Goal: Task Accomplishment & Management: Manage account settings

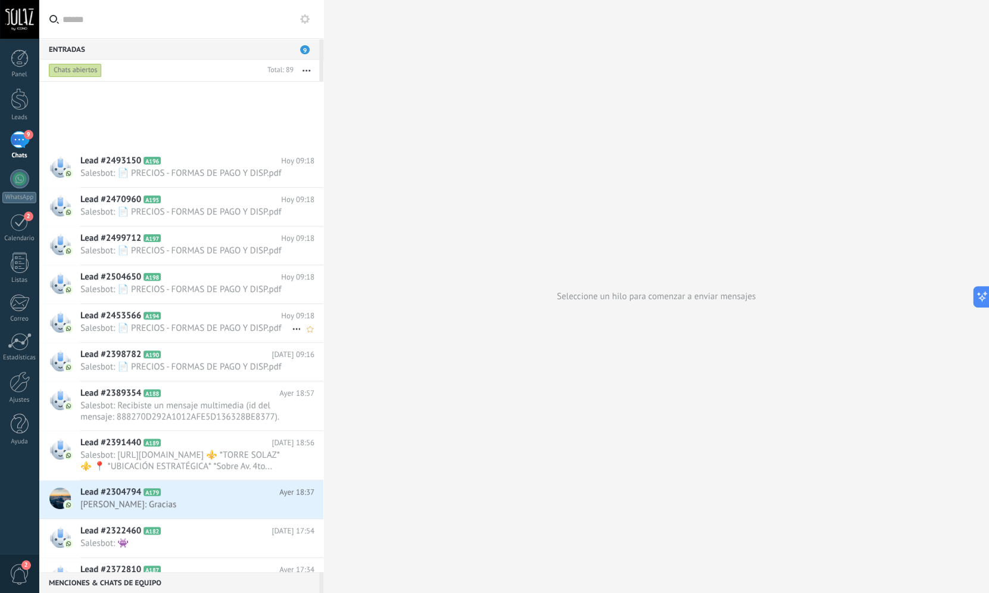
scroll to position [275, 0]
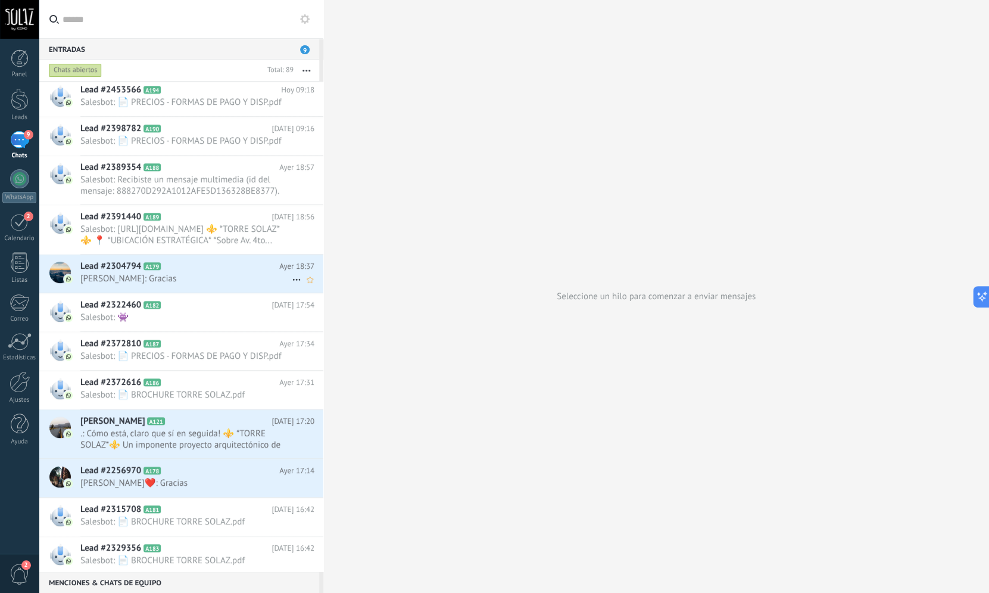
click at [145, 271] on h2 "Lead #2304794 A179" at bounding box center [179, 266] width 199 height 12
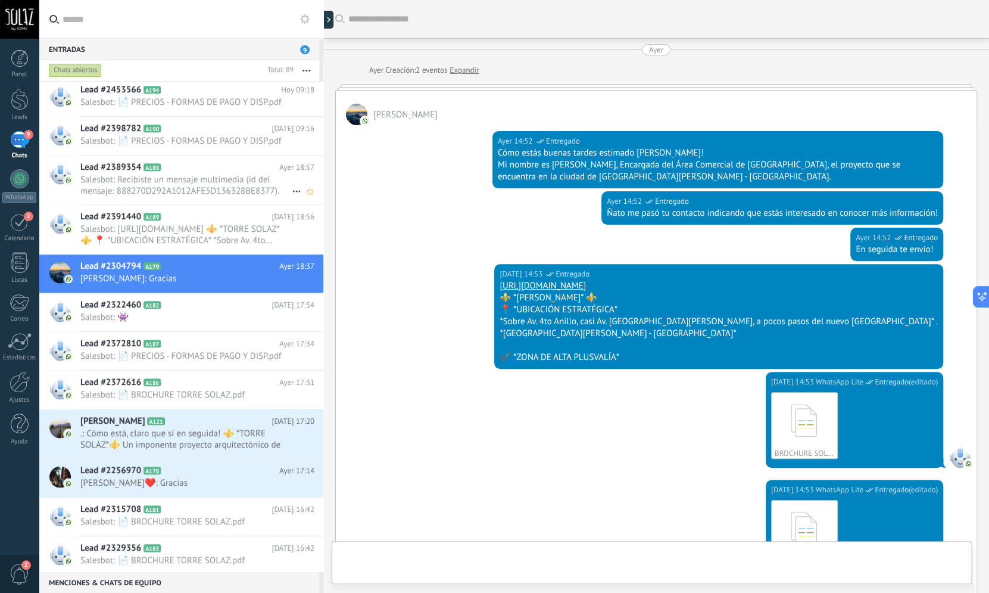
scroll to position [1753, 0]
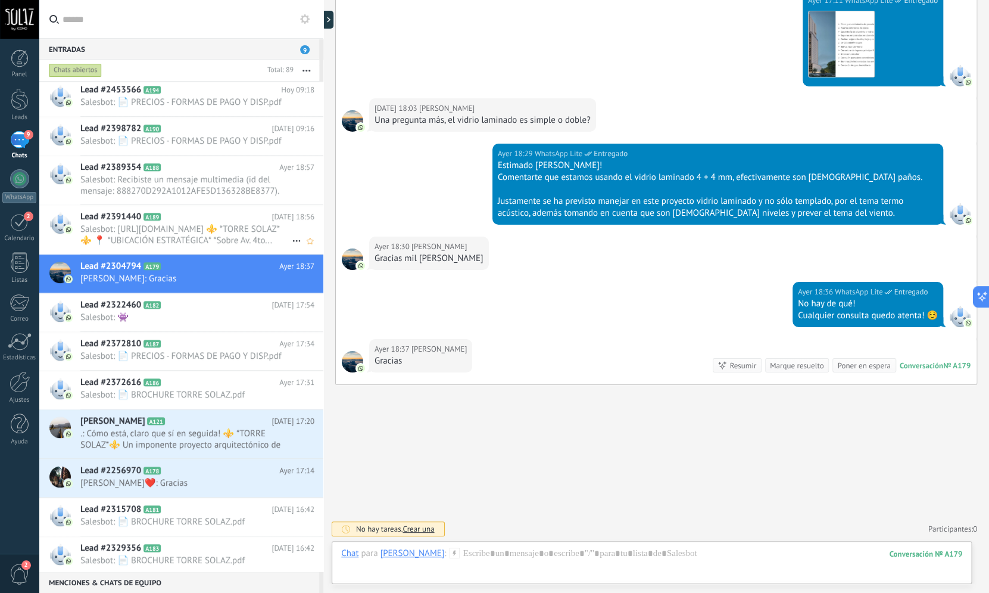
click at [148, 216] on span "A189" at bounding box center [152, 217] width 17 height 8
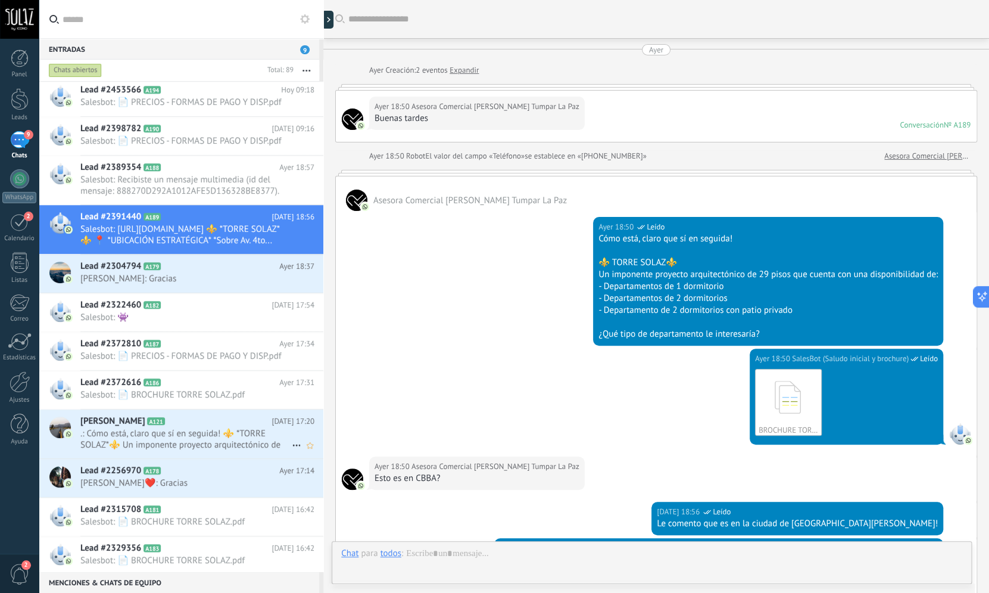
scroll to position [293, 0]
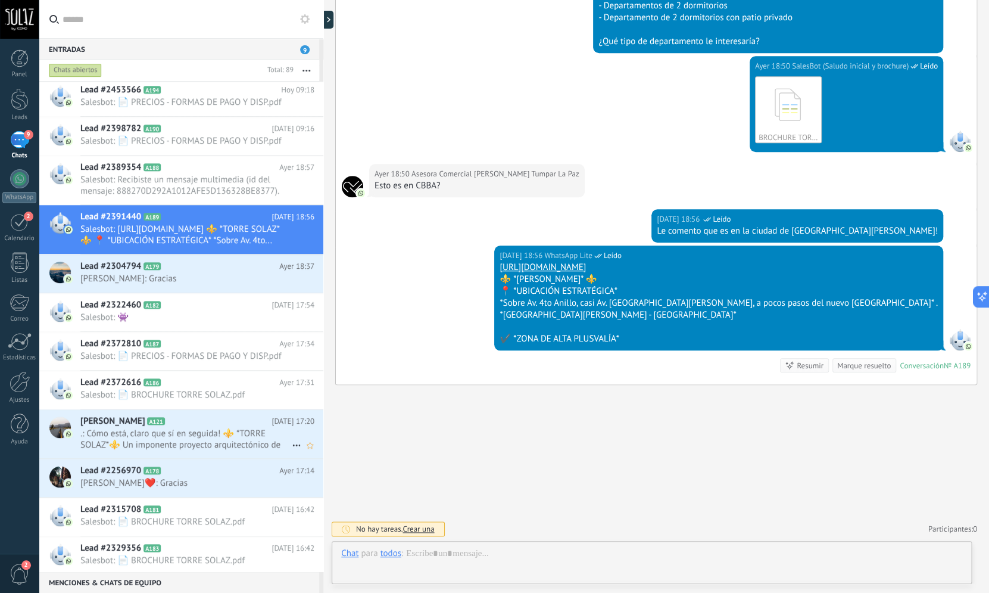
click at [123, 432] on span ".: Cómo está, claro que sí en seguida! ⚜️ *TORRE SOLAZ*⚜️ Un imponente proyecto…" at bounding box center [185, 439] width 211 height 23
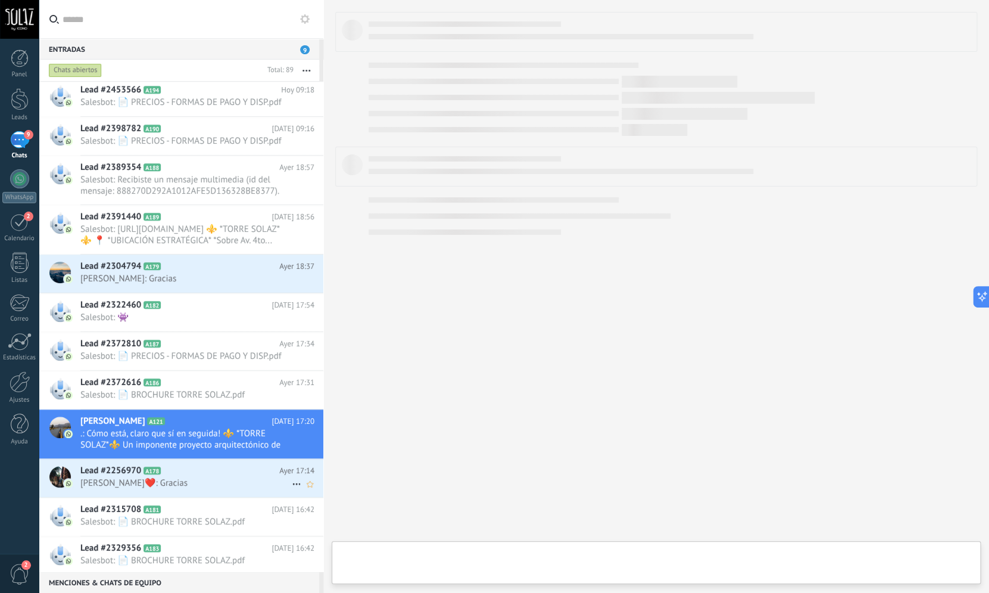
click at [131, 475] on span "Lead #2256970" at bounding box center [110, 471] width 61 height 12
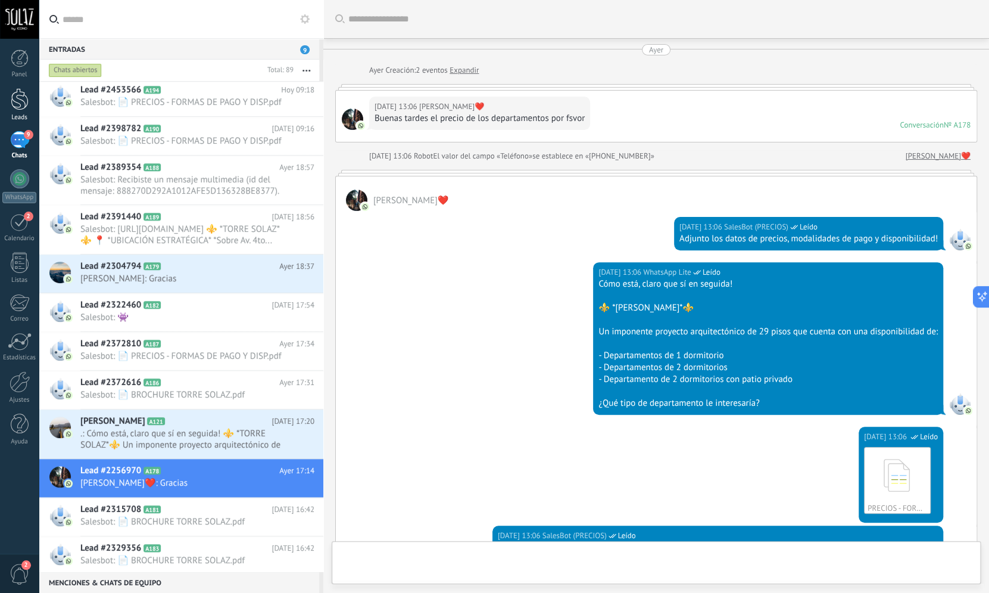
scroll to position [896, 0]
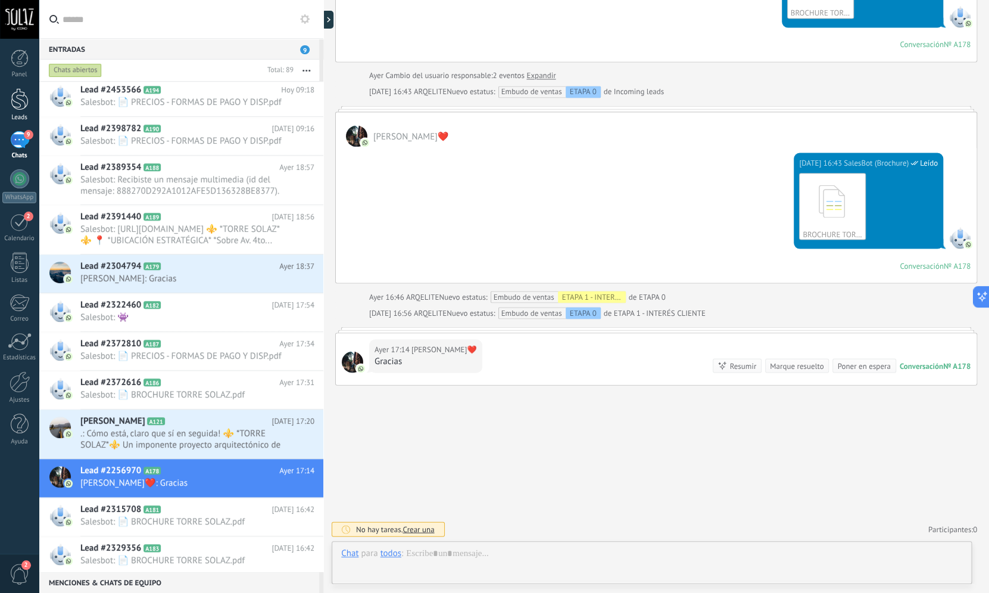
click at [27, 99] on div at bounding box center [20, 99] width 18 height 22
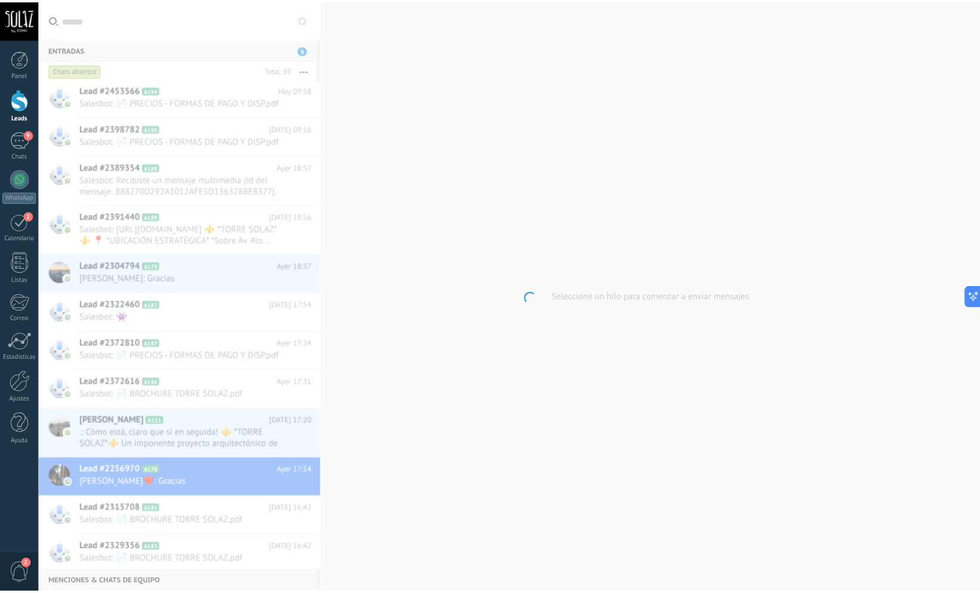
scroll to position [275, 0]
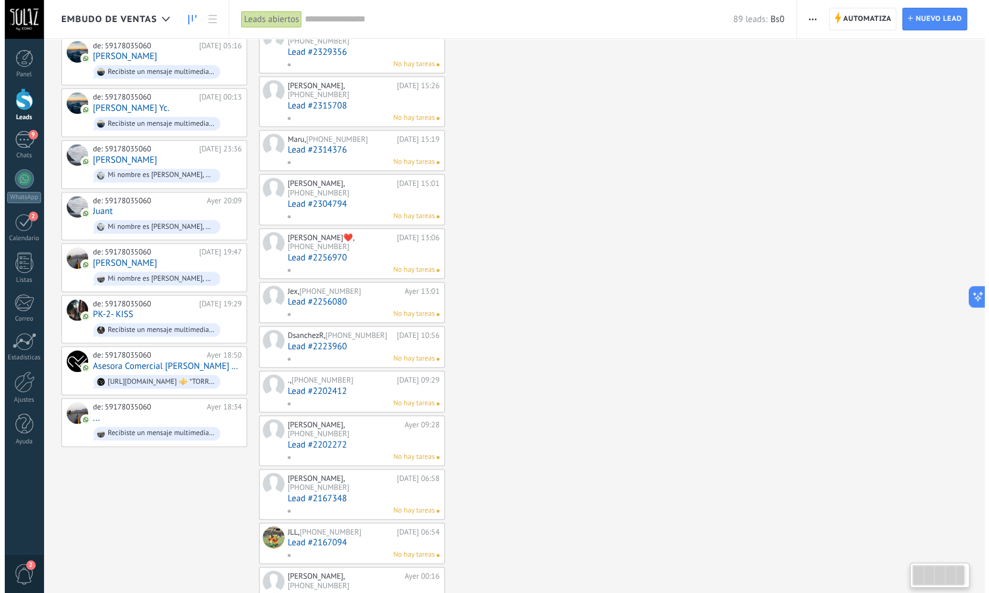
scroll to position [257, 0]
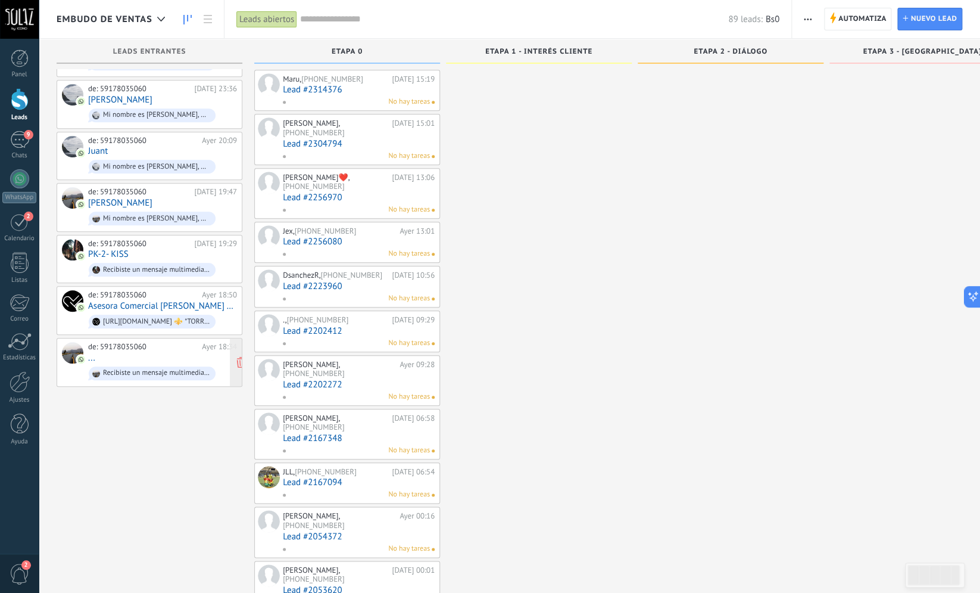
click at [122, 353] on div "de: 59178035060 [DATE] 18:34 ... Recibiste un mensaje multimedia (id del mensaj…" at bounding box center [162, 362] width 149 height 40
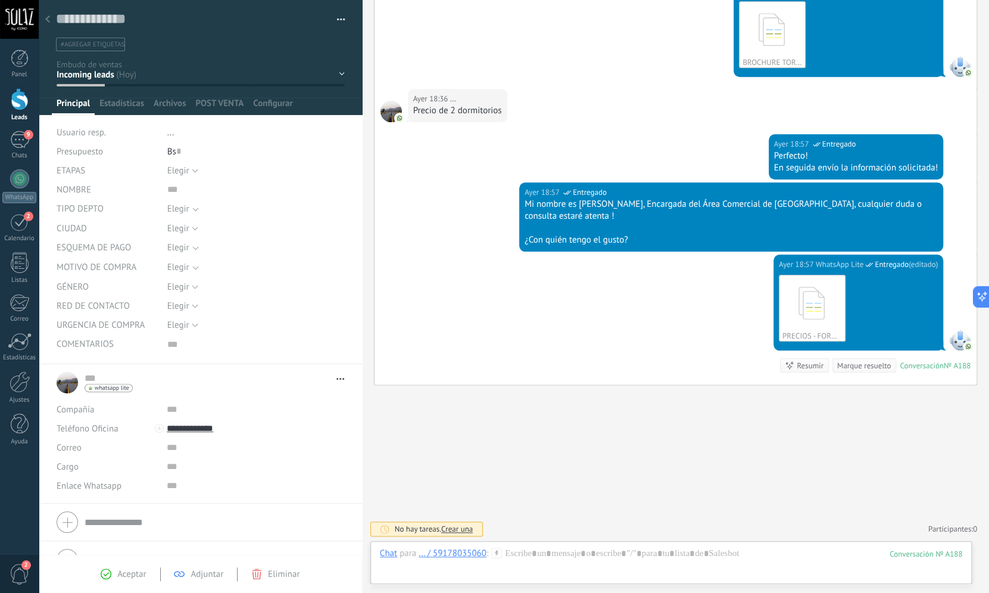
scroll to position [377, 0]
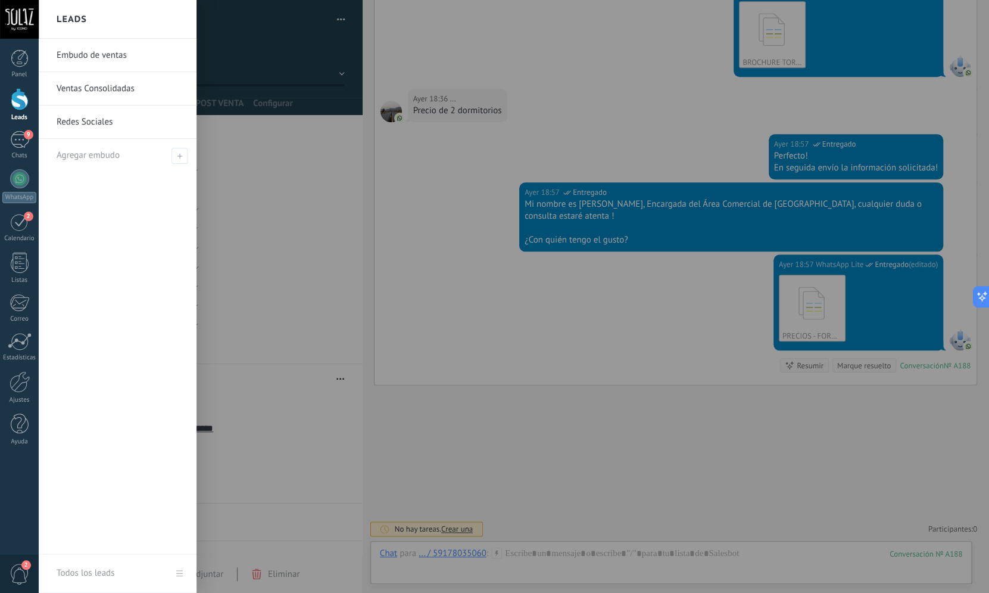
click at [17, 92] on div at bounding box center [20, 99] width 18 height 22
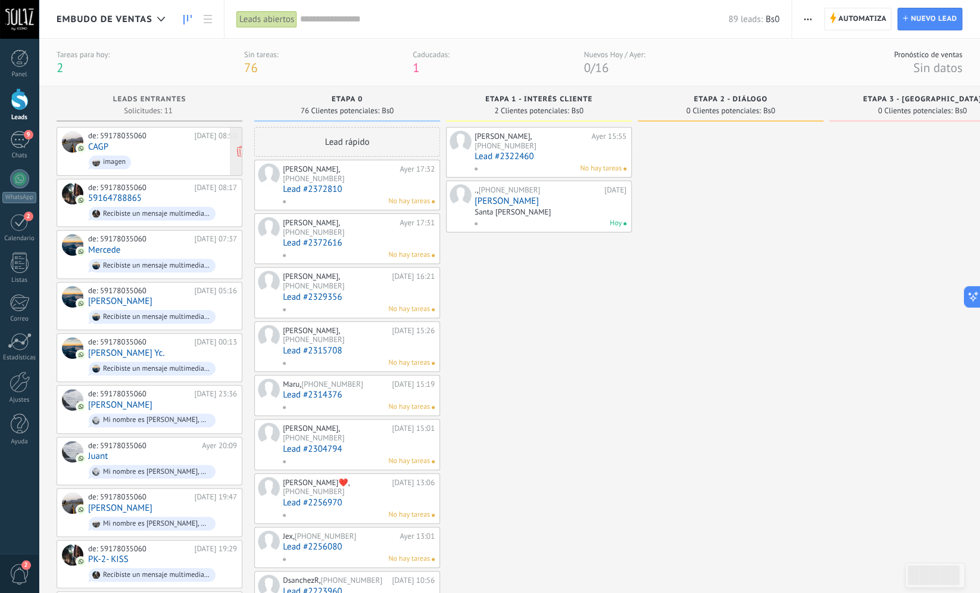
click at [99, 141] on div "de: 59178035060 Hoy 08:50 CAGP imagen" at bounding box center [162, 151] width 149 height 40
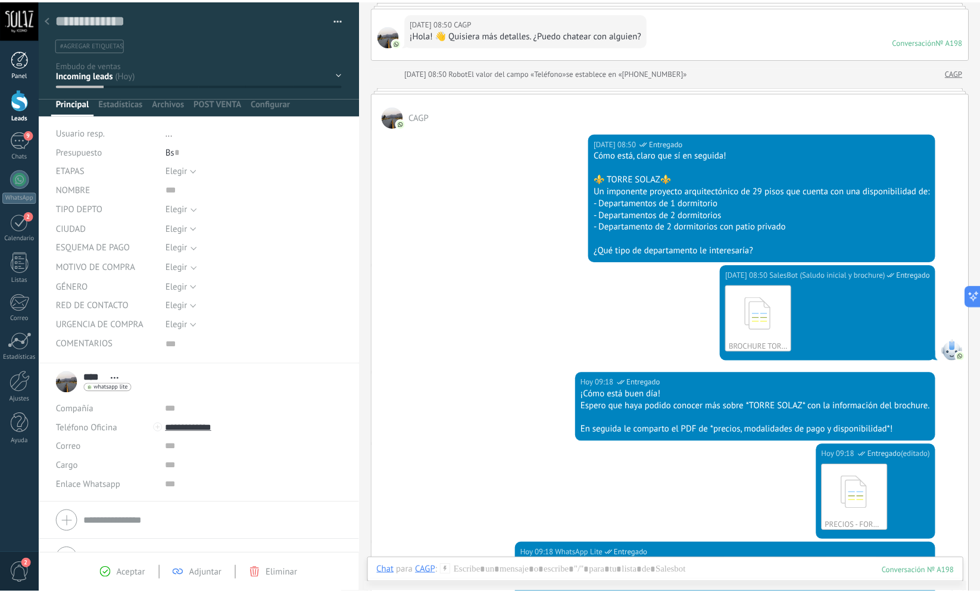
scroll to position [83, 0]
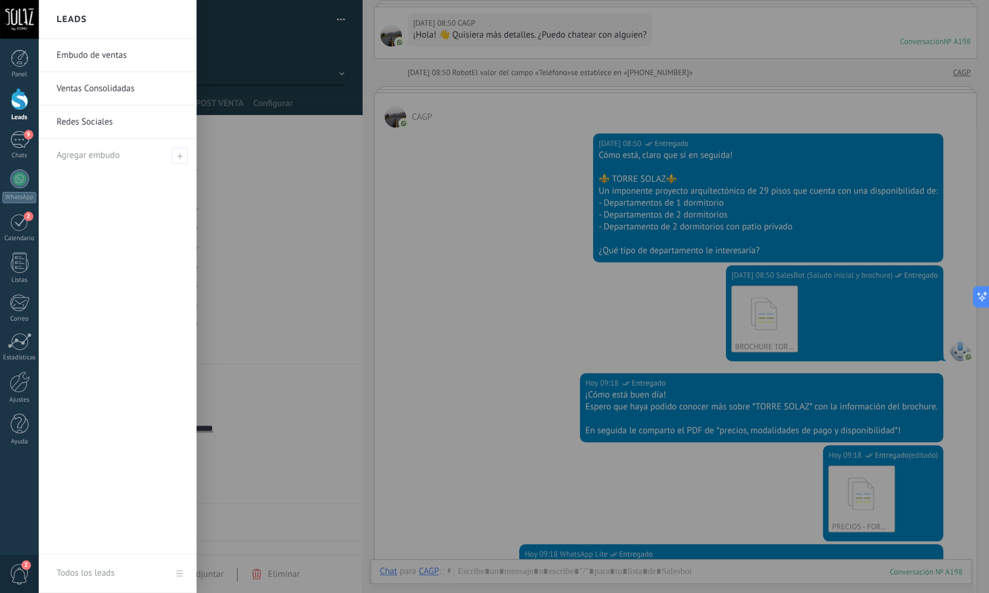
click at [17, 100] on div at bounding box center [20, 99] width 18 height 22
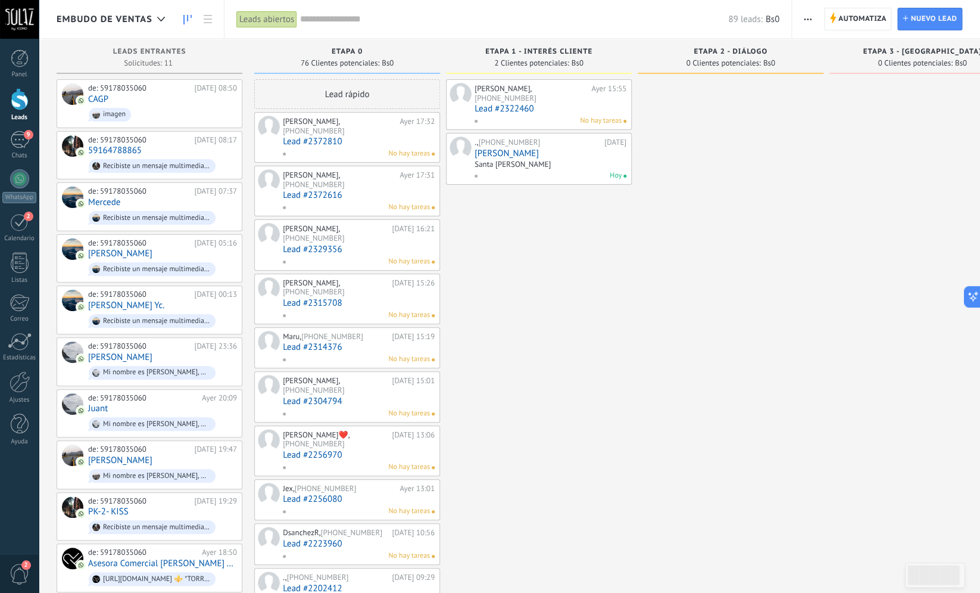
click at [351, 54] on span "ETAPA 0" at bounding box center [347, 52] width 31 height 8
click at [354, 51] on span "ETAPA 0" at bounding box center [347, 52] width 31 height 8
click at [359, 54] on span "ETAPA 0" at bounding box center [347, 52] width 31 height 8
click at [591, 221] on div "[PERSON_NAME], [PHONE_NUMBER] [DATE] 15:55 Lead #2322460 No hay tareas ., +591 …" at bounding box center [539, 584] width 186 height 1011
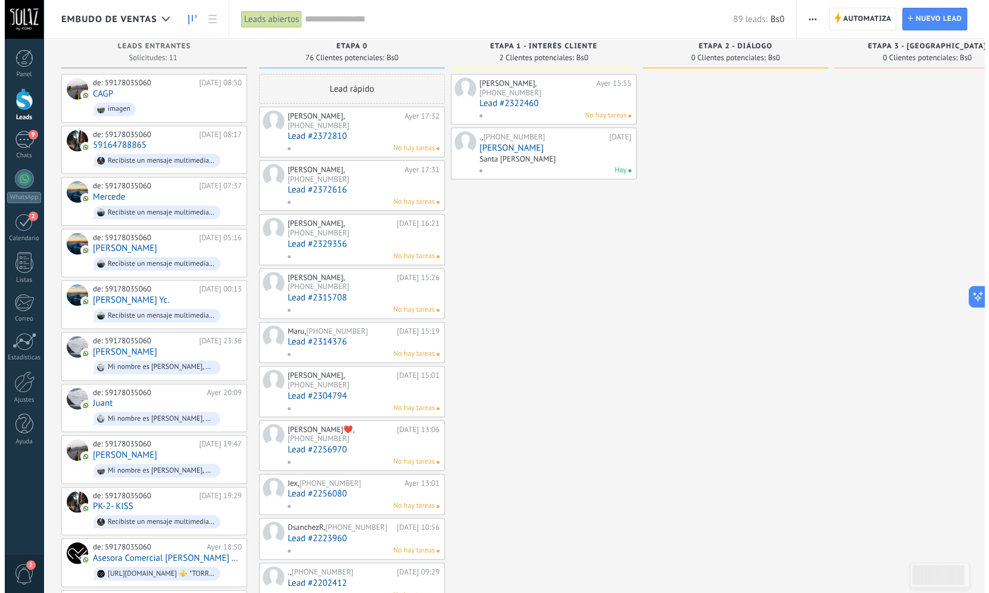
scroll to position [10, 0]
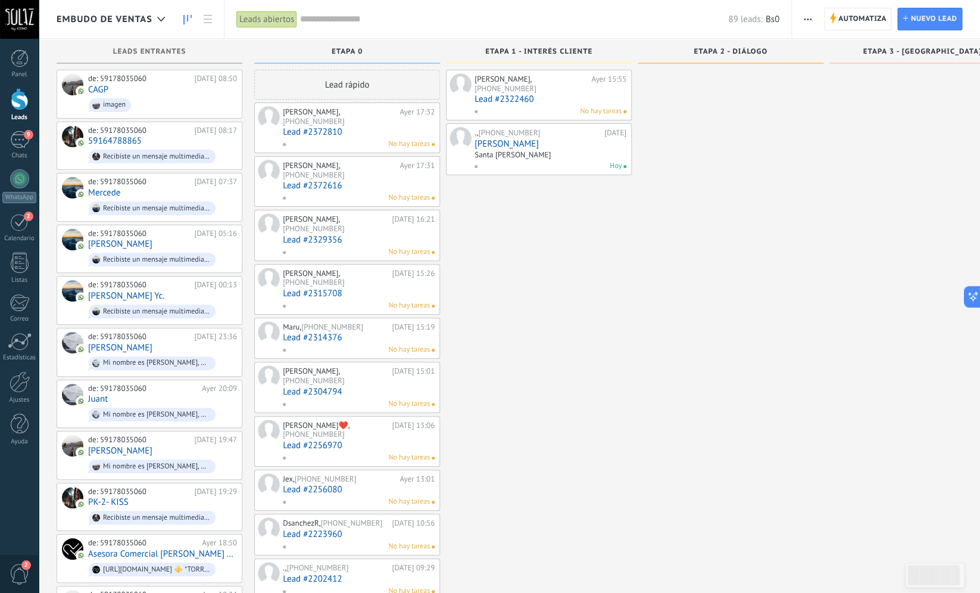
click at [331, 133] on link "Lead #2372810" at bounding box center [359, 132] width 152 height 10
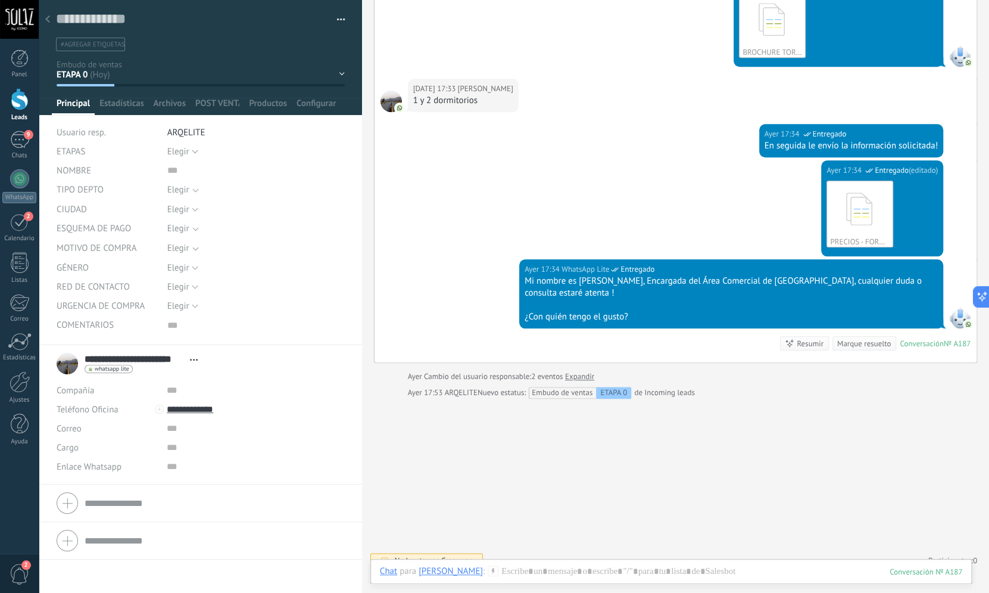
scroll to position [368, 0]
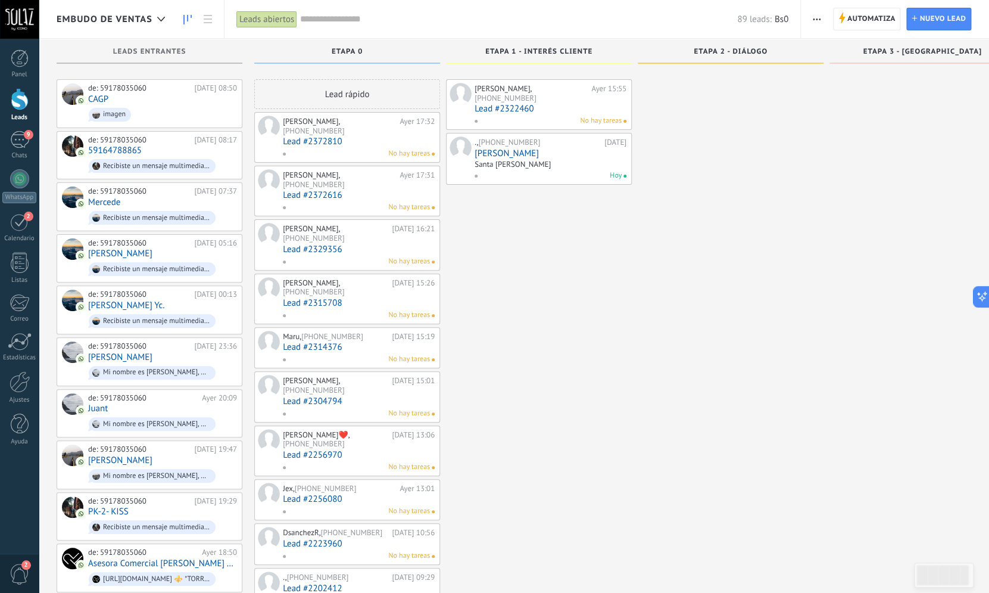
scroll to position [10, 0]
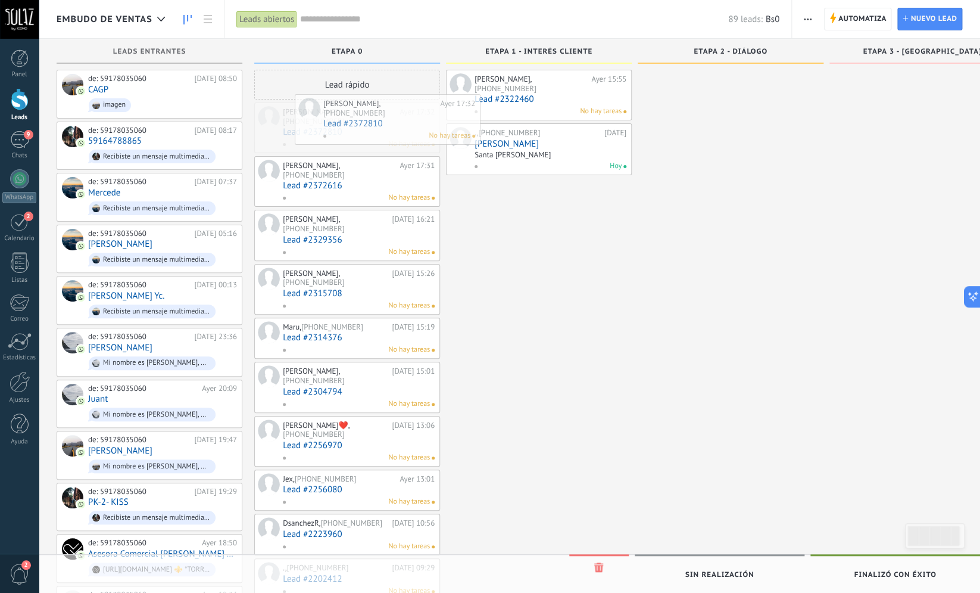
drag, startPoint x: 321, startPoint y: 118, endPoint x: 360, endPoint y: 110, distance: 40.1
click at [359, 107] on div "Embudo de ventas Leads abiertos Aplicar 89 leads: Bs0 Leads abiertos Mis leads …" at bounding box center [510, 551] width 942 height 1123
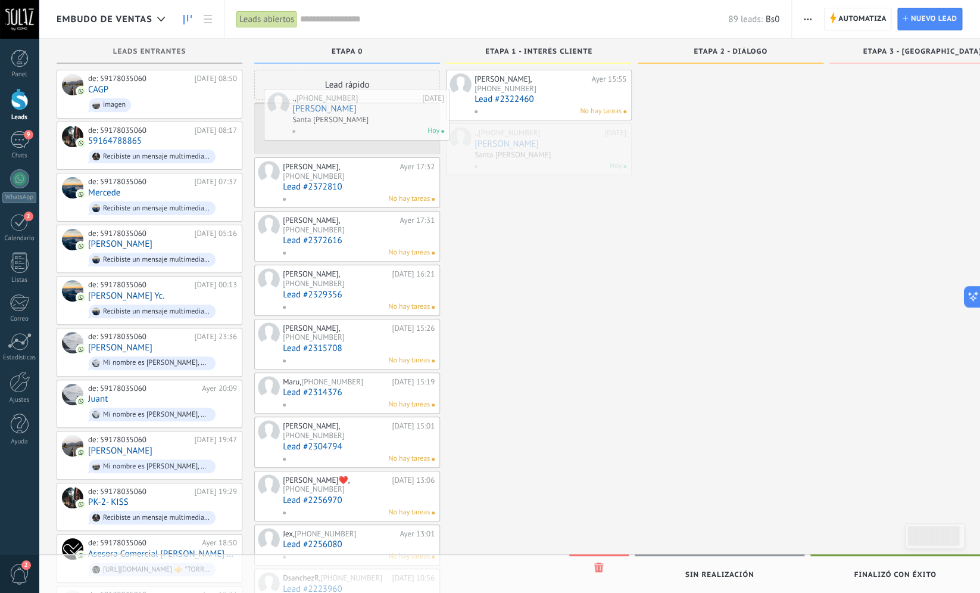
drag, startPoint x: 496, startPoint y: 133, endPoint x: 317, endPoint y: 107, distance: 180.5
click at [317, 107] on div "Embudo de ventas Leads abiertos Aplicar 89 leads: Bs0 Leads abiertos Mis leads …" at bounding box center [510, 577] width 942 height 1174
drag, startPoint x: 297, startPoint y: 118, endPoint x: 499, endPoint y: 135, distance: 203.2
click at [499, 135] on div "Embudo de ventas Leads abiertos Aplicar 89 leads: Bs0 Leads abiertos Mis leads …" at bounding box center [510, 577] width 942 height 1174
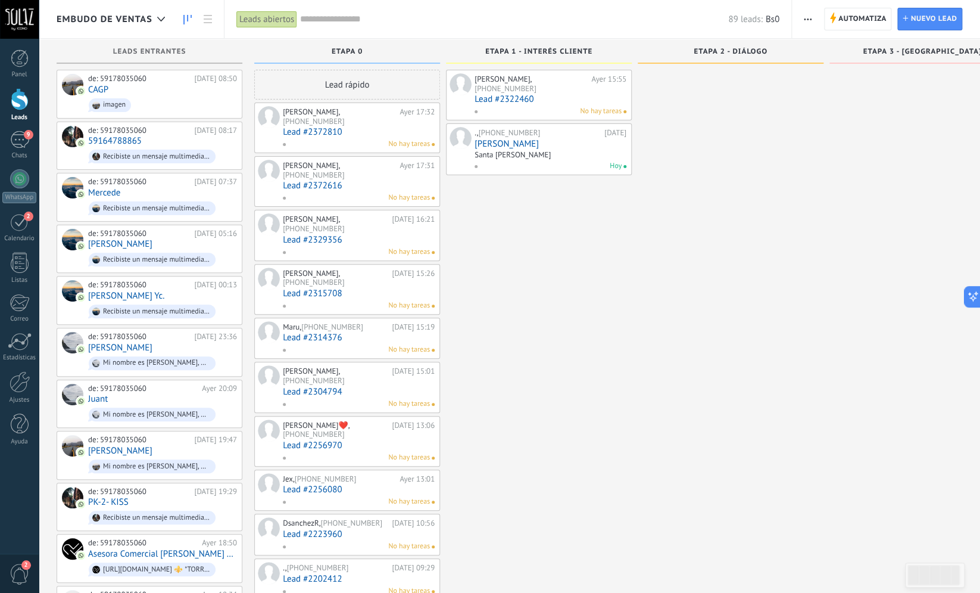
click at [322, 119] on div "Jorge Luis Michel Vargas, +591 79247937" at bounding box center [340, 116] width 114 height 18
click at [317, 133] on link "Lead #2372810" at bounding box center [359, 132] width 152 height 10
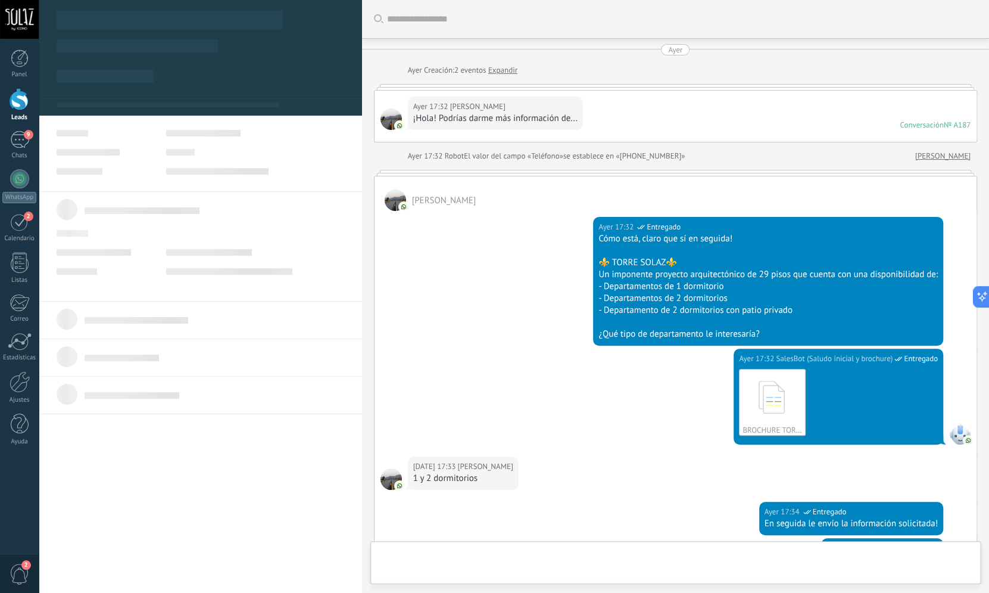
scroll to position [401, 0]
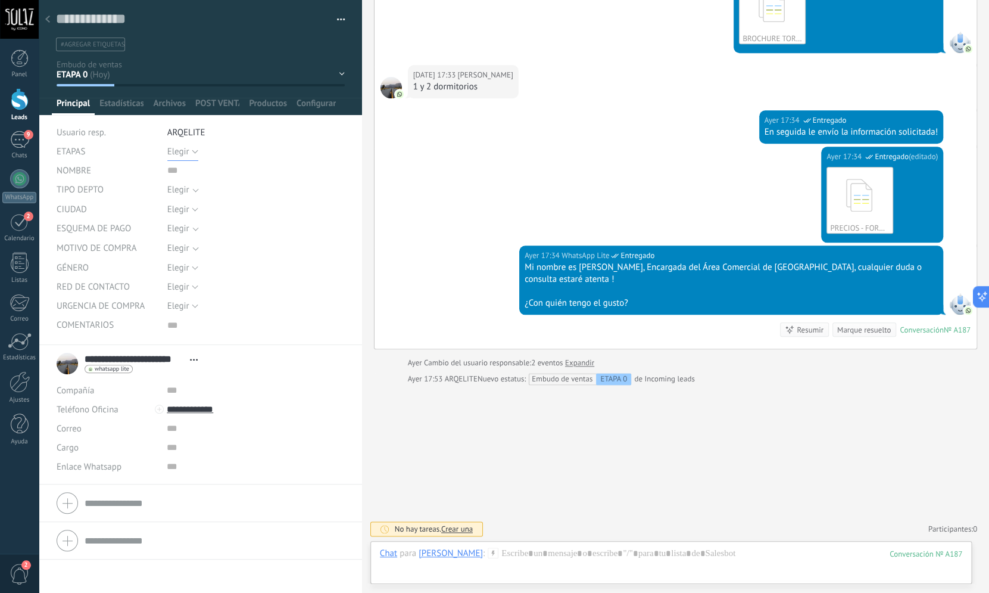
click at [185, 158] on button "Elegir" at bounding box center [182, 151] width 31 height 19
click at [181, 213] on span "2" at bounding box center [244, 212] width 180 height 11
click at [198, 188] on span "Elegir" at bounding box center [248, 189] width 163 height 9
click at [207, 160] on div "Elegir 0 1 2 3 4 2" at bounding box center [255, 151] width 177 height 19
click at [189, 270] on button "Elegir" at bounding box center [182, 267] width 31 height 19
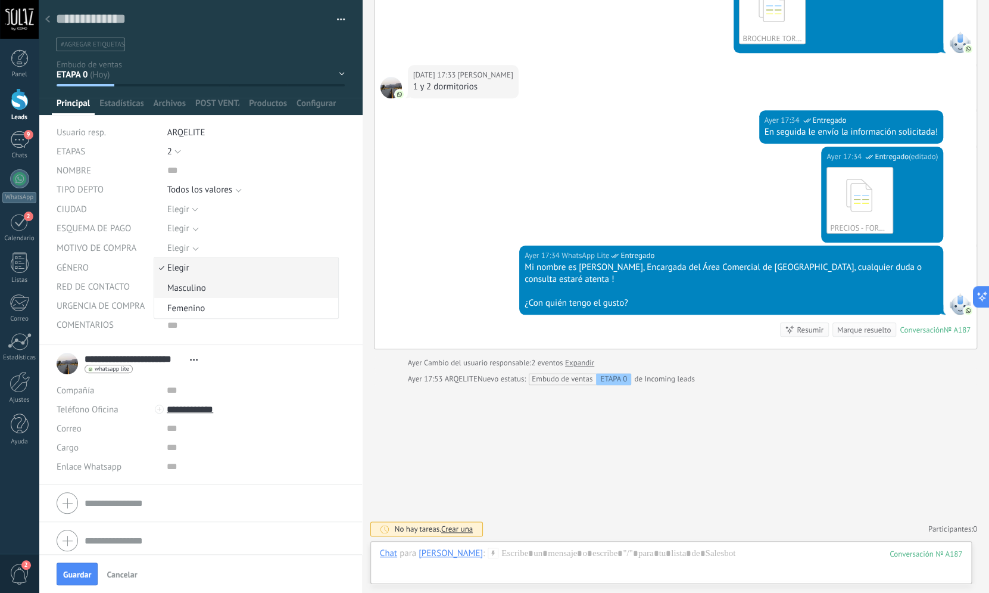
click at [201, 292] on span "Masculino" at bounding box center [244, 287] width 180 height 11
click at [185, 289] on span "Elegir" at bounding box center [178, 286] width 22 height 11
click at [202, 310] on span "Facebook" at bounding box center [244, 306] width 180 height 11
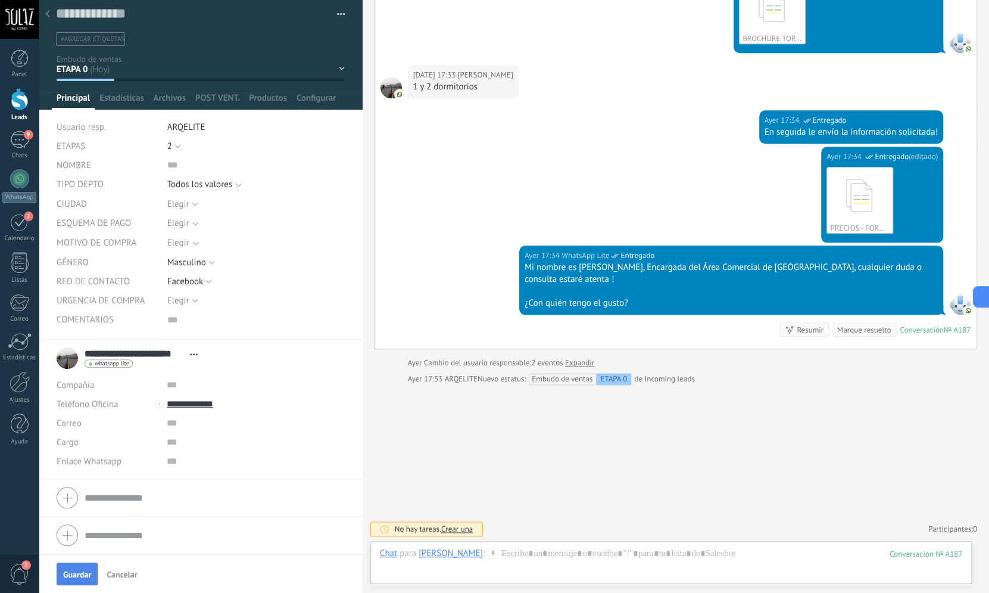
click at [79, 575] on span "Guardar" at bounding box center [77, 574] width 28 height 8
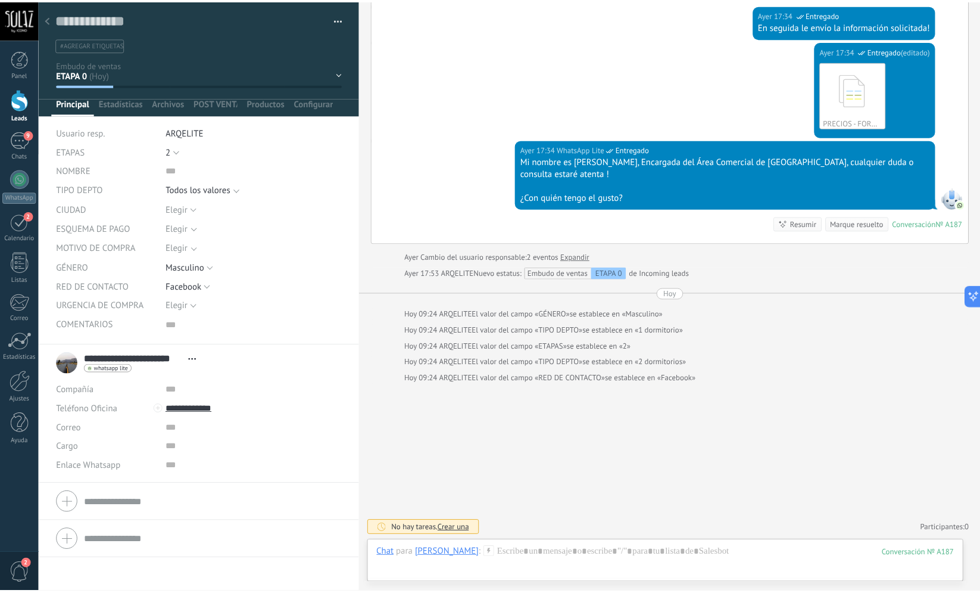
scroll to position [507, 0]
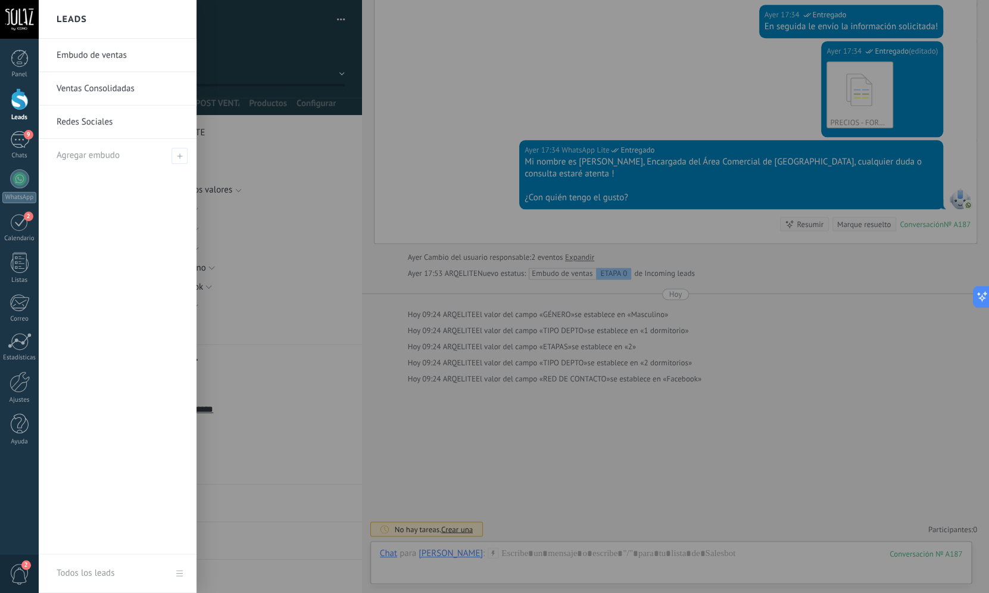
click at [21, 100] on div at bounding box center [20, 99] width 18 height 22
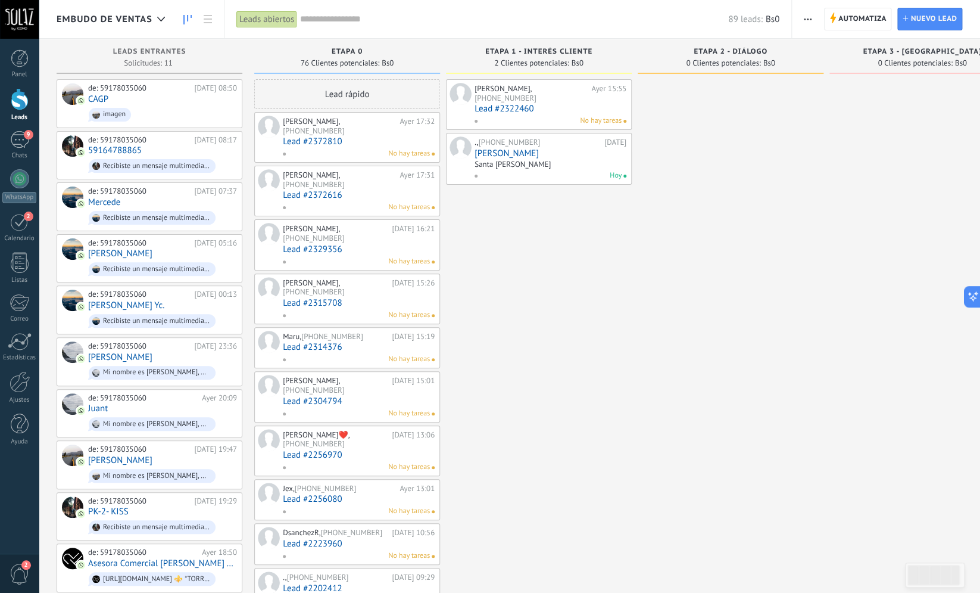
click at [543, 51] on span "ETAPA 1 - INTERÉS CLIENTE" at bounding box center [538, 52] width 107 height 8
click at [677, 58] on div "0 Clientes potenciales: Bs0" at bounding box center [731, 63] width 174 height 10
click at [684, 57] on div "ETAPA 2 - DIÁLOGO" at bounding box center [731, 53] width 174 height 10
click at [683, 110] on div at bounding box center [731, 584] width 186 height 1011
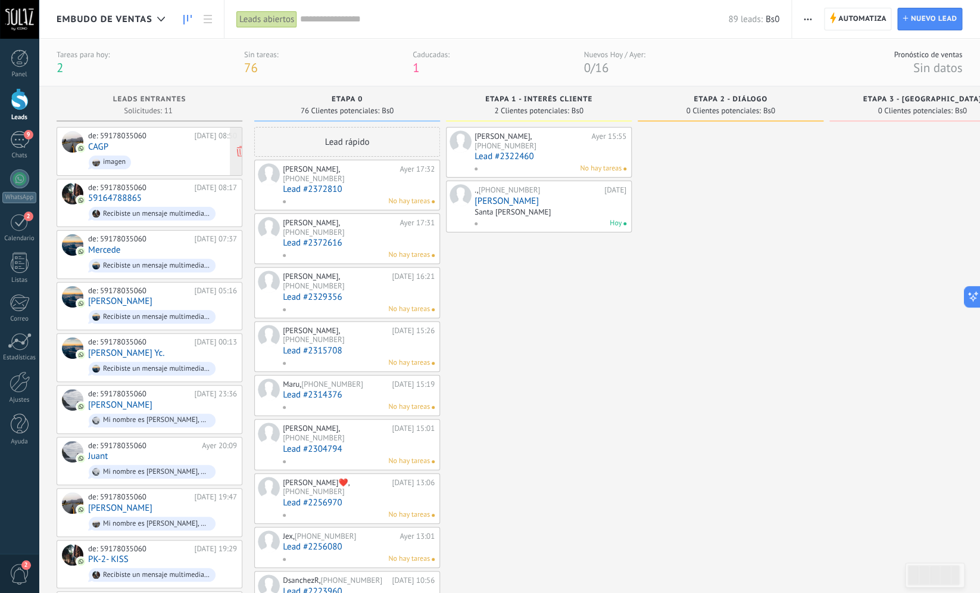
click at [173, 161] on span "imagen" at bounding box center [162, 162] width 149 height 18
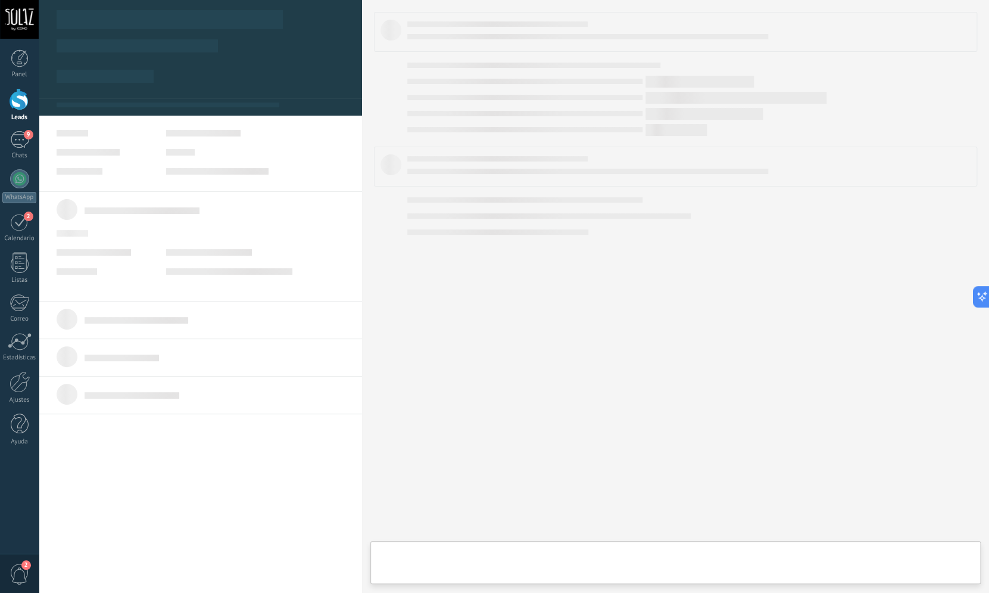
type textarea "***"
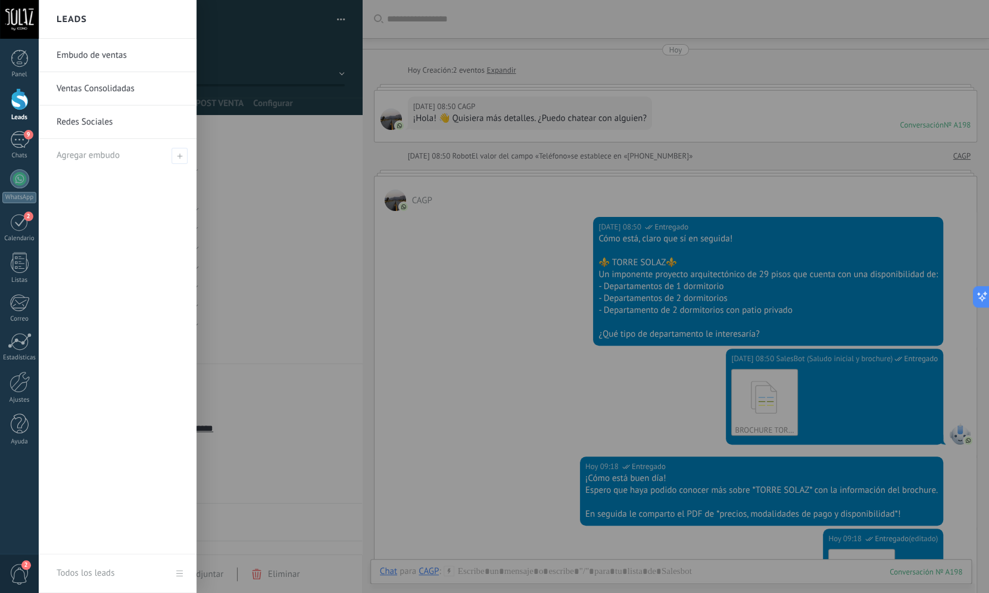
click at [23, 101] on div at bounding box center [20, 99] width 18 height 22
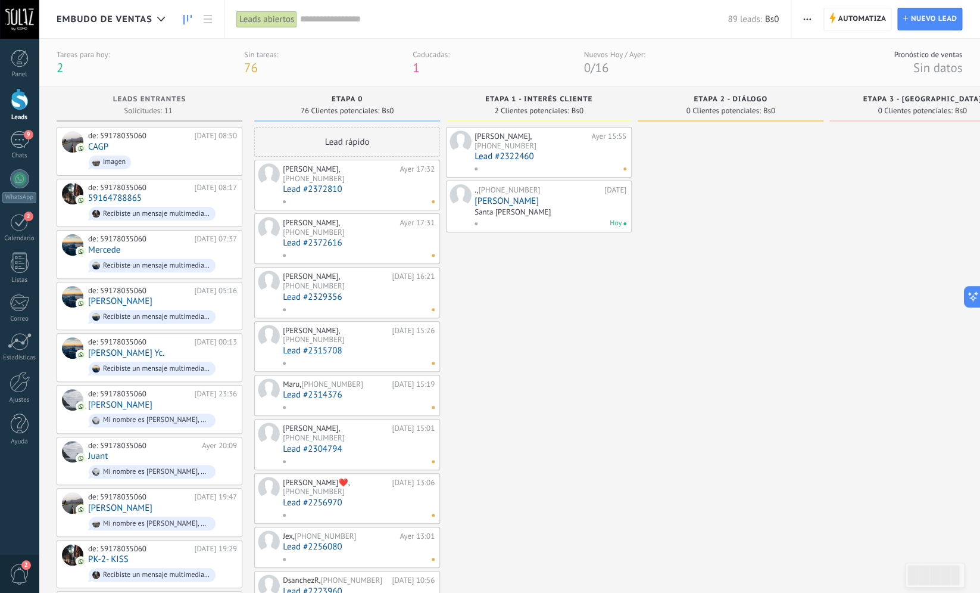
click at [62, 65] on span "2" at bounding box center [60, 68] width 7 height 16
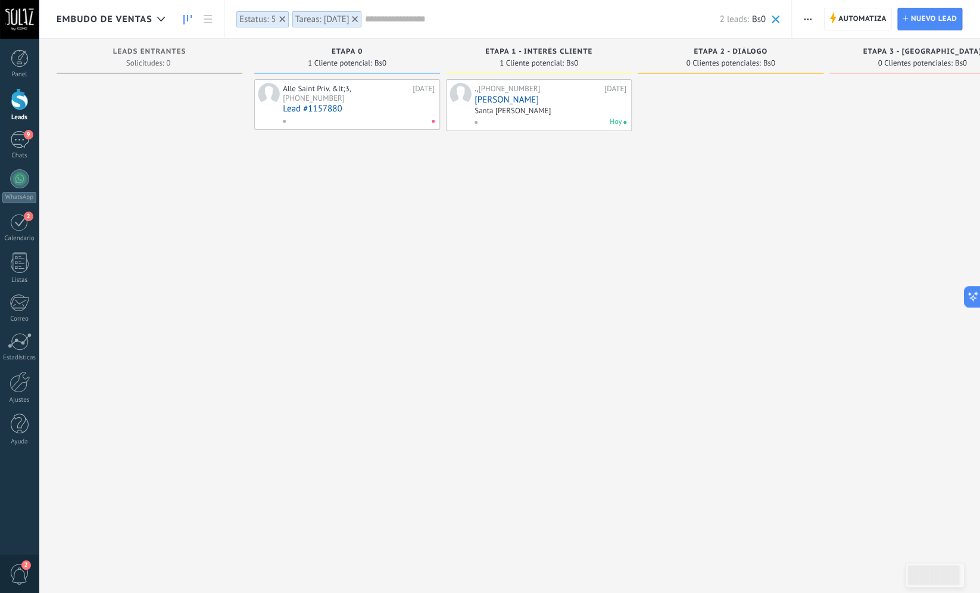
click at [313, 106] on link "Lead #1157880" at bounding box center [359, 109] width 152 height 10
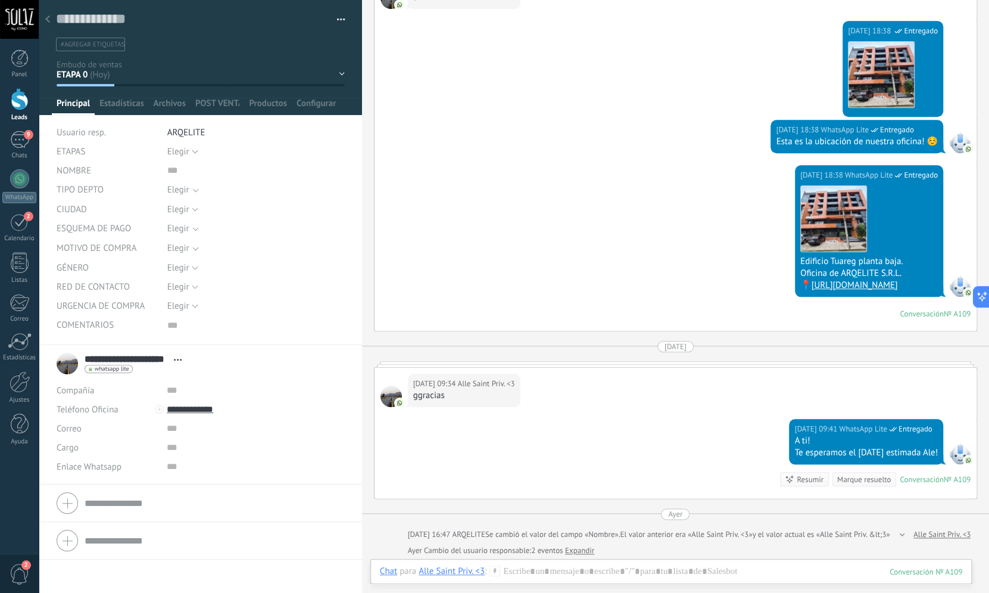
scroll to position [621, 0]
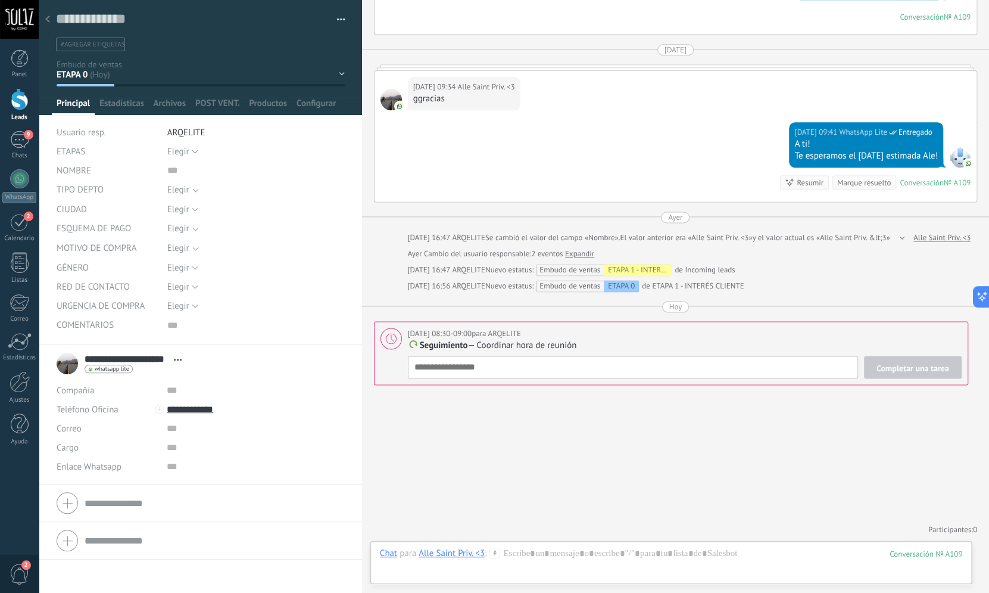
type textarea "**********"
click at [476, 359] on textarea at bounding box center [633, 367] width 450 height 23
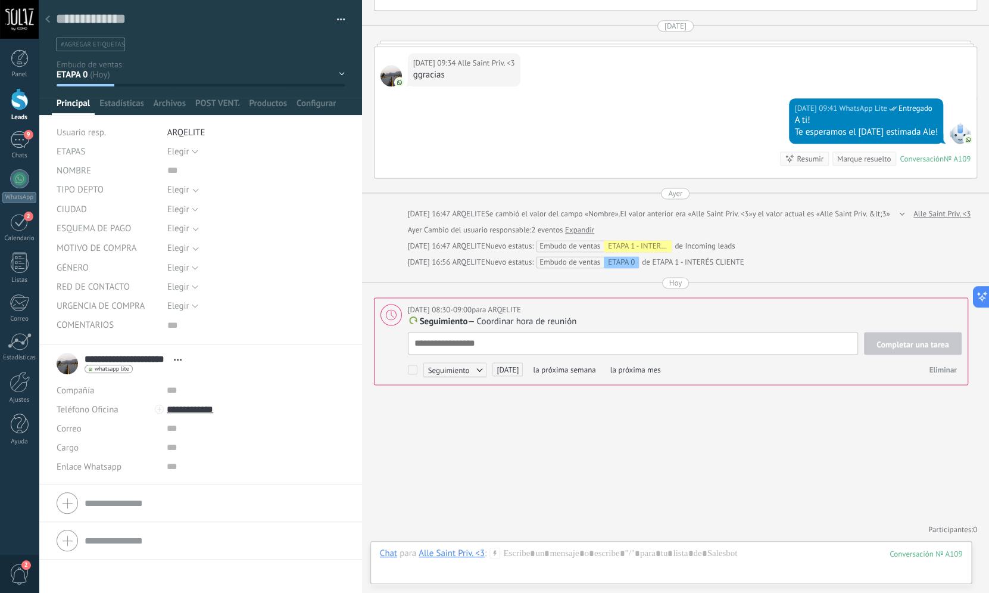
click at [534, 563] on div at bounding box center [671, 565] width 582 height 36
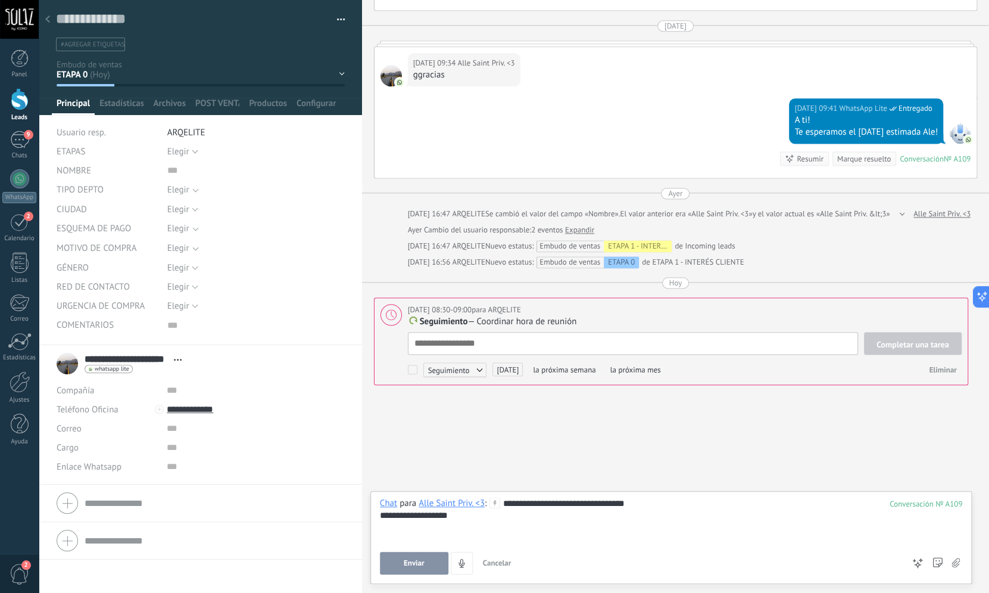
click at [484, 520] on div "**********" at bounding box center [671, 515] width 582 height 12
click at [940, 567] on icon at bounding box center [938, 563] width 10 height 10
click at [940, 565] on use at bounding box center [938, 563] width 10 height 10
click at [425, 565] on button "Enviar" at bounding box center [414, 562] width 68 height 23
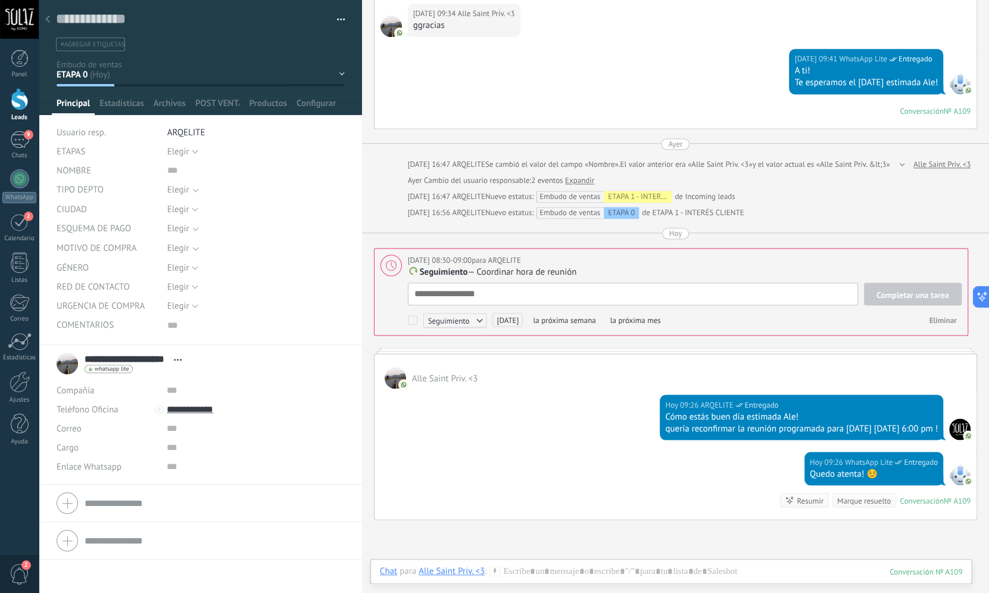
scroll to position [693, 0]
click at [18, 99] on div at bounding box center [20, 99] width 18 height 22
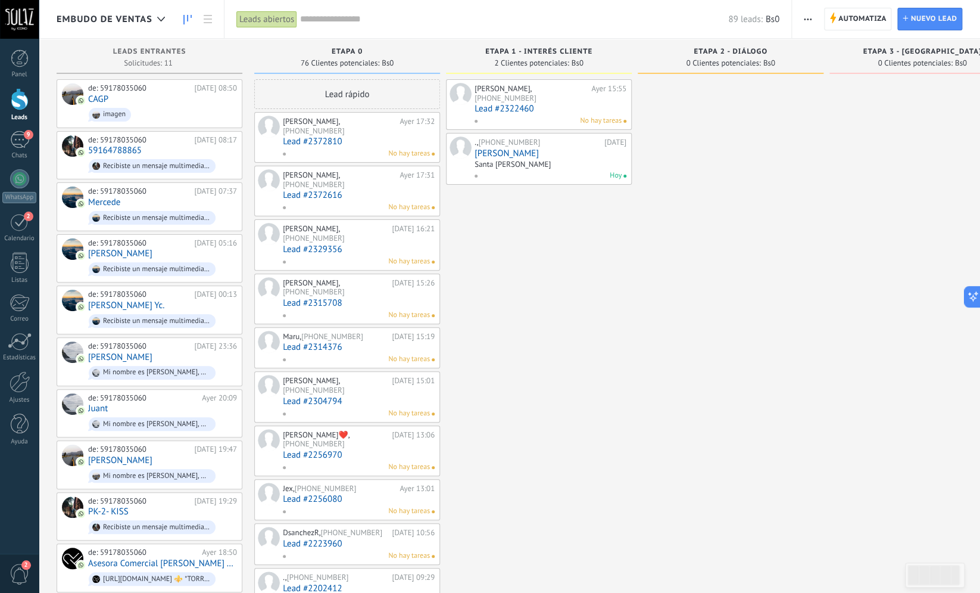
click at [319, 142] on link "Lead #2372810" at bounding box center [359, 141] width 152 height 10
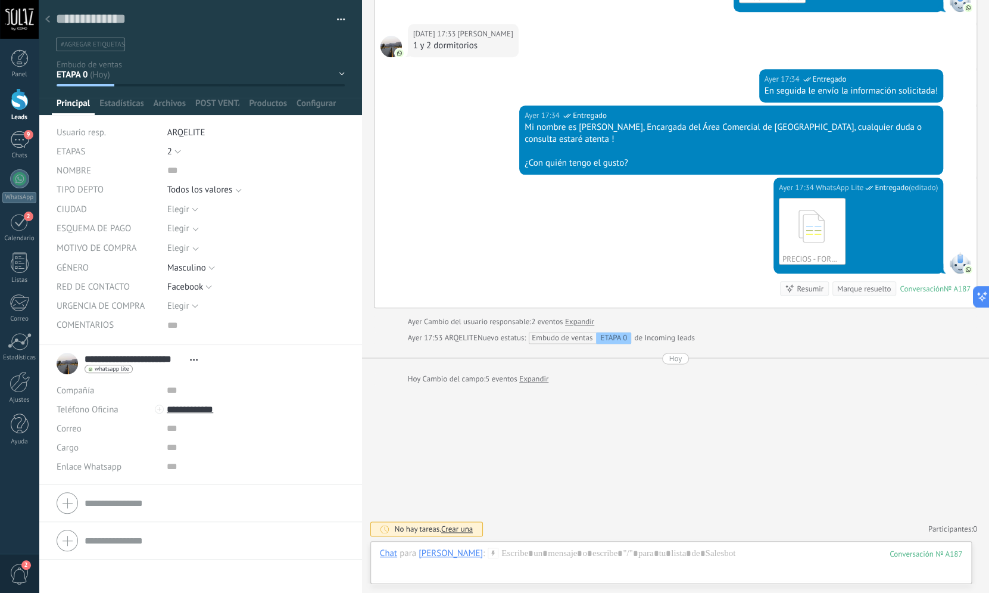
scroll to position [442, 0]
click at [171, 152] on button "2" at bounding box center [174, 151] width 14 height 19
click at [174, 216] on span "2" at bounding box center [244, 212] width 180 height 11
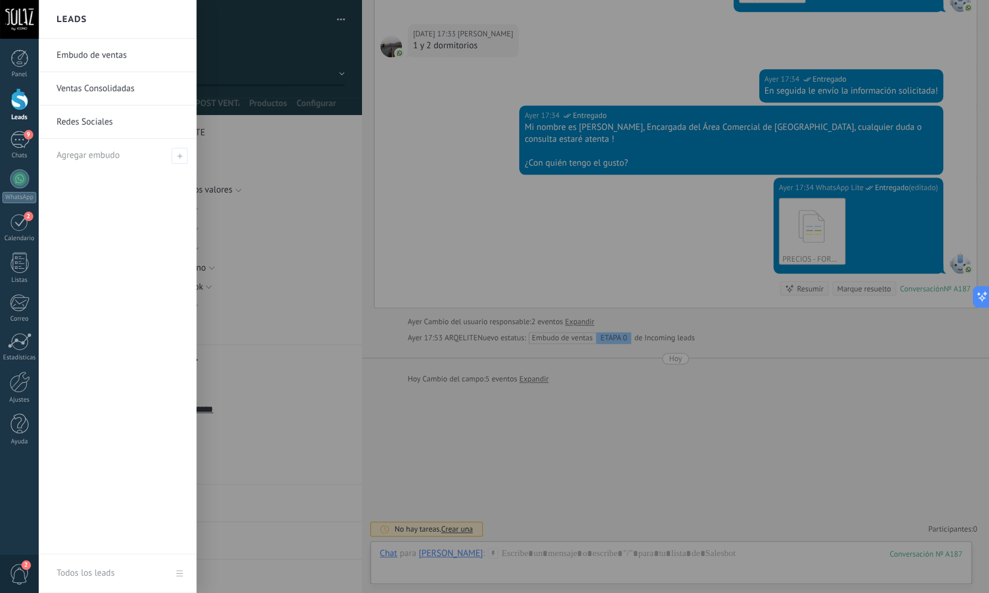
click at [26, 107] on div at bounding box center [20, 99] width 18 height 22
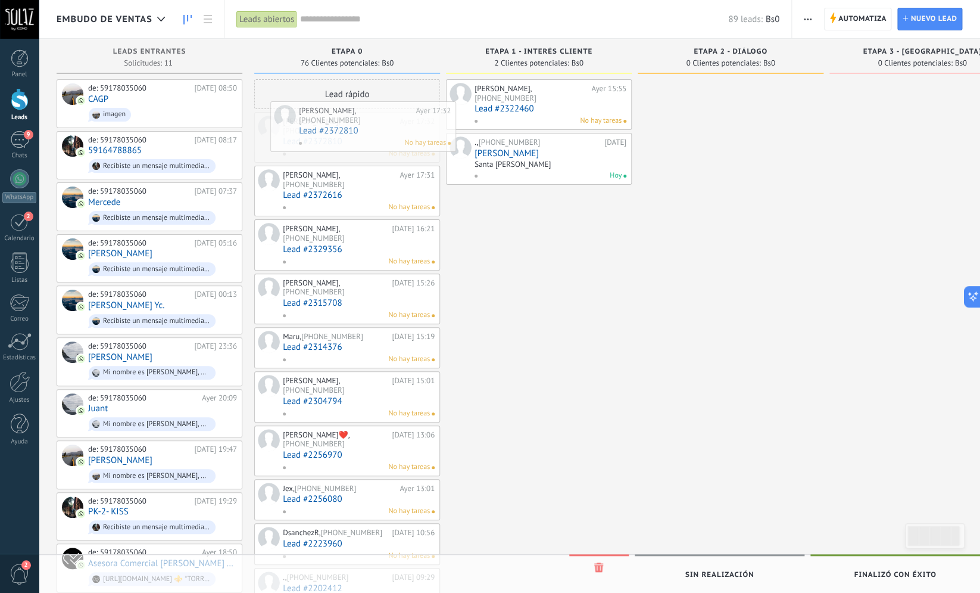
drag, startPoint x: 366, startPoint y: 126, endPoint x: 382, endPoint y: 116, distance: 19.3
click at [382, 116] on div "Embudo de ventas Leads abiertos Aplicar 89 leads: Bs0 Leads abiertos Mis leads …" at bounding box center [510, 561] width 942 height 1123
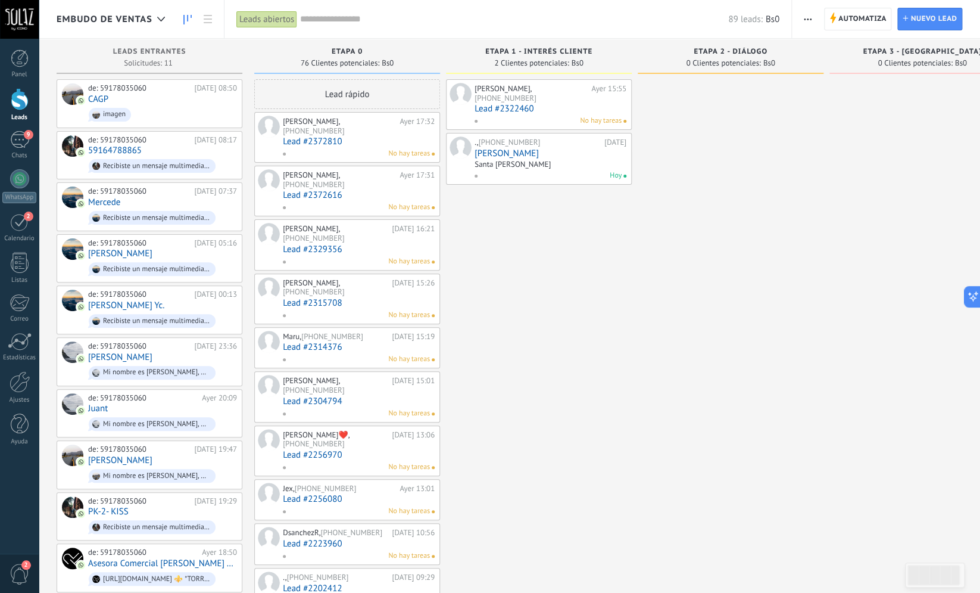
click at [317, 138] on link "Lead #2372810" at bounding box center [359, 141] width 152 height 10
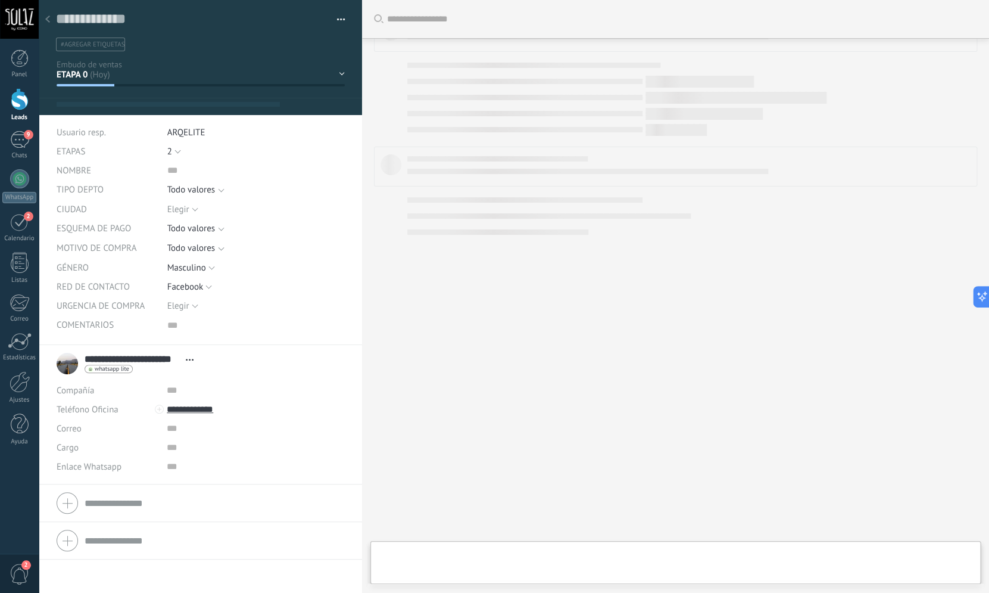
scroll to position [12, 0]
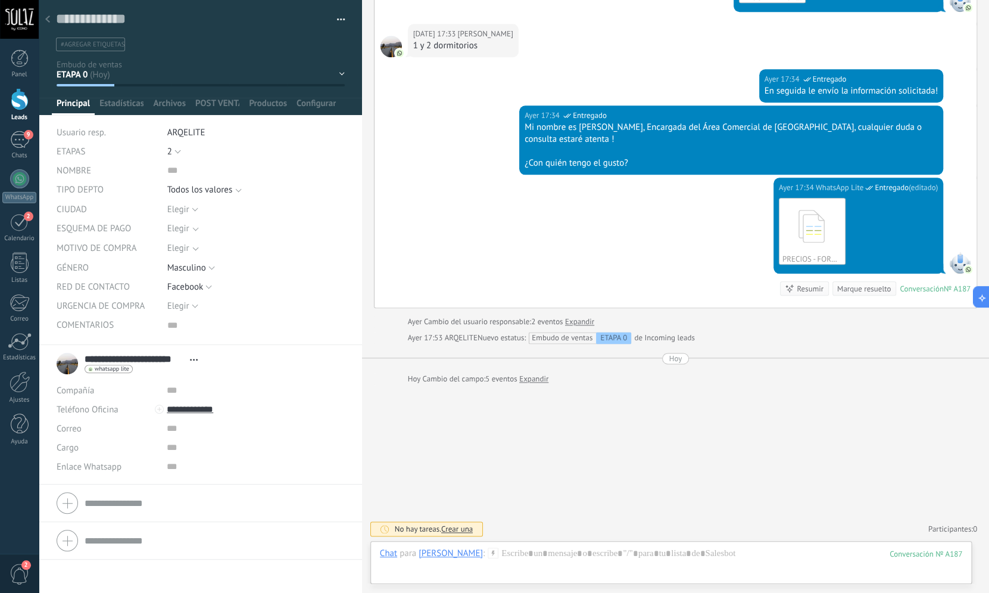
click at [179, 149] on div "Elegir 0 1 2 3 4 2" at bounding box center [255, 151] width 177 height 19
click at [176, 154] on button "2" at bounding box center [174, 151] width 14 height 19
click at [176, 195] on span "1" at bounding box center [244, 191] width 180 height 11
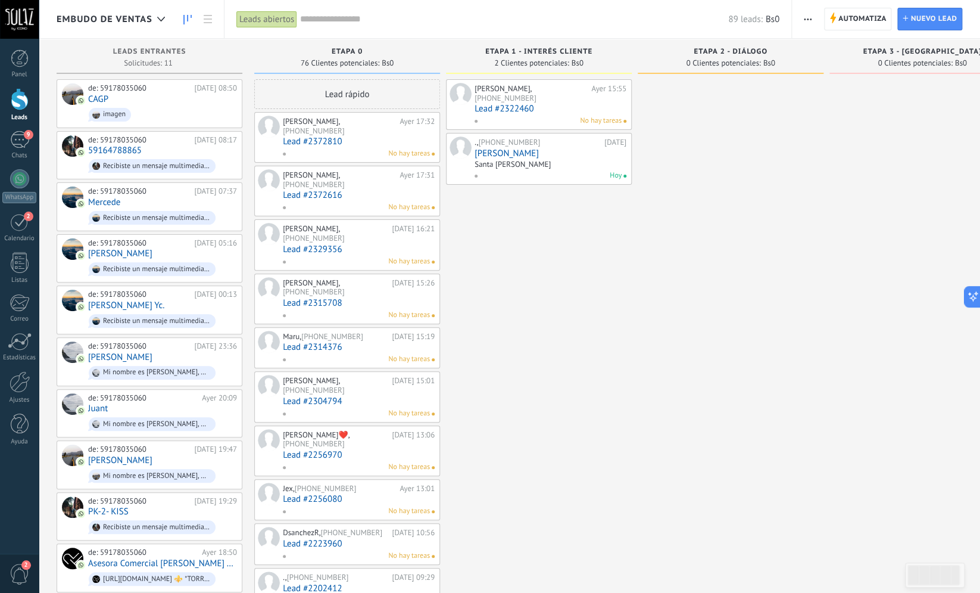
click at [594, 214] on div "[PERSON_NAME], [PHONE_NUMBER] [DATE] 15:55 Lead #2322460 No hay tareas ., +591 …" at bounding box center [539, 584] width 186 height 1011
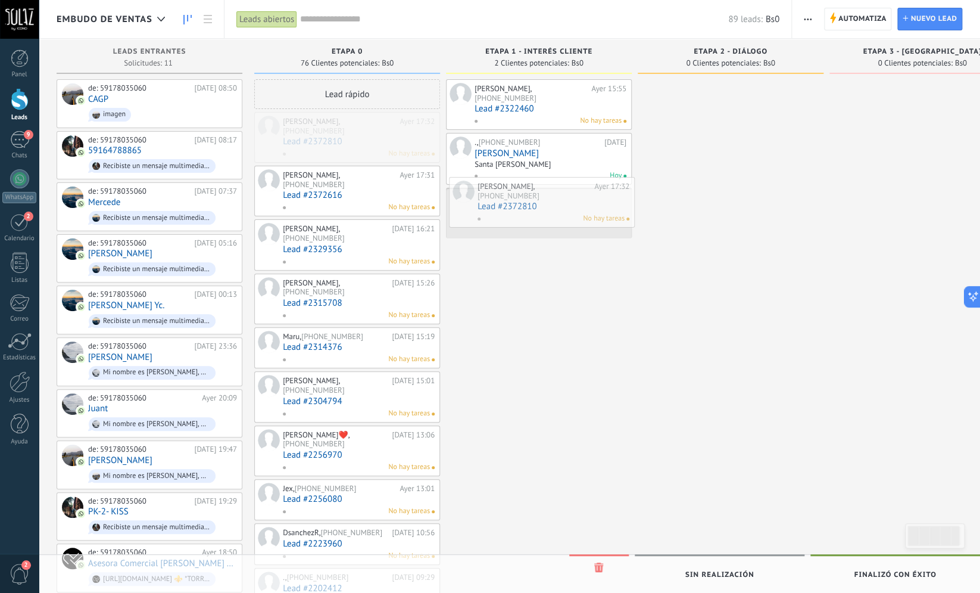
drag, startPoint x: 331, startPoint y: 135, endPoint x: 528, endPoint y: 202, distance: 207.5
click at [528, 202] on div "Embudo de ventas Leads abiertos Aplicar 89 leads: Bs0 Leads abiertos Mis leads …" at bounding box center [510, 560] width 942 height 1120
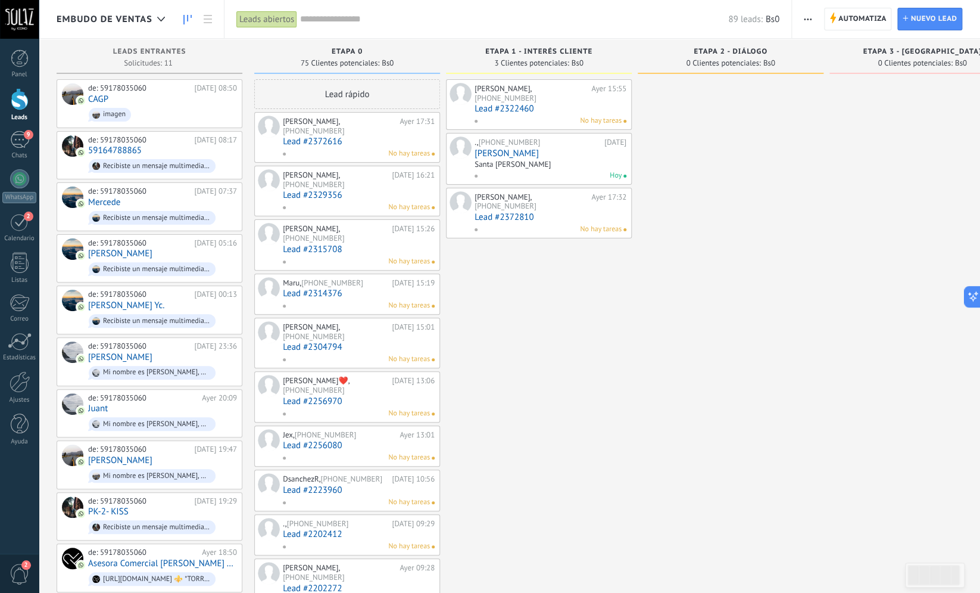
click at [315, 136] on link "Lead #2372616" at bounding box center [359, 141] width 152 height 10
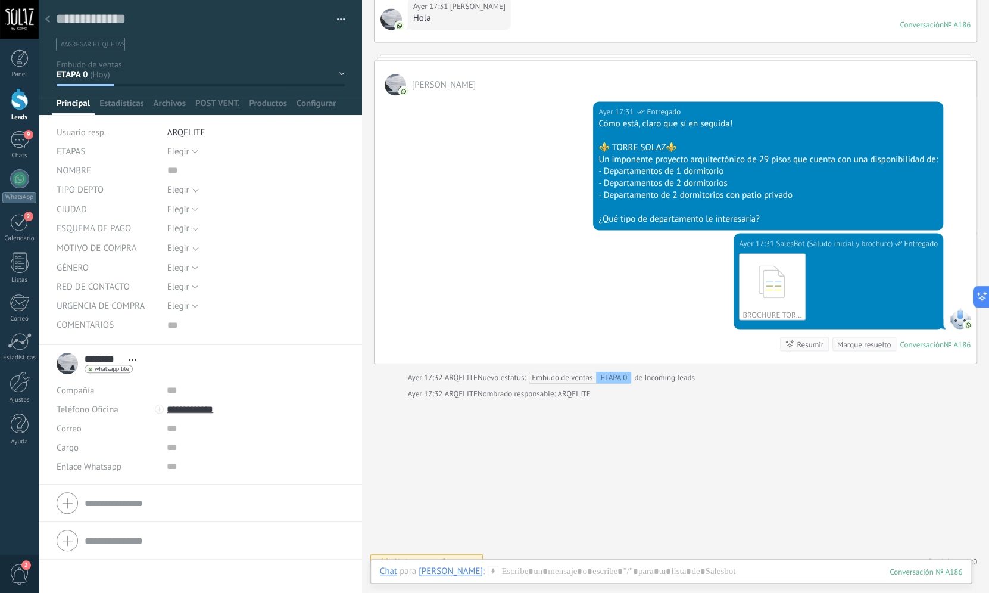
scroll to position [896, 0]
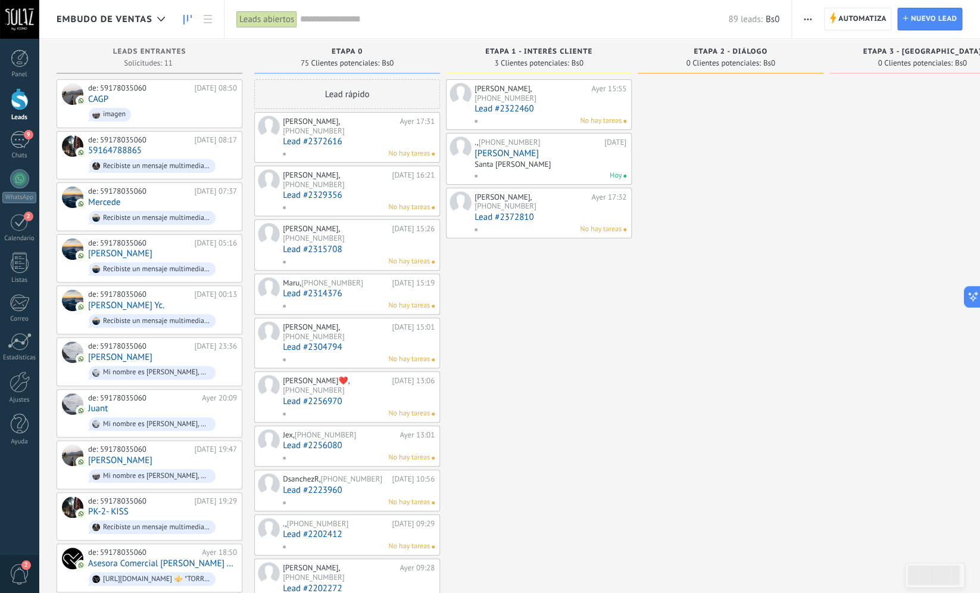
click at [326, 187] on div "Embudo de ventas Leads abiertos Aplicar 89 leads: Bs0 Leads abiertos Mis leads …" at bounding box center [510, 533] width 942 height 1066
click at [320, 190] on link "Lead #2329356" at bounding box center [359, 195] width 152 height 10
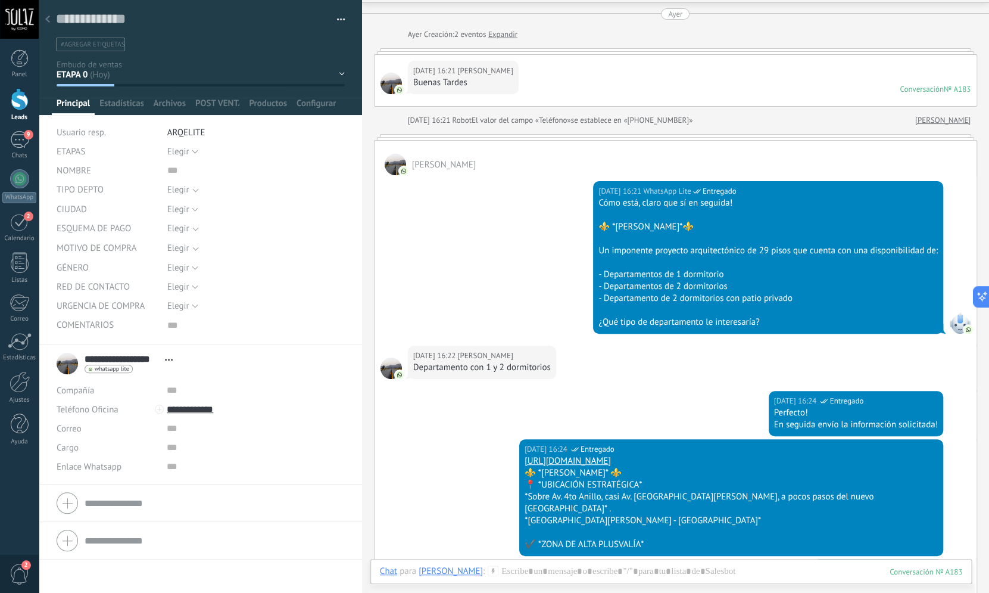
scroll to position [584, 0]
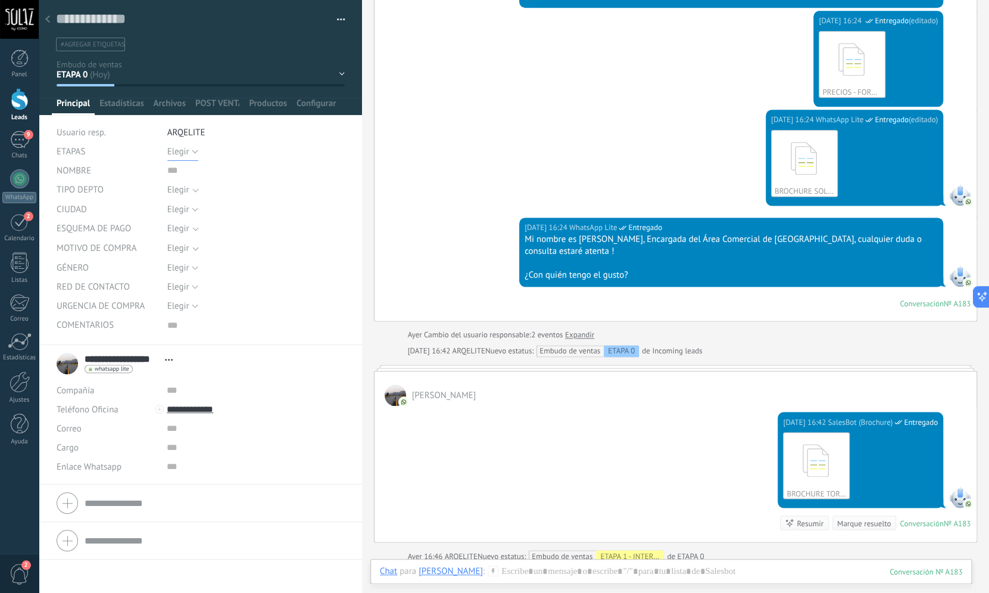
click at [193, 152] on button "Elegir" at bounding box center [182, 151] width 31 height 19
click at [123, 144] on div "ETAPAS" at bounding box center [108, 151] width 102 height 19
click at [196, 194] on span "Elegir" at bounding box center [248, 189] width 163 height 9
click at [180, 177] on input "text" at bounding box center [255, 170] width 177 height 19
click at [192, 150] on button "Elegir" at bounding box center [182, 151] width 31 height 19
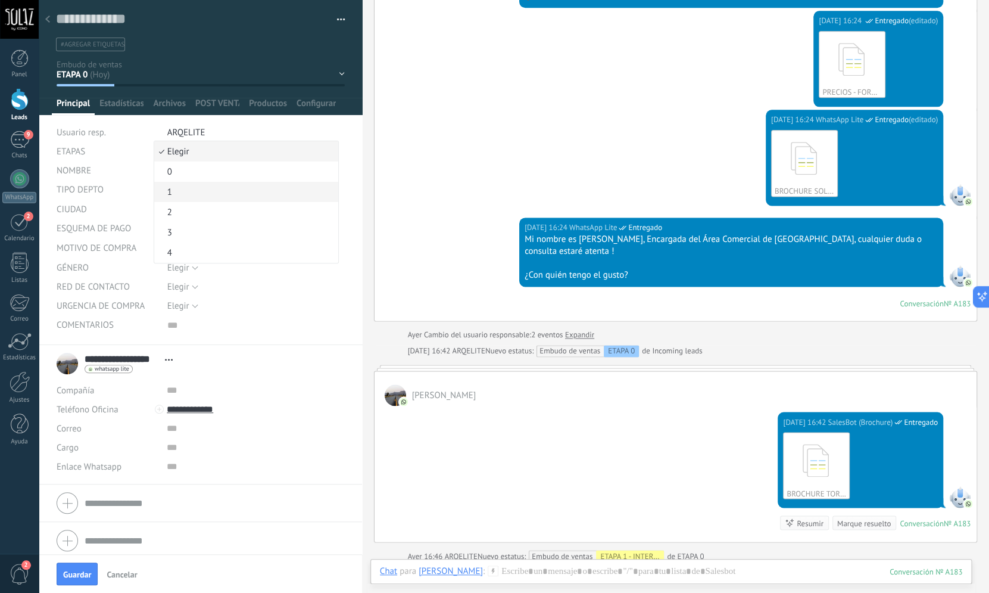
click at [173, 189] on span "1" at bounding box center [244, 191] width 180 height 11
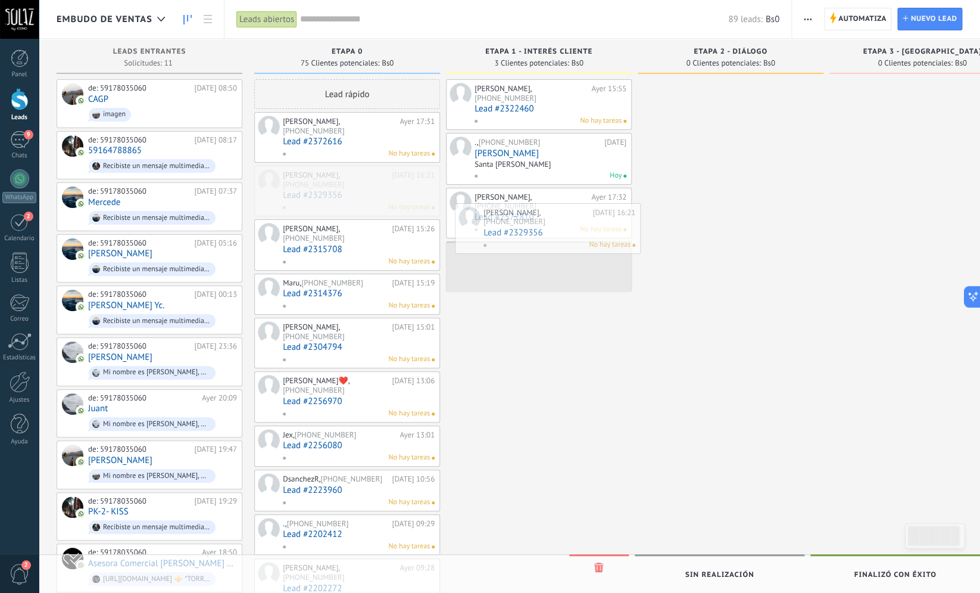
drag, startPoint x: 320, startPoint y: 170, endPoint x: 510, endPoint y: 213, distance: 194.2
click at [510, 213] on div "Embudo de ventas Leads abiertos Aplicar 89 leads: Bs0 Leads abiertos Mis leads …" at bounding box center [510, 533] width 942 height 1066
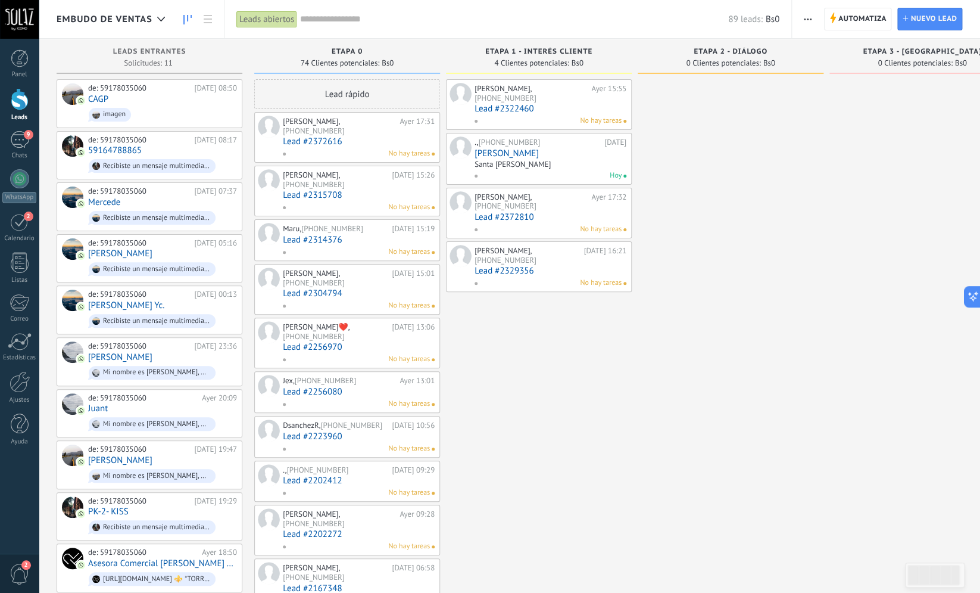
click at [317, 190] on link "Lead #2315708" at bounding box center [359, 195] width 152 height 10
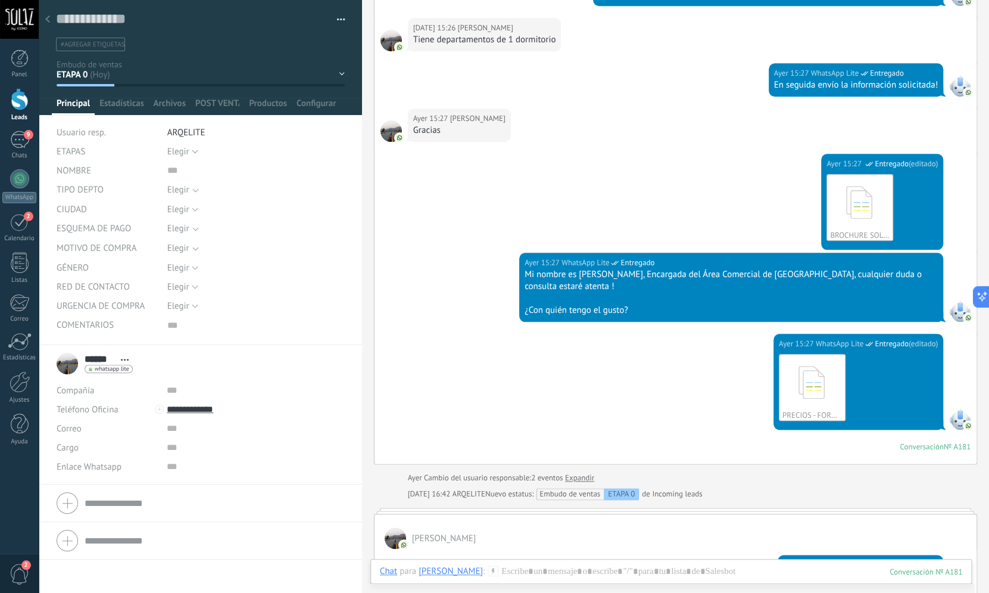
scroll to position [709, 0]
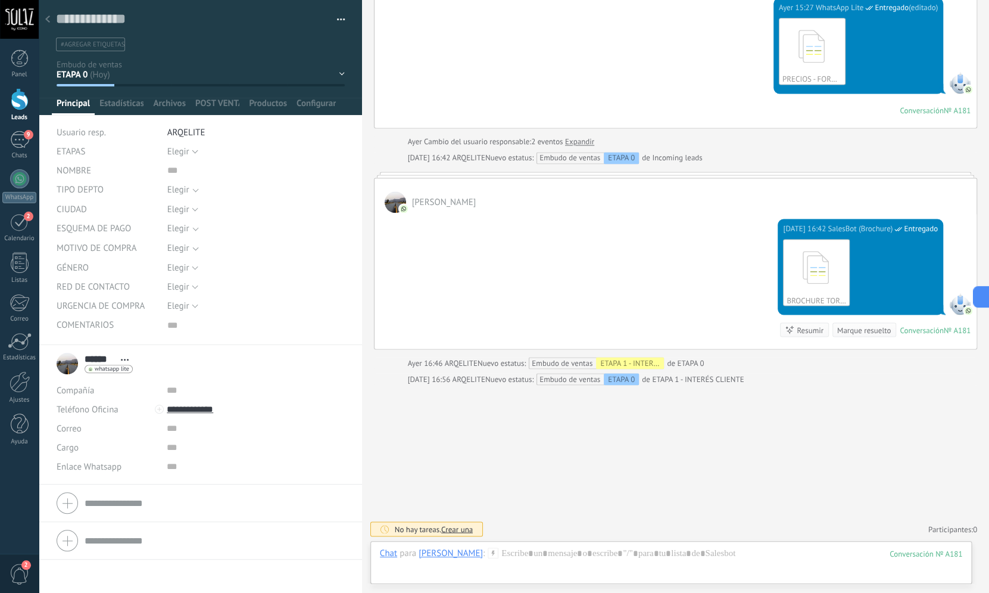
click at [189, 192] on div "Elegir" at bounding box center [178, 189] width 22 height 9
click at [215, 238] on label "1 dormitorio" at bounding box center [245, 232] width 198 height 21
click at [181, 172] on input "text" at bounding box center [255, 170] width 177 height 19
click at [186, 153] on button "Elegir" at bounding box center [182, 151] width 31 height 19
click at [179, 194] on span "1" at bounding box center [244, 191] width 180 height 11
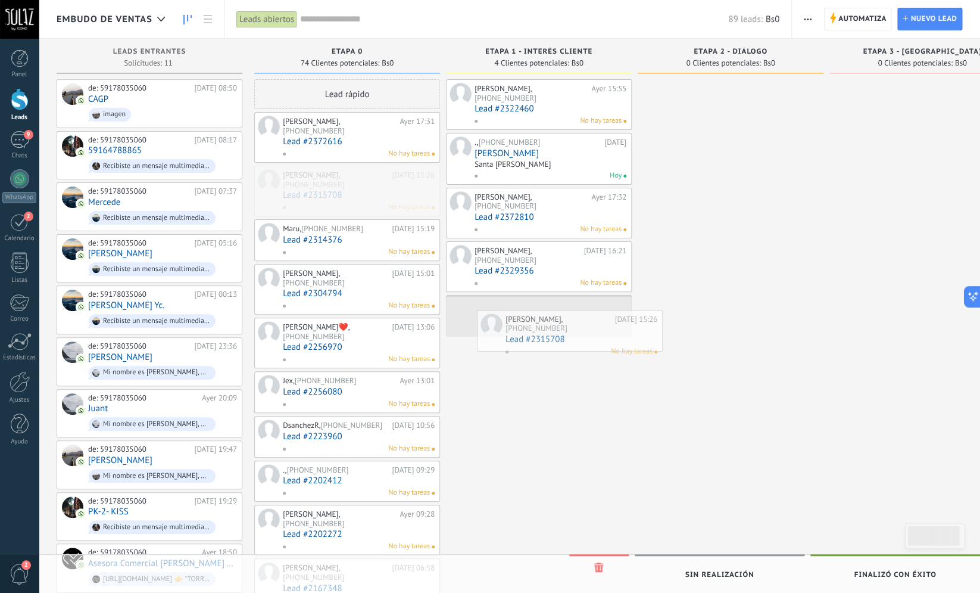
drag, startPoint x: 319, startPoint y: 170, endPoint x: 537, endPoint y: 313, distance: 261.1
click at [537, 313] on div "Embudo de ventas Leads abiertos Aplicar 89 leads: Bs0 Leads abiertos Mis leads …" at bounding box center [510, 506] width 942 height 1012
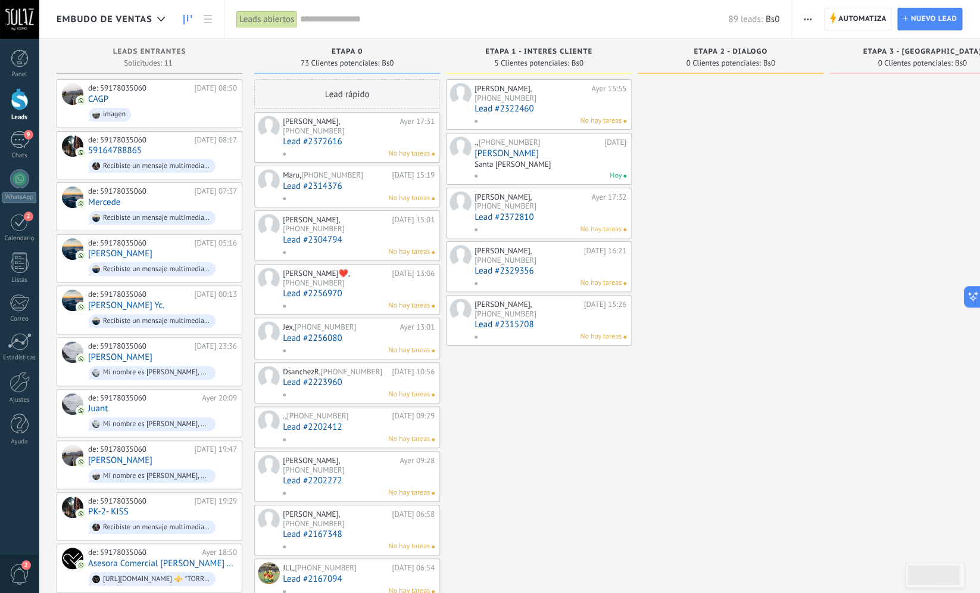
click at [290, 181] on link "Lead #2314376" at bounding box center [359, 186] width 152 height 10
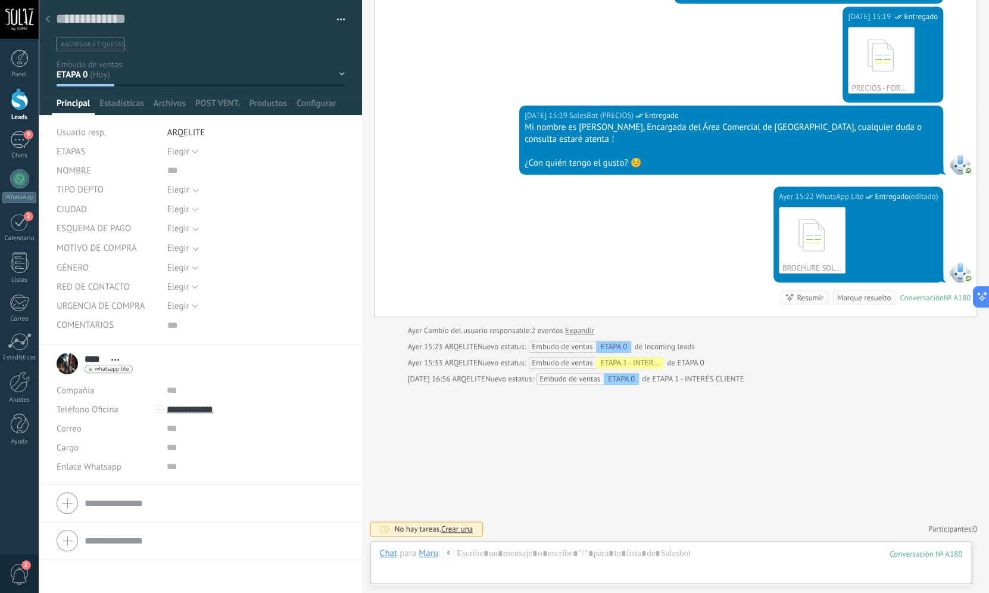
scroll to position [256, 0]
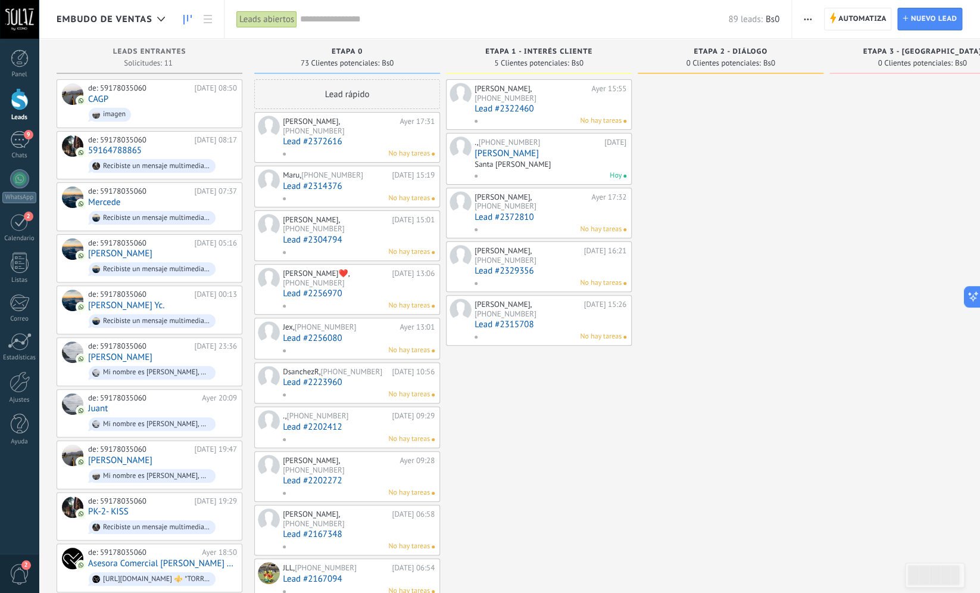
click at [356, 52] on span "ETAPA 0" at bounding box center [347, 52] width 31 height 8
click at [362, 52] on span "ETAPA 0" at bounding box center [347, 52] width 31 height 8
click at [872, 16] on span "Automatiza" at bounding box center [862, 18] width 48 height 21
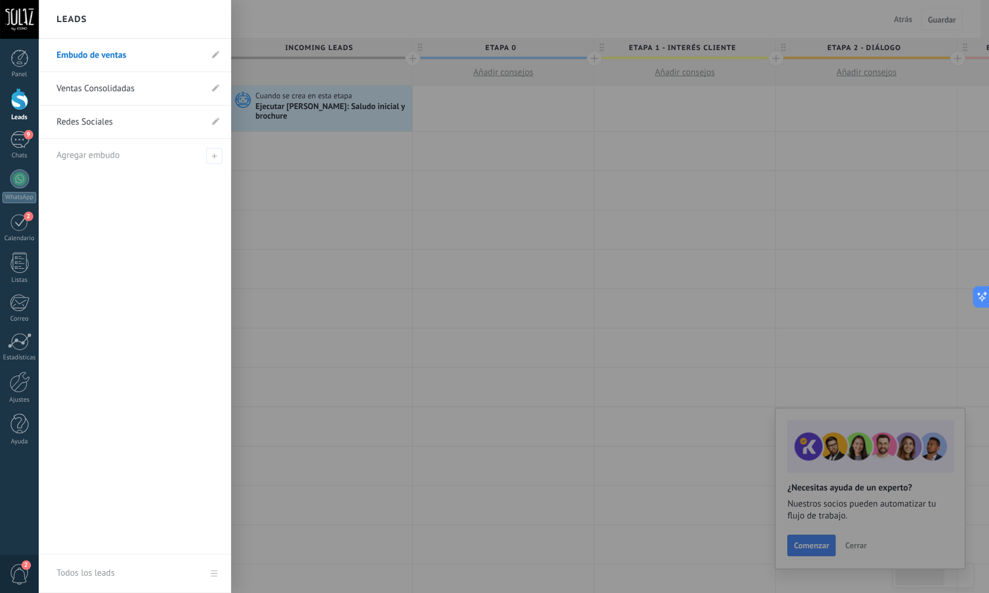
click at [19, 102] on div at bounding box center [20, 99] width 18 height 22
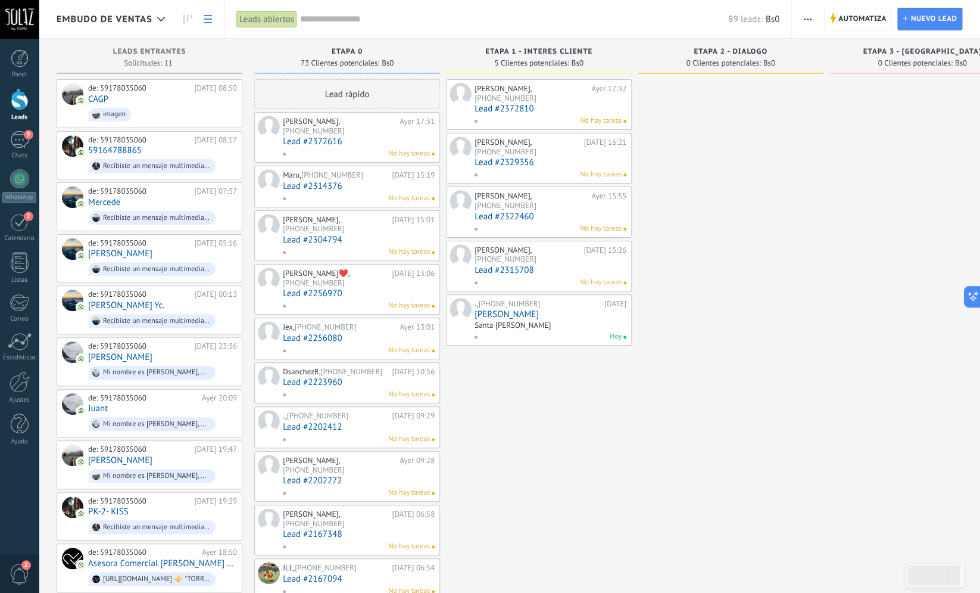
click at [206, 17] on icon at bounding box center [208, 19] width 8 height 8
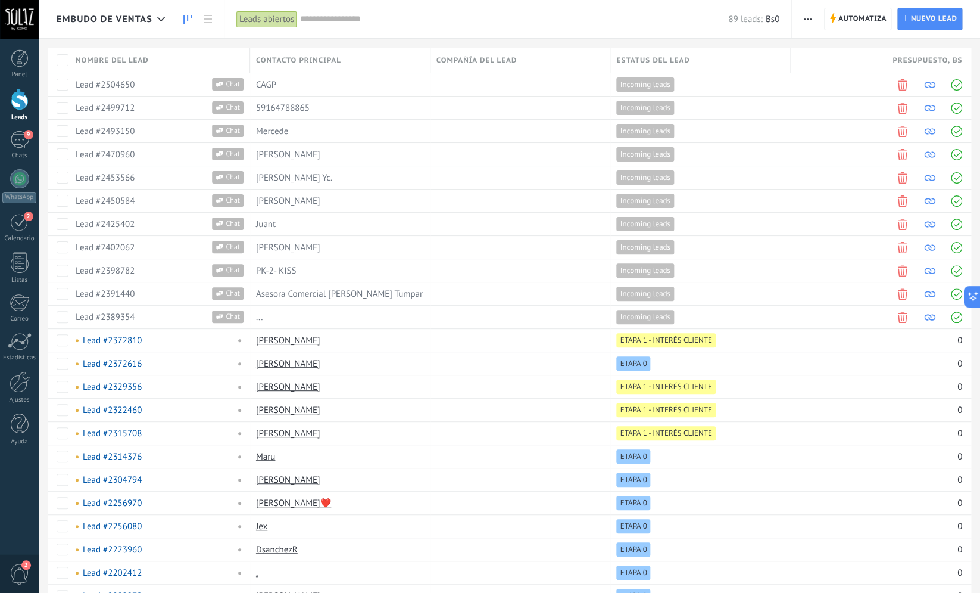
click at [188, 18] on use at bounding box center [187, 20] width 8 height 10
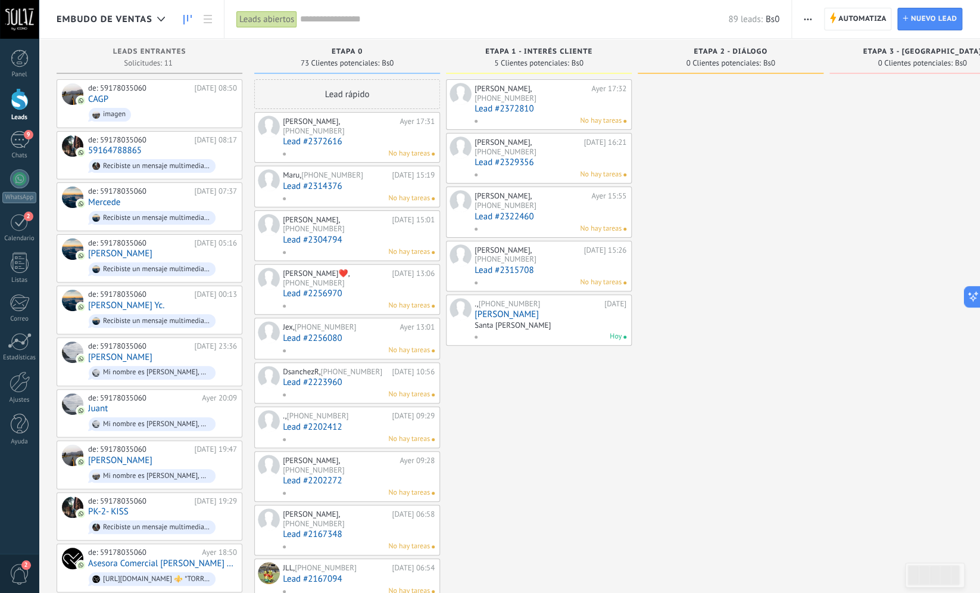
click at [324, 60] on span "73 Clientes potenciales:" at bounding box center [340, 63] width 79 height 7
click at [351, 50] on span "ETAPA 0" at bounding box center [347, 52] width 31 height 8
click at [359, 53] on span "ETAPA 0" at bounding box center [347, 52] width 31 height 8
click at [350, 46] on div "ETAPA 0 73 Clientes potenciales: Bs0" at bounding box center [347, 56] width 186 height 35
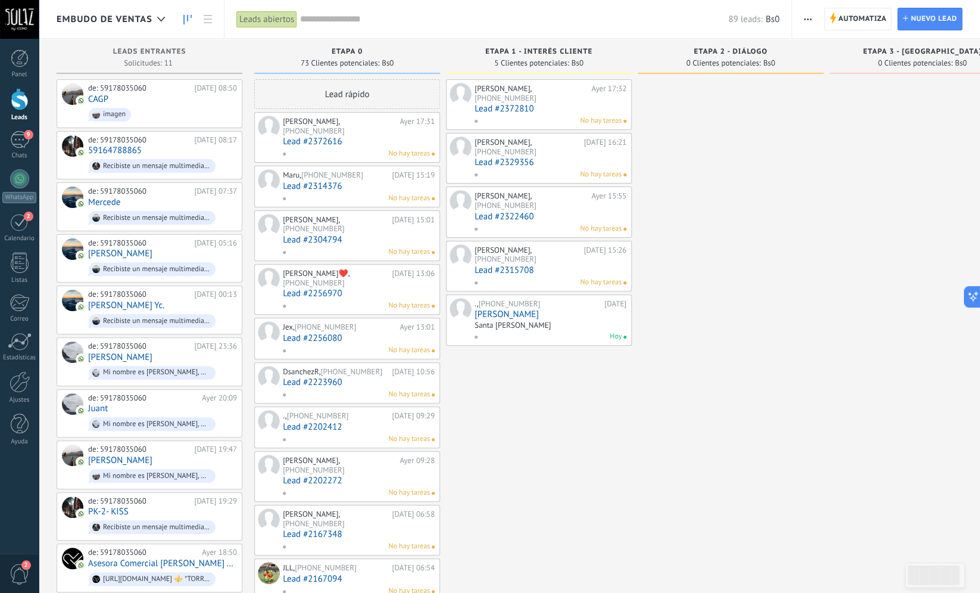
click at [350, 46] on div "ETAPA 0 73 Clientes potenciales: Bs0" at bounding box center [347, 56] width 186 height 35
click at [353, 48] on div "ETAPA 0 73 Clientes potenciales: Bs0" at bounding box center [347, 56] width 186 height 35
click at [361, 60] on span "73 Clientes potenciales:" at bounding box center [340, 63] width 79 height 7
click at [382, 63] on span "Bs0" at bounding box center [388, 63] width 12 height 7
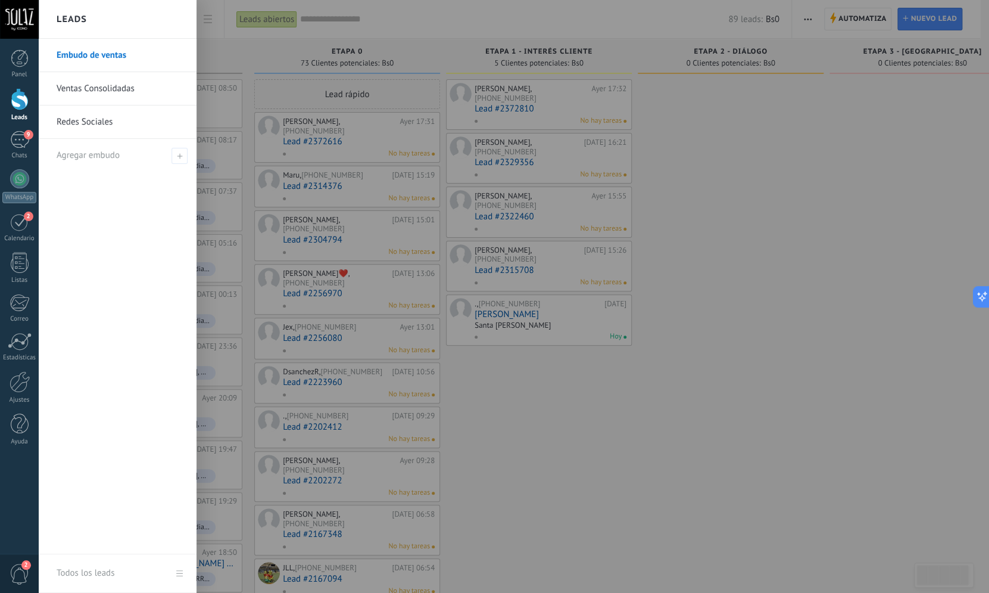
click at [119, 51] on link "Embudo de ventas" at bounding box center [121, 55] width 128 height 33
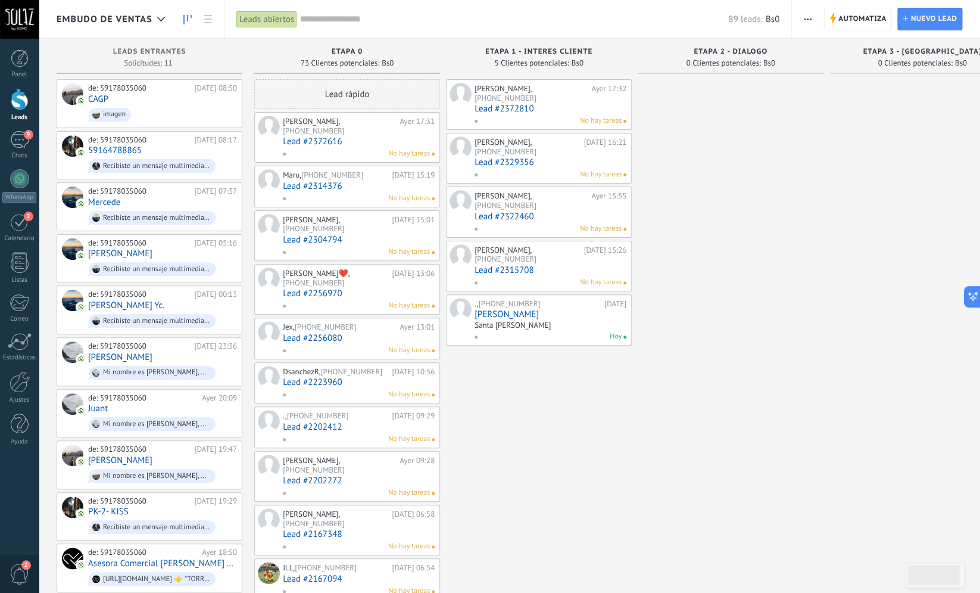
click at [354, 55] on span "ETAPA 0" at bounding box center [347, 52] width 31 height 8
click at [363, 50] on div "ETAPA 0" at bounding box center [347, 53] width 174 height 10
click at [16, 146] on div "9" at bounding box center [19, 139] width 19 height 17
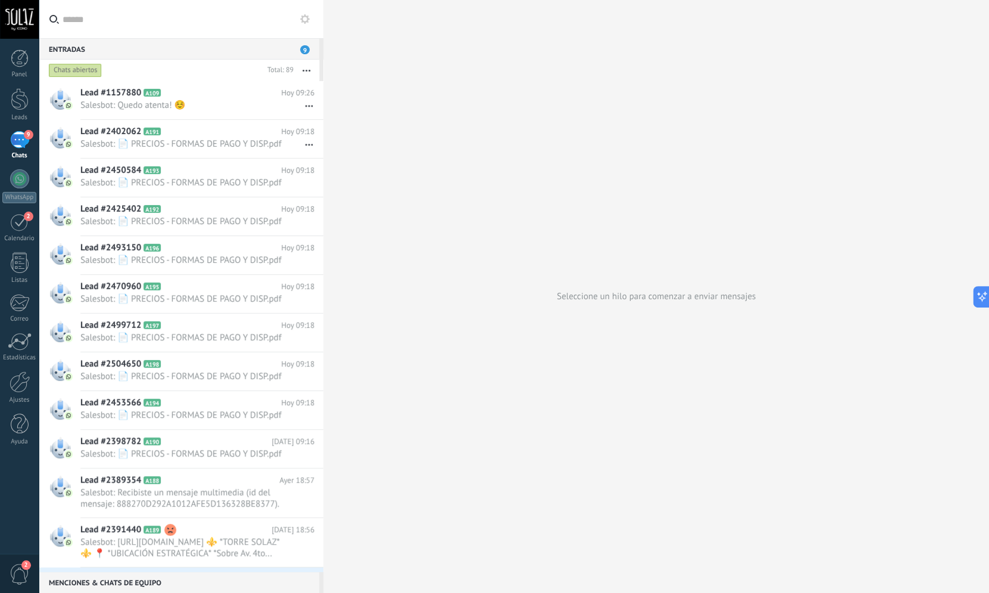
click at [310, 50] on div "Entradas 9" at bounding box center [179, 48] width 280 height 21
click at [303, 24] on button at bounding box center [305, 19] width 14 height 14
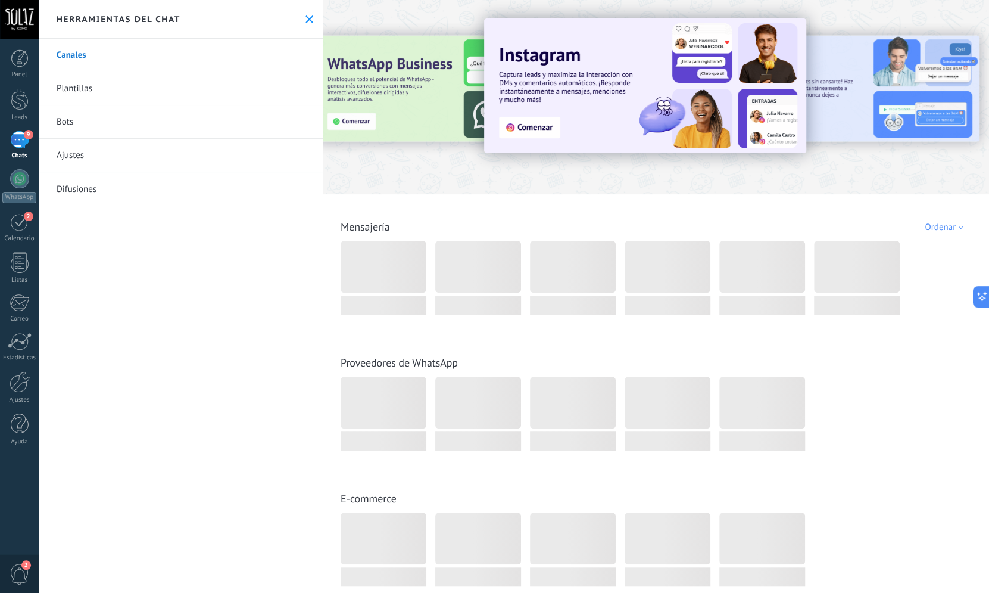
click at [151, 150] on link "Ajustes" at bounding box center [181, 155] width 285 height 33
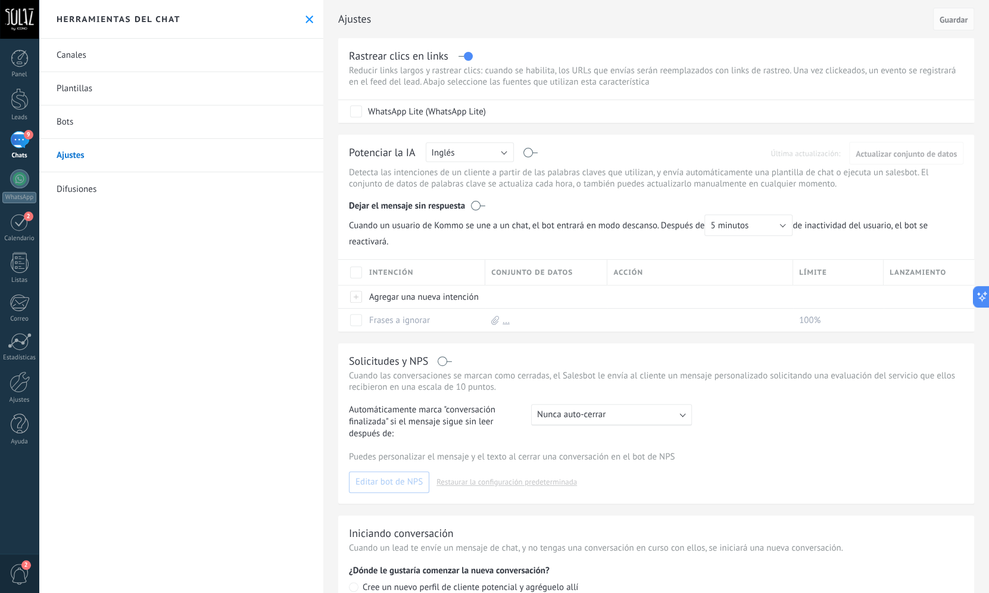
scroll to position [113, 0]
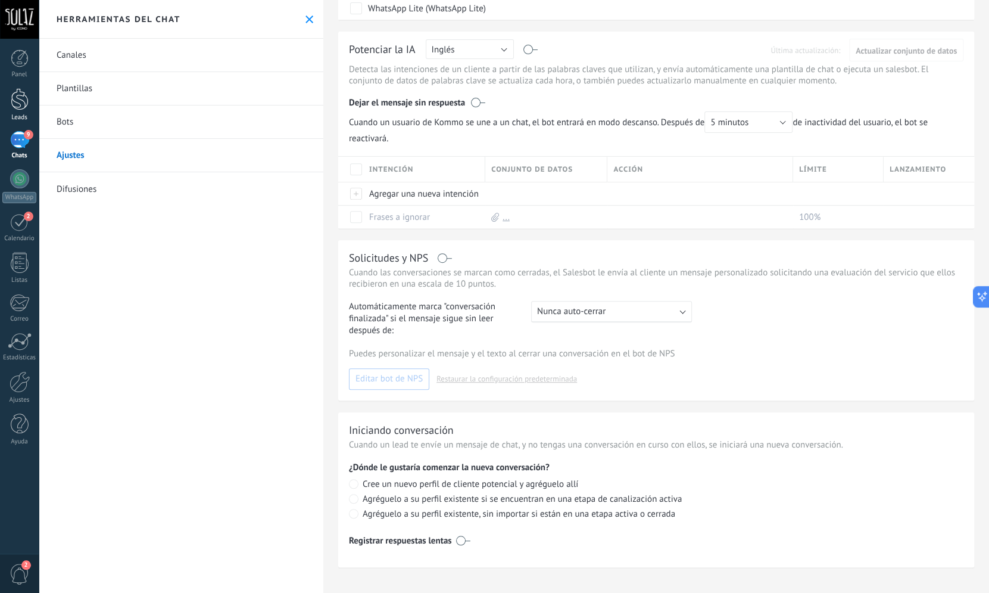
click at [17, 110] on div at bounding box center [20, 99] width 18 height 22
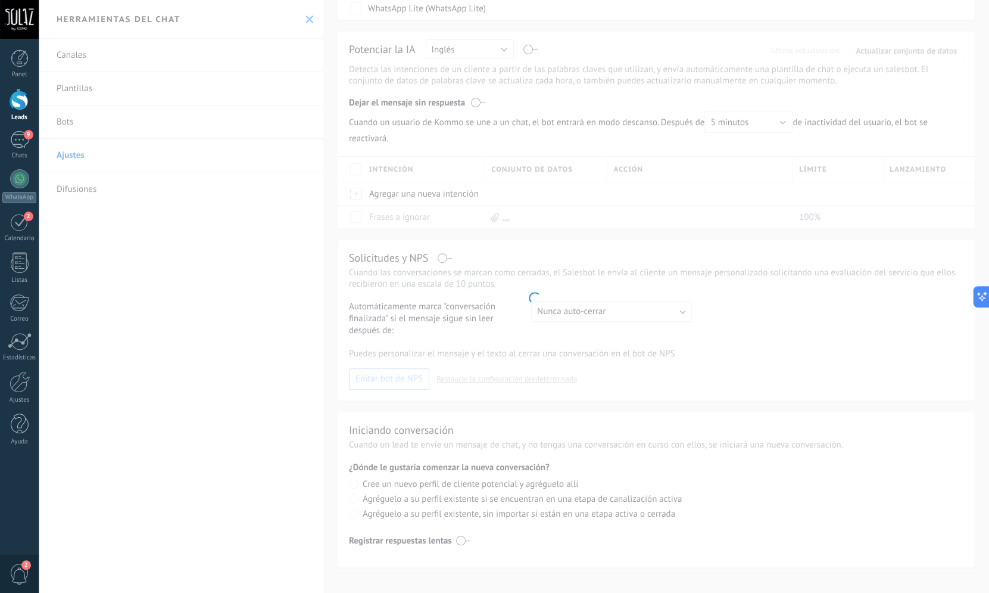
scroll to position [113, 0]
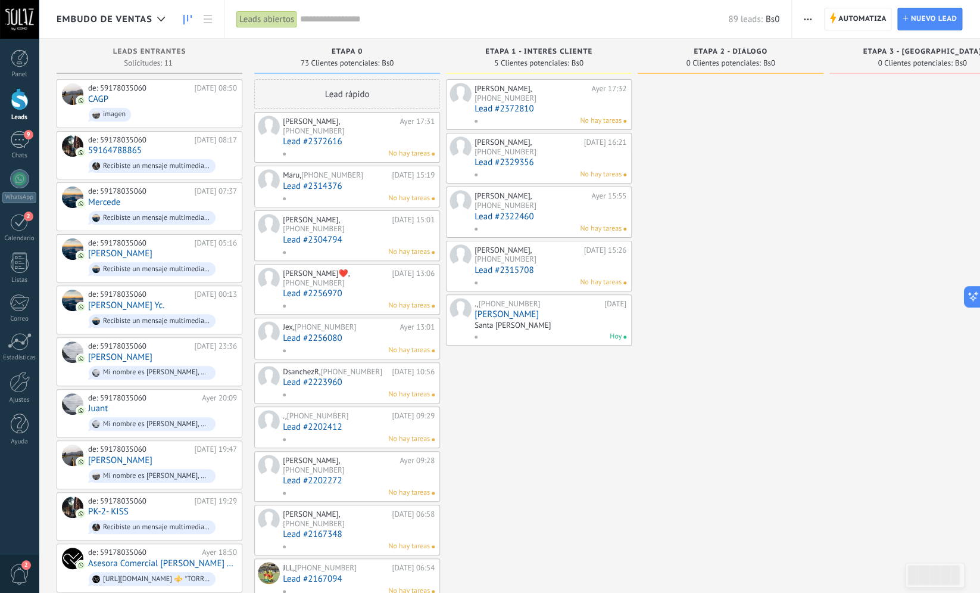
click at [342, 50] on span "ETAPA 0" at bounding box center [347, 52] width 31 height 8
click at [331, 53] on div "ETAPA 0" at bounding box center [347, 53] width 174 height 10
click at [354, 49] on span "ETAPA 0" at bounding box center [347, 52] width 31 height 8
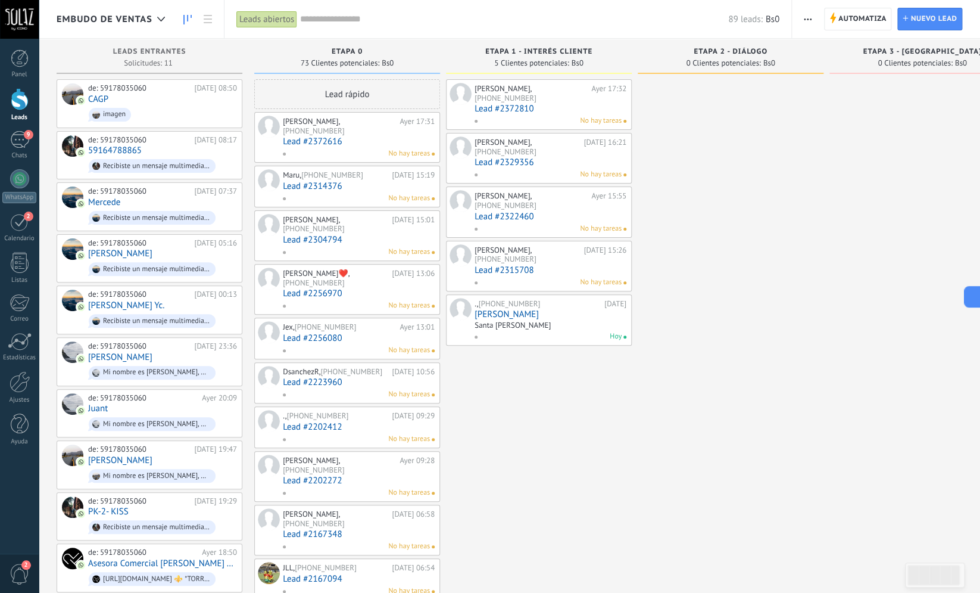
click at [361, 52] on span "ETAPA 0" at bounding box center [347, 52] width 31 height 8
click at [774, 72] on div "ETAPA 2 - DIÁLOGO 0 Clientes potenciales: Bs0" at bounding box center [731, 56] width 186 height 35
click at [757, 51] on span "ETAPA 2 - DIÁLOGO" at bounding box center [731, 52] width 74 height 8
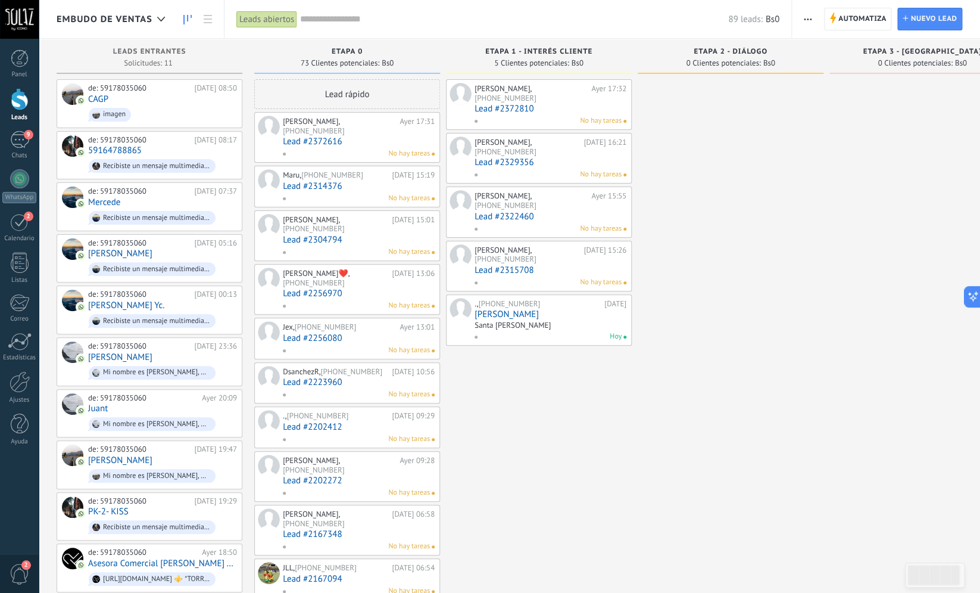
click at [552, 48] on span "ETAPA 1 - INTERÉS CLIENTE" at bounding box center [538, 52] width 107 height 8
click at [407, 51] on div "ETAPA 0" at bounding box center [347, 53] width 174 height 10
click at [343, 52] on span "ETAPA 0" at bounding box center [347, 52] width 31 height 8
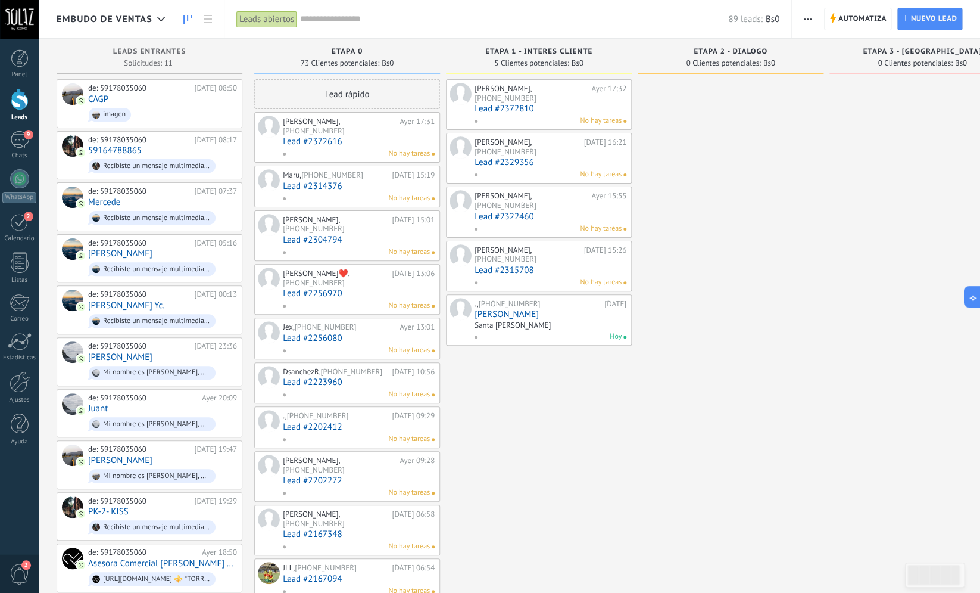
click at [366, 61] on span "73 Clientes potenciales:" at bounding box center [340, 63] width 79 height 7
click at [278, 67] on div "73 Clientes potenciales: Bs0" at bounding box center [347, 63] width 174 height 10
drag, startPoint x: 279, startPoint y: 69, endPoint x: 297, endPoint y: 53, distance: 23.6
click at [297, 53] on div "ETAPA 0 73 Clientes potenciales: Bs0" at bounding box center [347, 56] width 186 height 35
click at [342, 60] on span "73 Clientes potenciales:" at bounding box center [340, 63] width 79 height 7
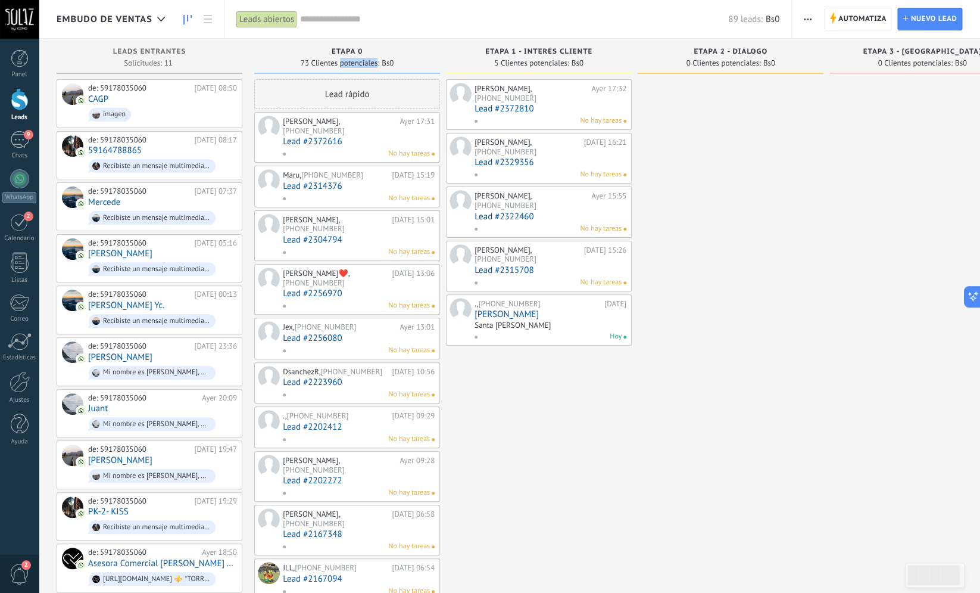
click at [342, 60] on span "73 Clientes potenciales:" at bounding box center [340, 63] width 79 height 7
click at [397, 60] on div "73 Clientes potenciales: Bs0" at bounding box center [347, 63] width 174 height 10
click at [372, 60] on span "73 Clientes potenciales:" at bounding box center [340, 63] width 79 height 7
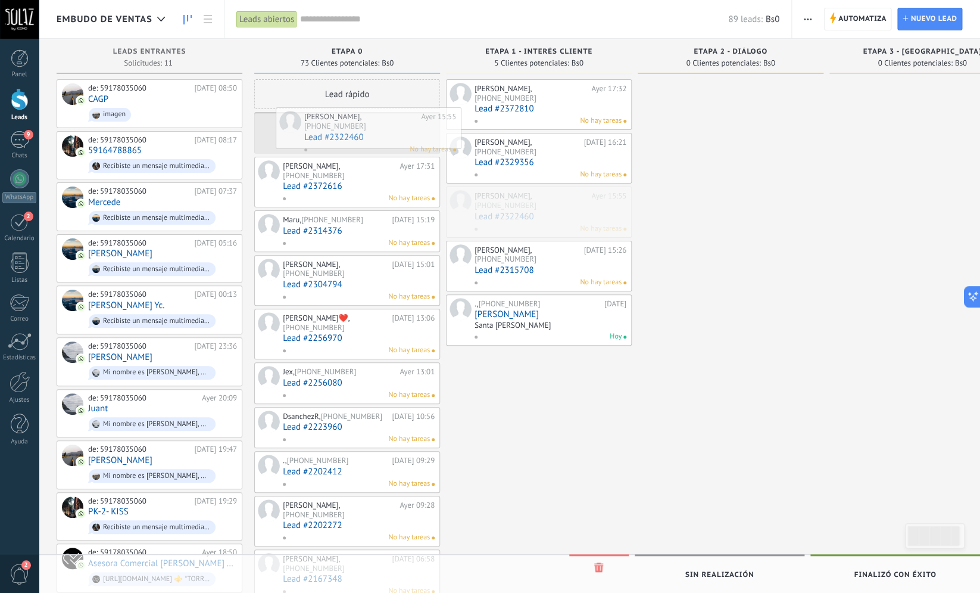
drag, startPoint x: 585, startPoint y: 202, endPoint x: 414, endPoint y: 123, distance: 187.8
click at [414, 123] on div "Embudo de ventas Leads abiertos Aplicar 89 leads: Bs0 Leads abiertos Mis leads …" at bounding box center [510, 573] width 942 height 1146
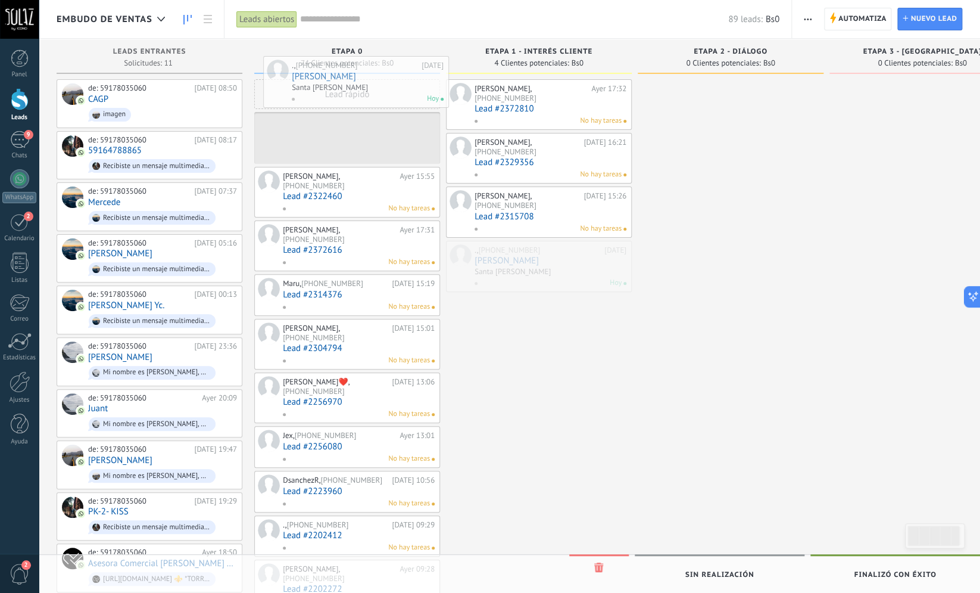
drag, startPoint x: 540, startPoint y: 258, endPoint x: 357, endPoint y: 84, distance: 252.7
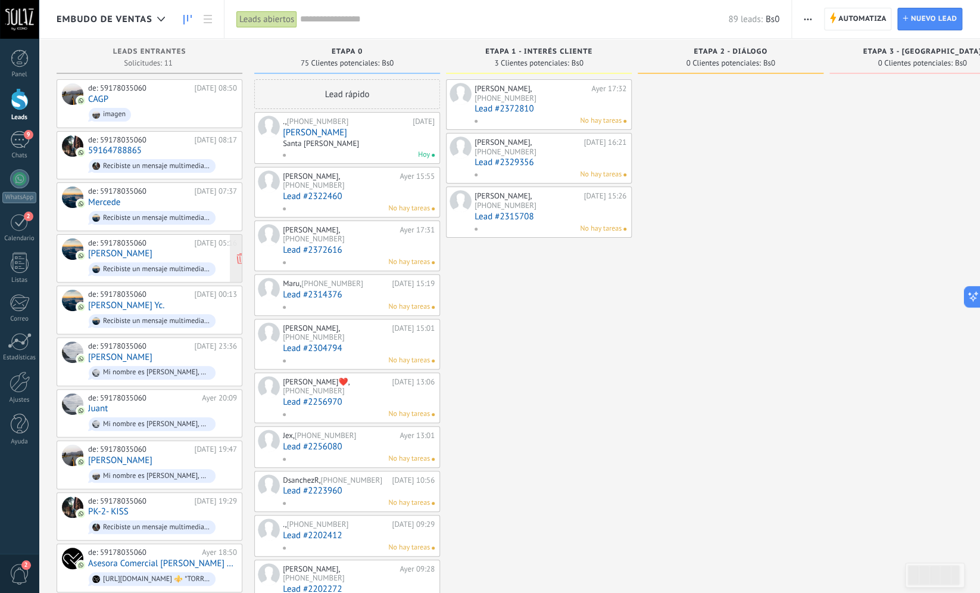
click at [136, 248] on div "de: 59178035060 [DATE] 05:16 [PERSON_NAME] Recibiste un mensaje multimedia (id …" at bounding box center [162, 258] width 149 height 40
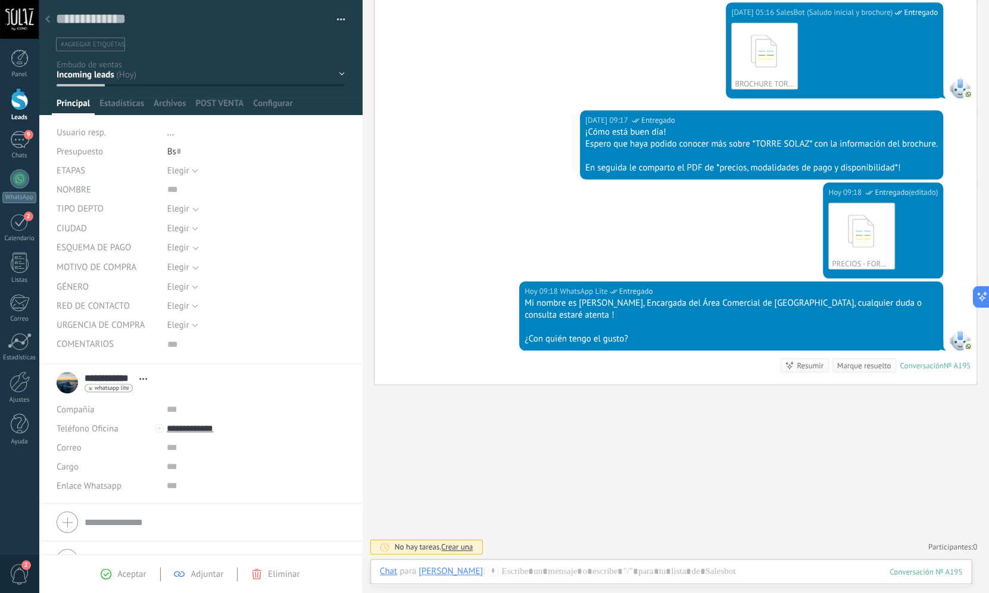
scroll to position [356, 0]
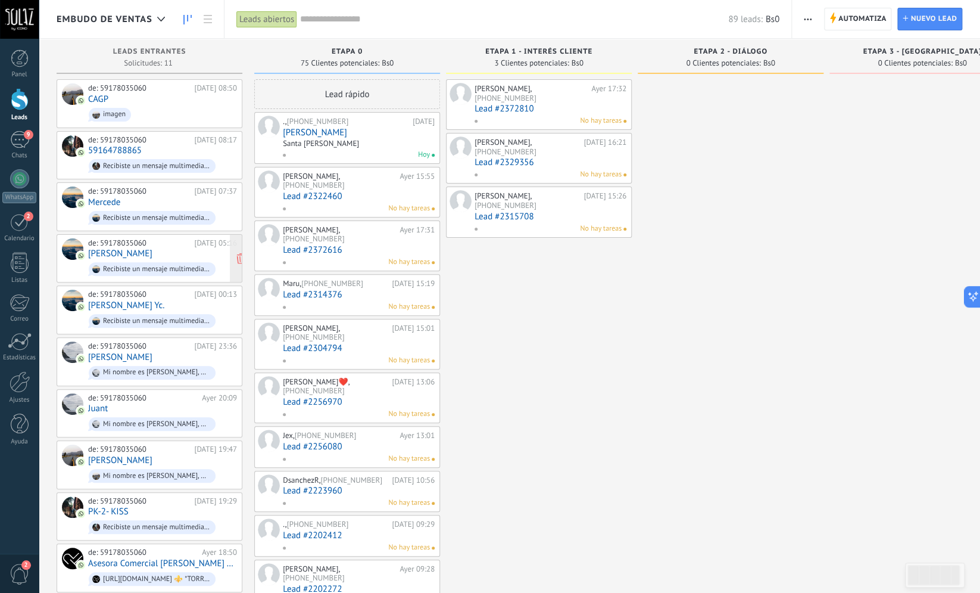
click at [136, 244] on div "de: 59178035060" at bounding box center [139, 243] width 102 height 10
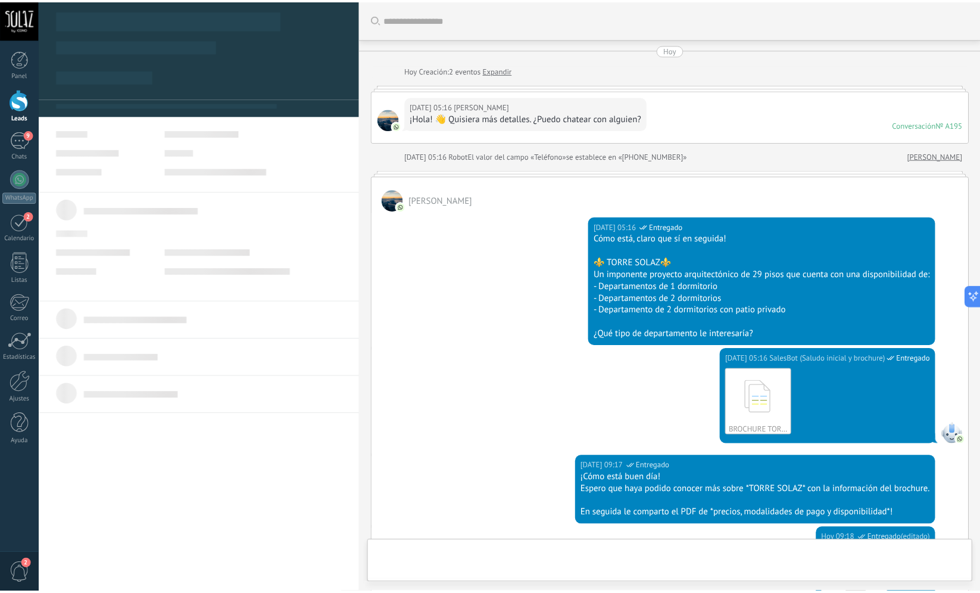
scroll to position [12, 0]
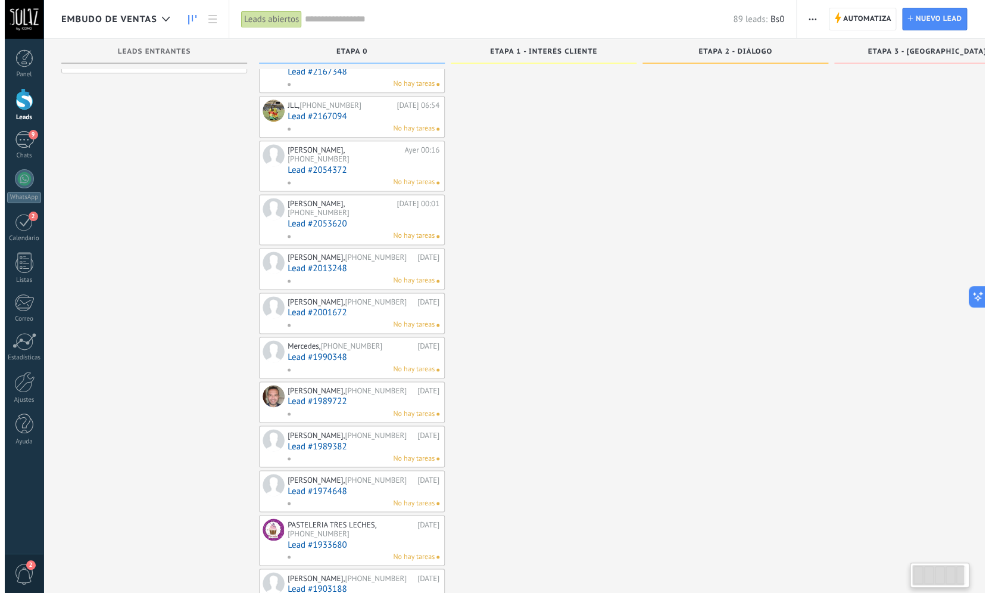
scroll to position [208, 0]
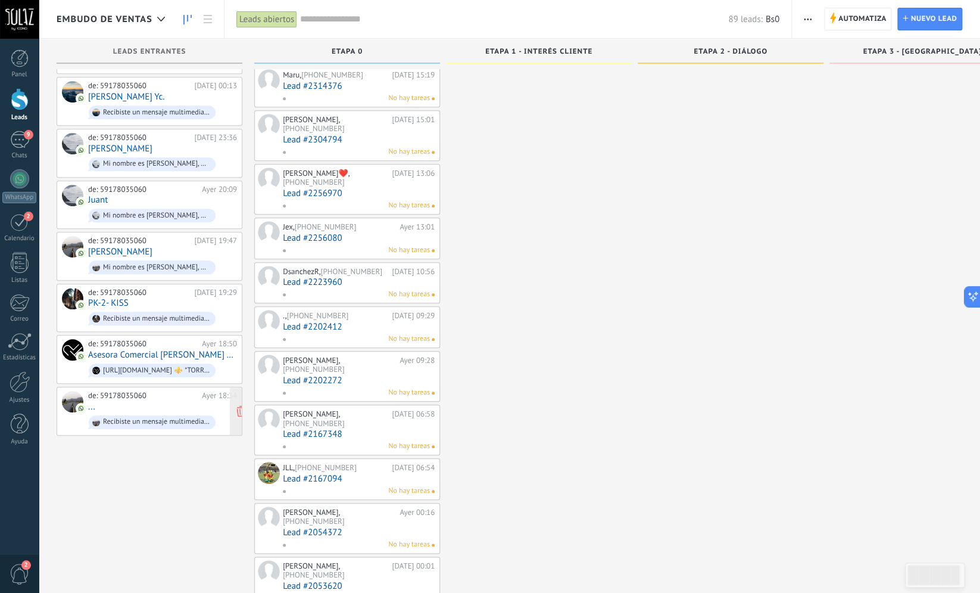
click at [130, 400] on div "de: 59178035060 [DATE] 18:34 ... Recibiste un mensaje multimedia (id del mensaj…" at bounding box center [162, 411] width 149 height 40
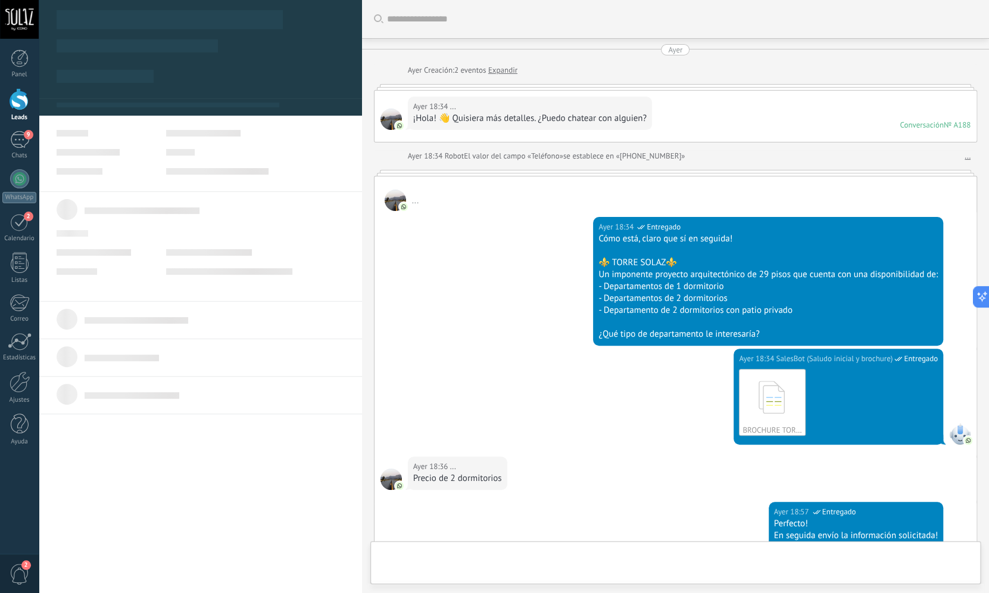
scroll to position [377, 0]
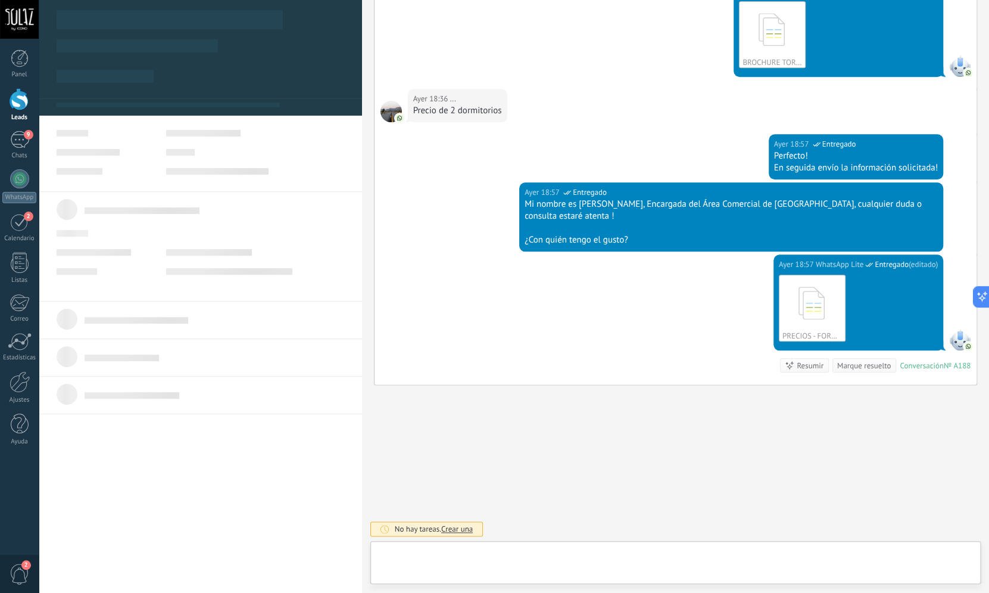
type textarea "***"
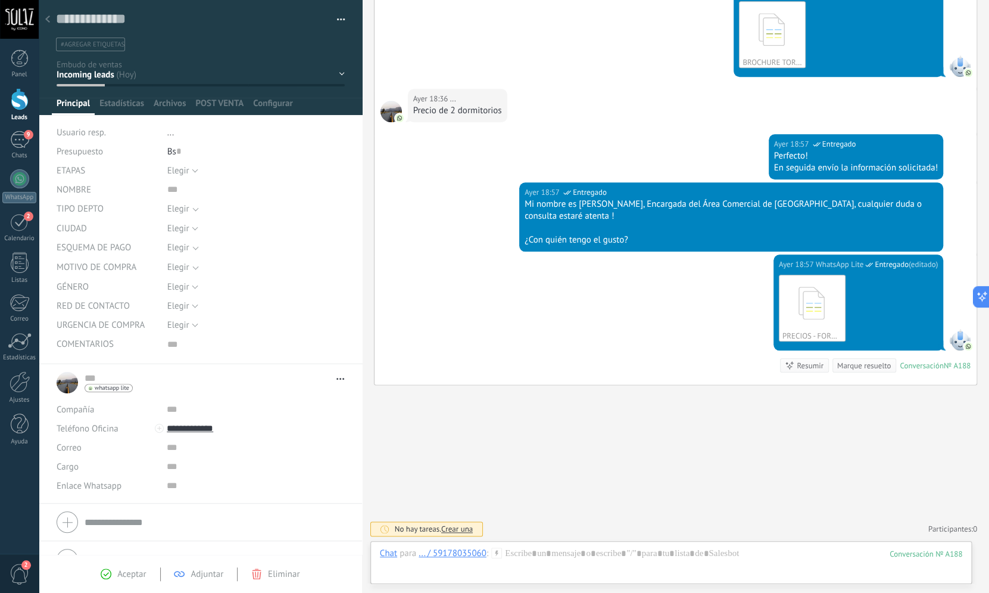
click at [183, 212] on div "Elegir" at bounding box center [178, 208] width 22 height 9
click at [194, 255] on div "1 dormitorio" at bounding box center [191, 253] width 48 height 12
click at [249, 173] on div "Elegir 0 1 2 3 4 [GEOGRAPHIC_DATA]" at bounding box center [255, 170] width 177 height 19
click at [188, 166] on button "Elegir" at bounding box center [182, 170] width 31 height 19
click at [182, 210] on span "1" at bounding box center [244, 210] width 180 height 11
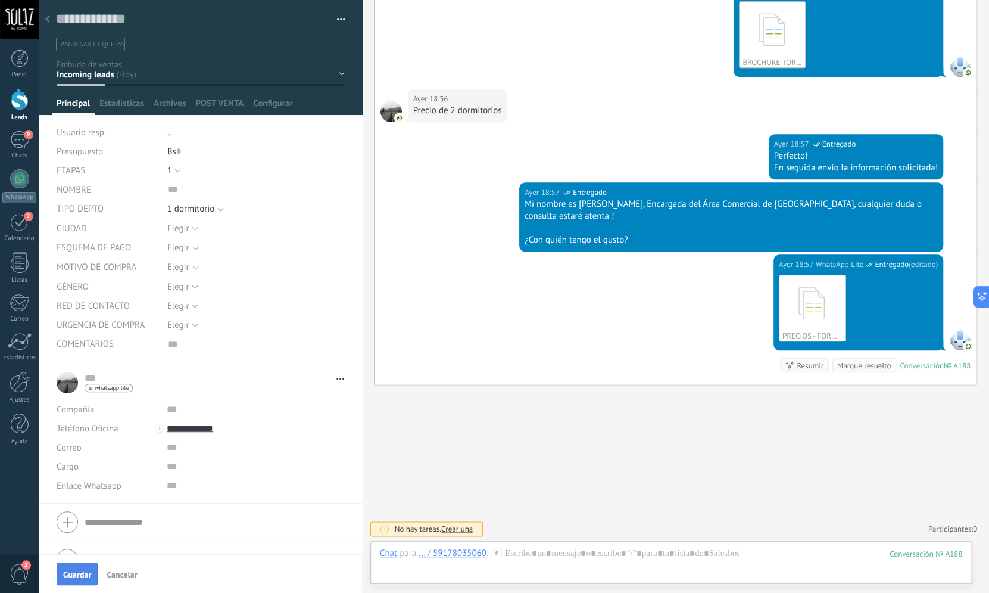
click at [64, 573] on span "Guardar" at bounding box center [77, 574] width 28 height 8
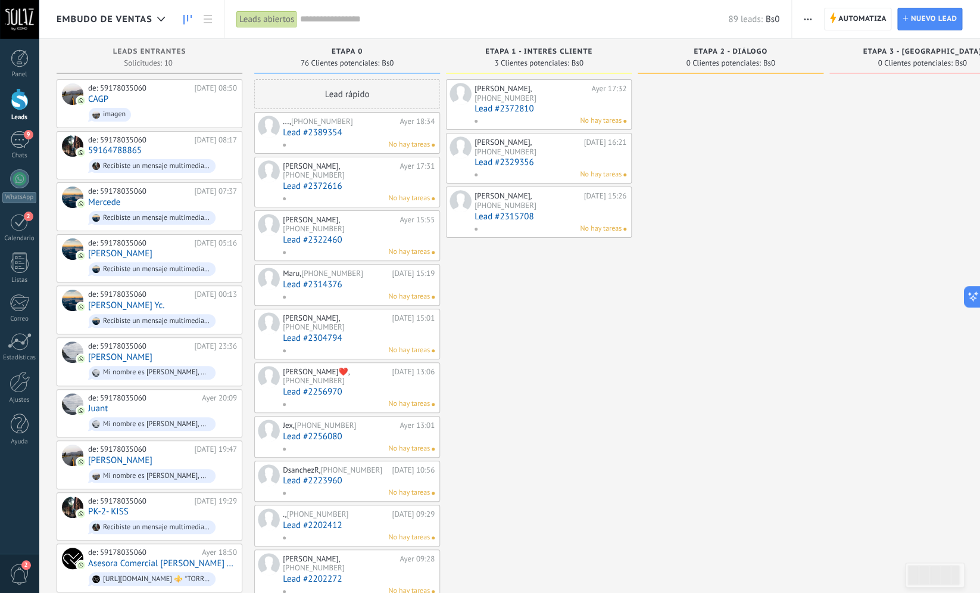
click at [553, 52] on span "ETAPA 1 - INTERÉS CLIENTE" at bounding box center [538, 52] width 107 height 8
click at [573, 49] on span "ETAPA 1 - INTERÉS CLIENTE" at bounding box center [538, 52] width 107 height 8
click at [350, 50] on span "ETAPA 0" at bounding box center [347, 52] width 31 height 8
type input "*"
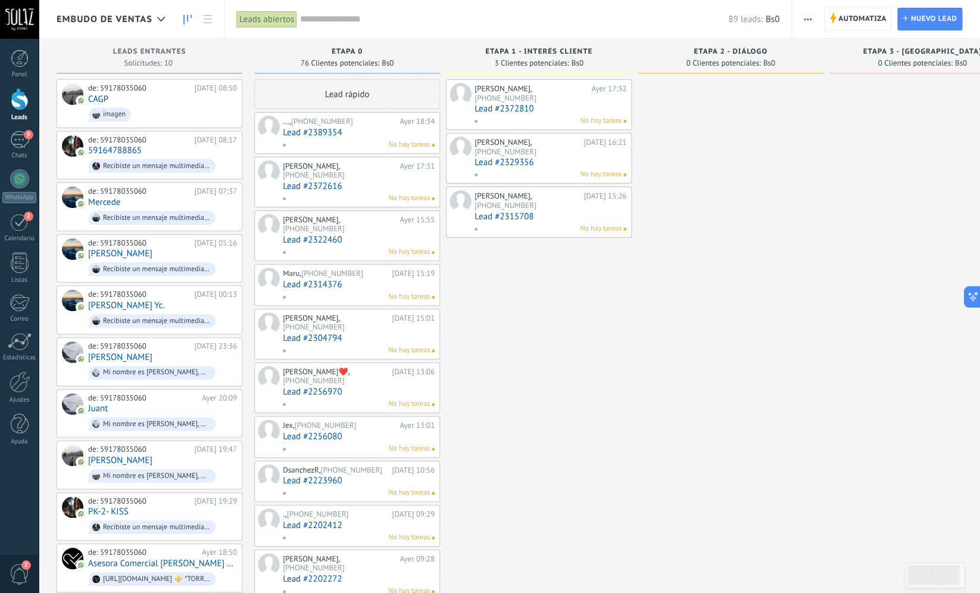
click at [807, 21] on span "button" at bounding box center [808, 19] width 8 height 23
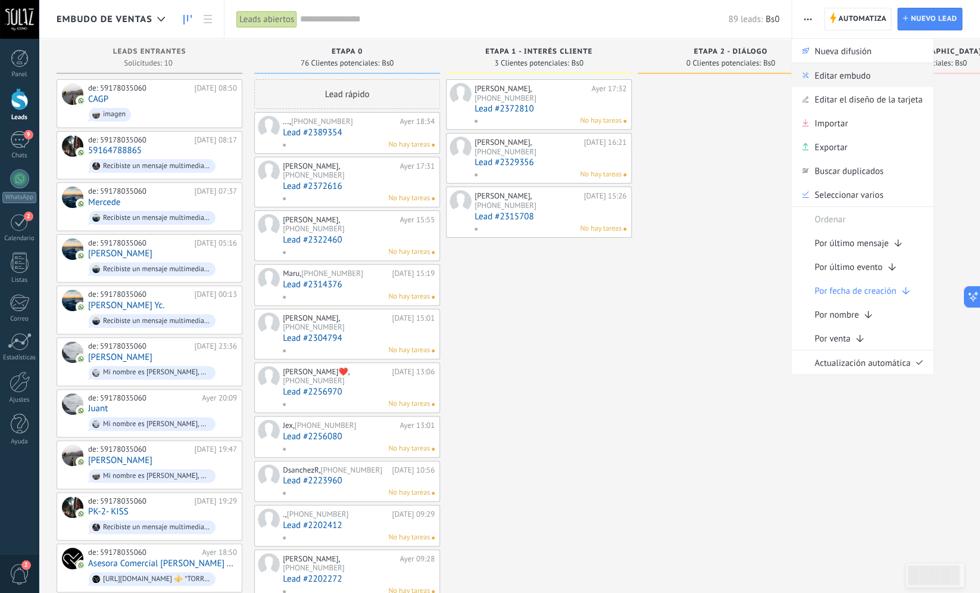
click at [850, 80] on span "Editar embudo" at bounding box center [843, 75] width 56 height 24
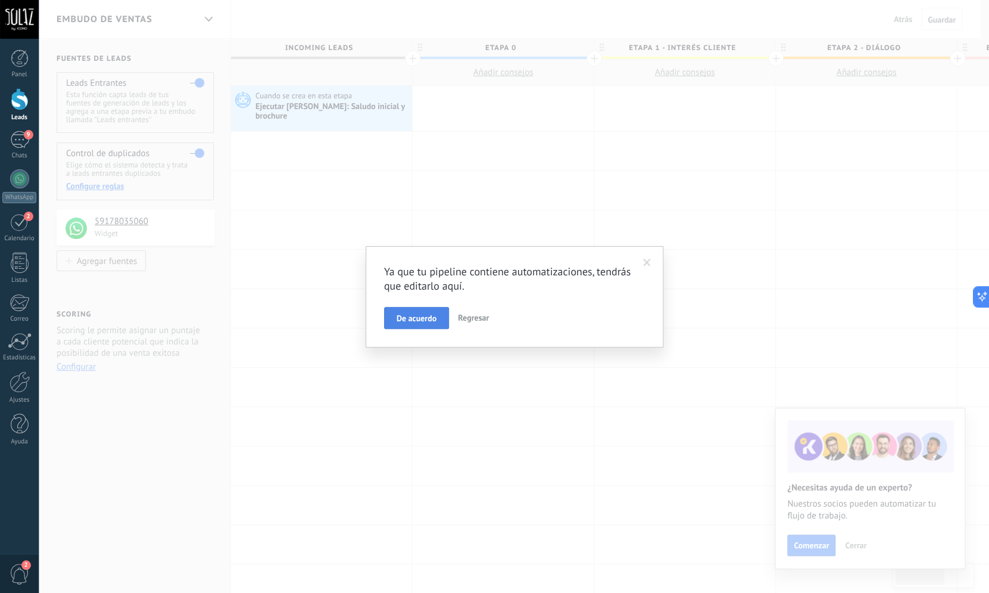
click at [419, 311] on button "De acuerdo" at bounding box center [416, 318] width 65 height 23
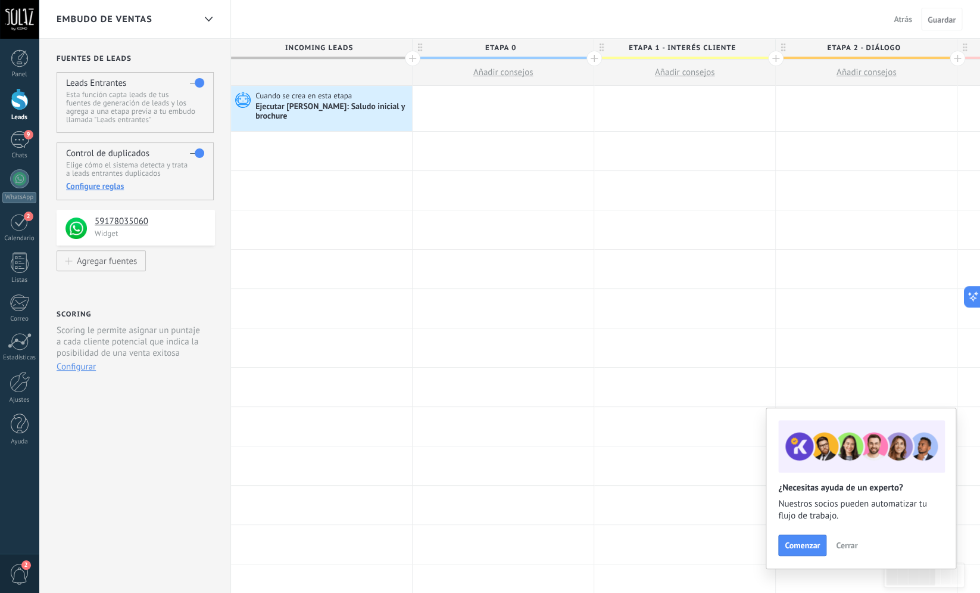
click at [846, 544] on span "Cerrar" at bounding box center [846, 545] width 21 height 8
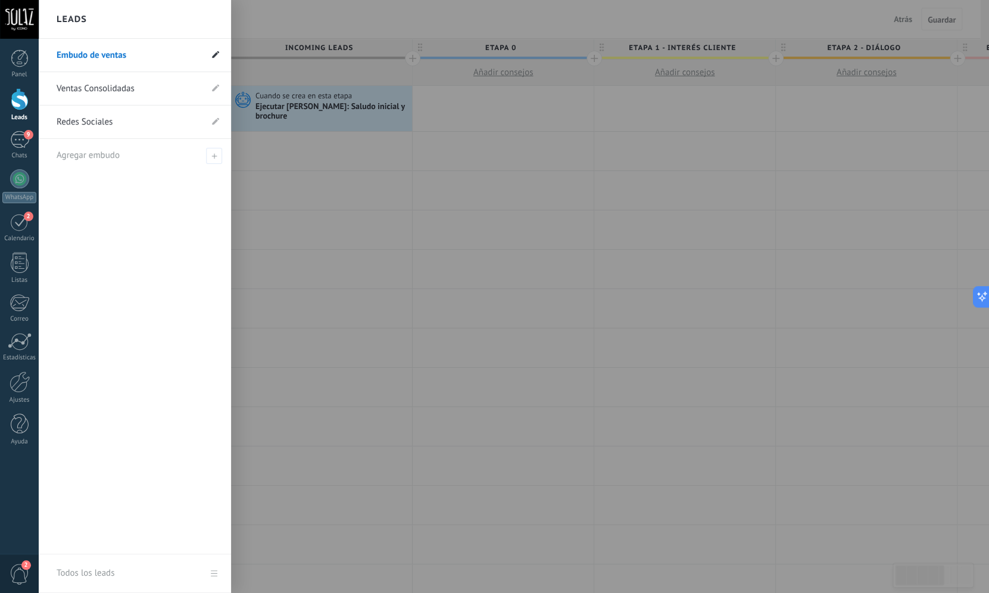
click at [219, 54] on icon at bounding box center [215, 54] width 7 height 7
click at [172, 56] on input "**********" at bounding box center [129, 55] width 145 height 19
click at [216, 55] on use at bounding box center [213, 55] width 8 height 7
click at [108, 54] on link "Embudo de ventas" at bounding box center [129, 55] width 145 height 33
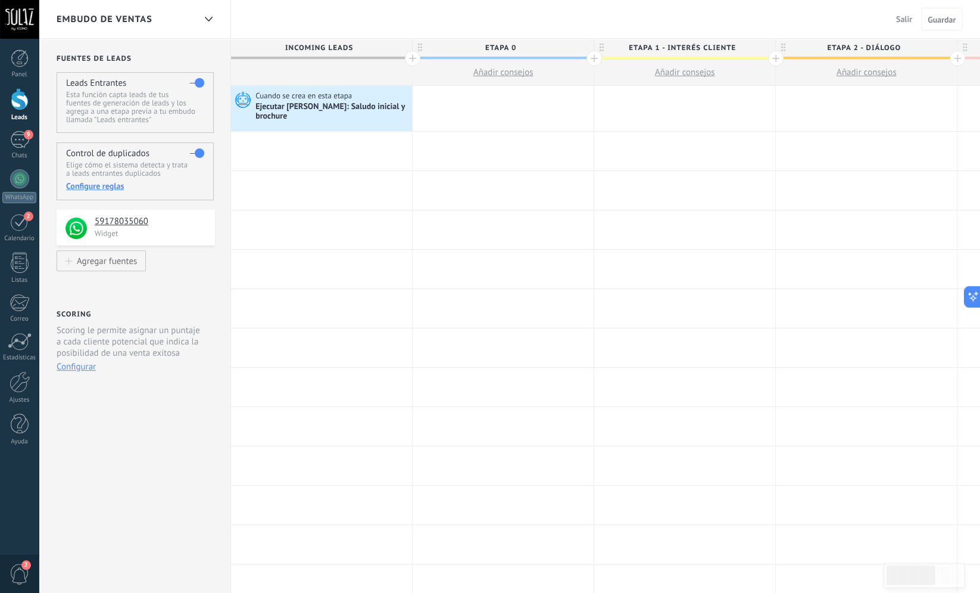
click at [531, 45] on span "ETAPA 0" at bounding box center [500, 48] width 175 height 18
type input "**********"
click at [942, 20] on span "Guardar" at bounding box center [942, 19] width 28 height 8
drag, startPoint x: 933, startPoint y: 18, endPoint x: 885, endPoint y: 15, distance: 48.3
click at [933, 18] on span "Guardar" at bounding box center [942, 19] width 28 height 8
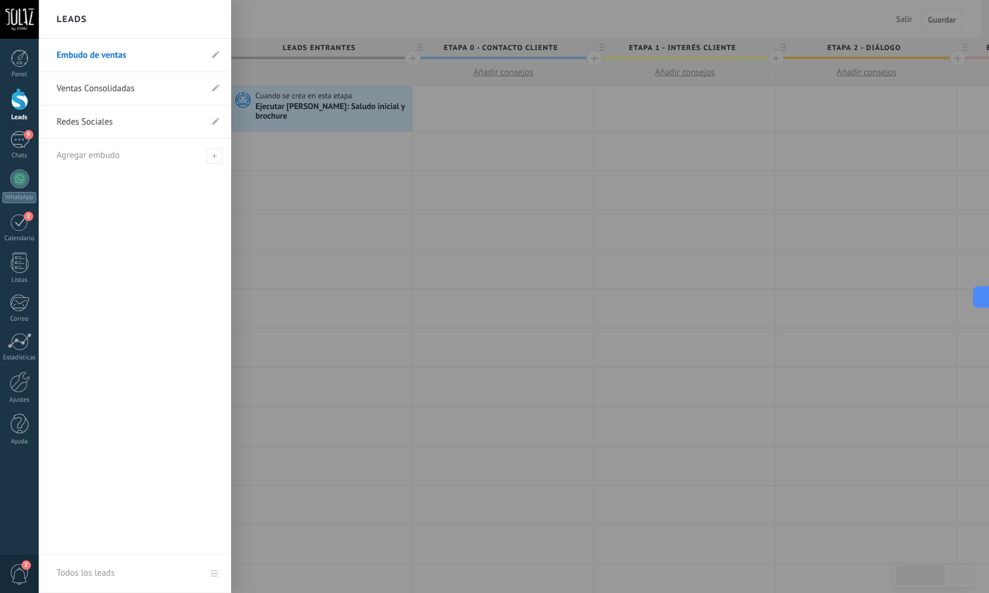
click at [18, 101] on div at bounding box center [20, 99] width 18 height 22
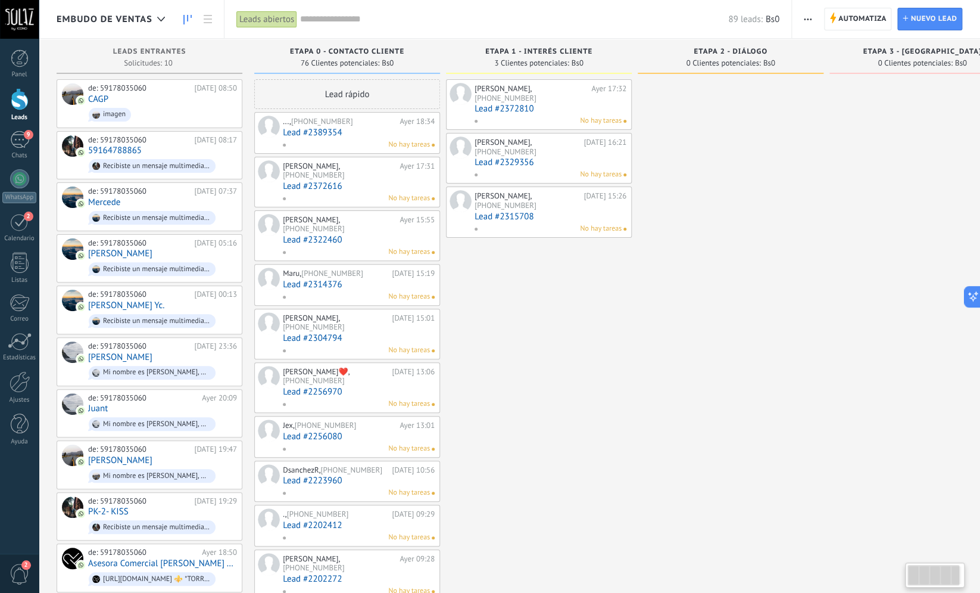
click at [671, 333] on div at bounding box center [731, 575] width 186 height 993
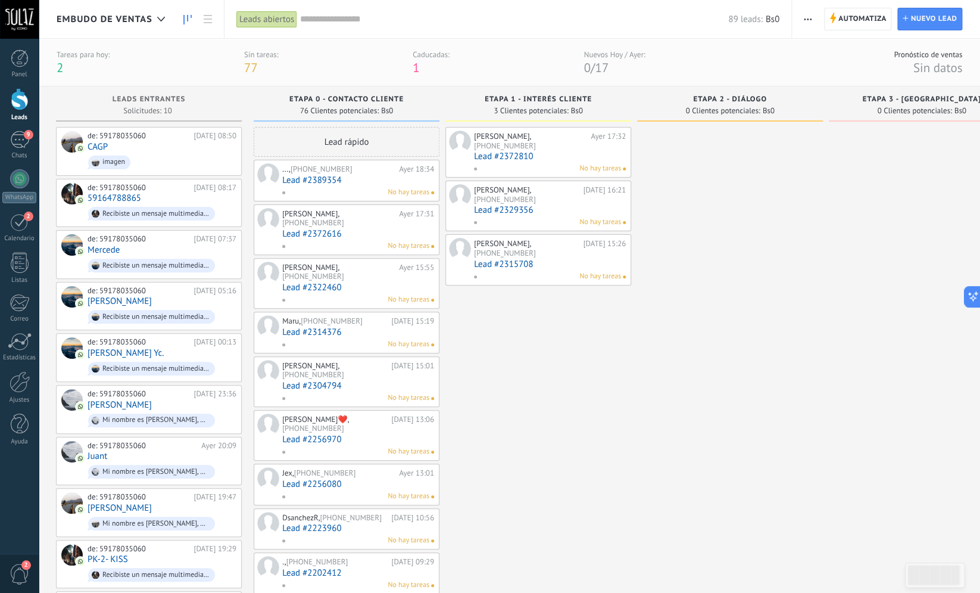
click at [324, 176] on link "Lead #2389354" at bounding box center [358, 180] width 152 height 10
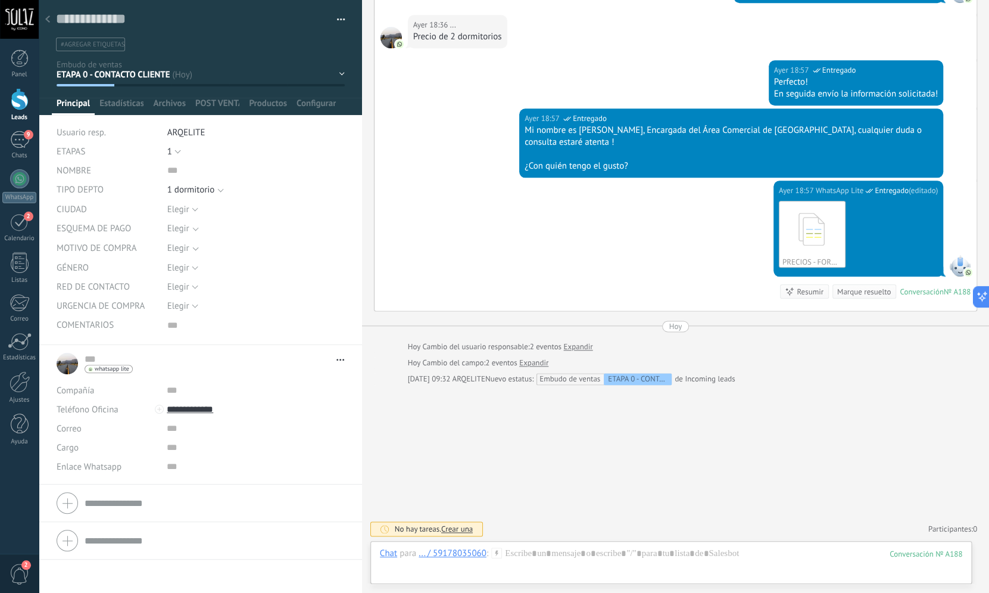
scroll to position [371, 0]
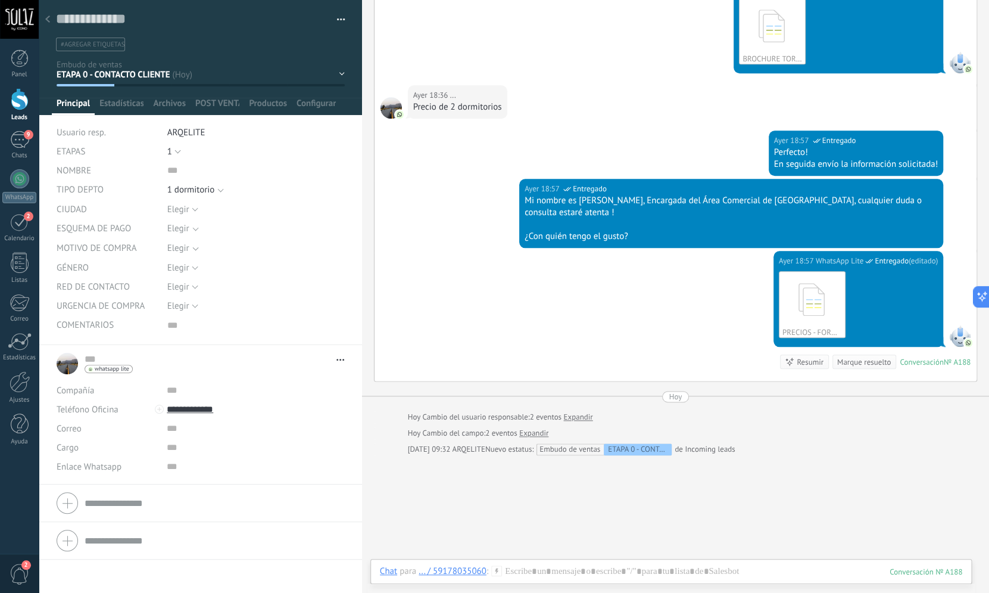
click at [209, 195] on div "Ninguno 1 dormitorio 2 dormitorios 1 dormitorio" at bounding box center [255, 190] width 177 height 20
click at [219, 192] on span "1 dormitorio" at bounding box center [248, 189] width 163 height 9
click at [254, 166] on input "text" at bounding box center [255, 170] width 177 height 19
click at [79, 571] on span "Guardar" at bounding box center [77, 574] width 28 height 8
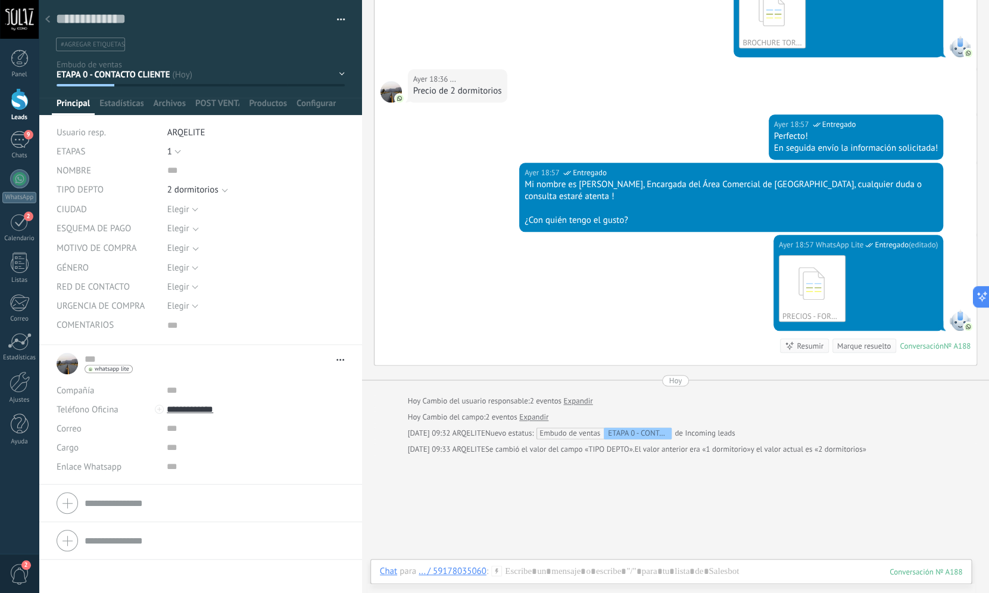
click at [96, 568] on div "... ... Abrir detalle Copie el nombre" at bounding box center [200, 469] width 323 height 248
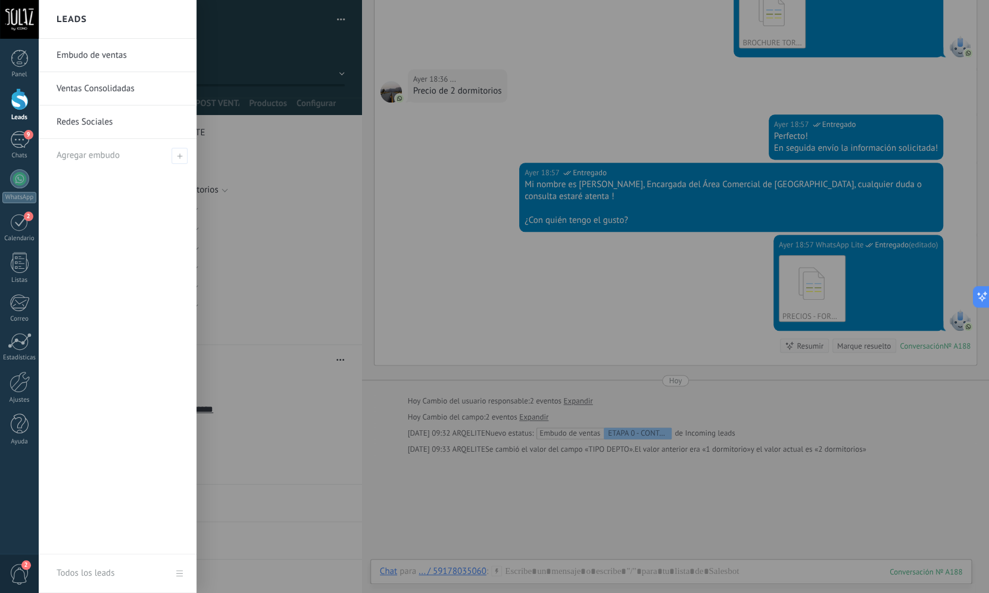
click at [16, 104] on div at bounding box center [20, 99] width 18 height 22
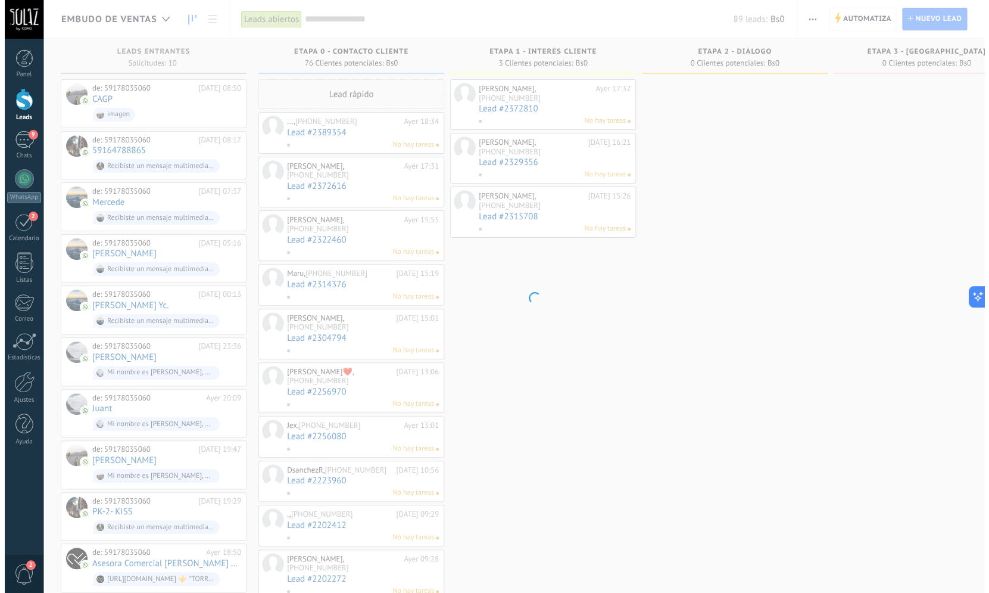
scroll to position [0, 1]
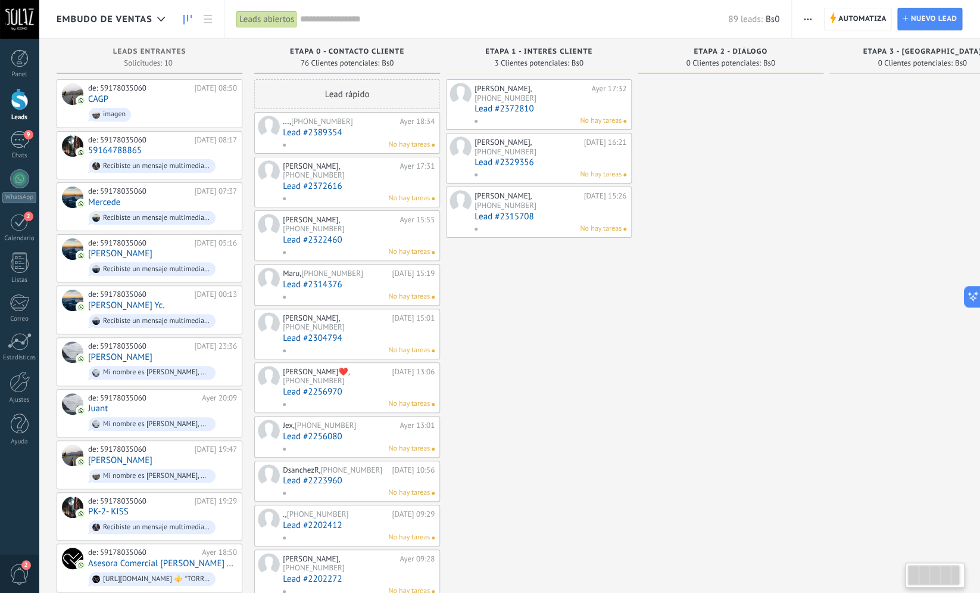
click at [306, 130] on link "Lead #2389354" at bounding box center [359, 132] width 152 height 10
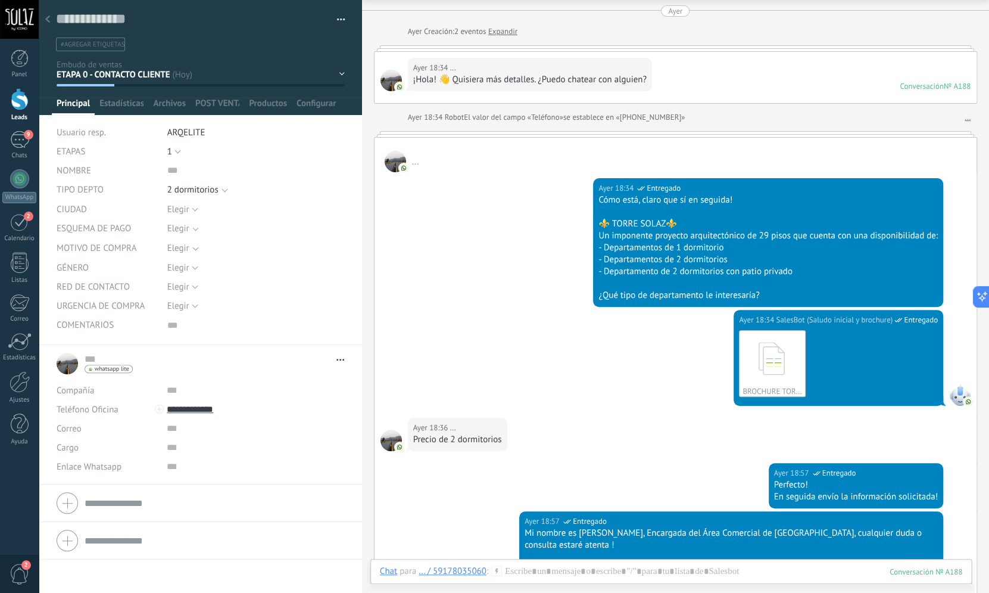
scroll to position [467, 0]
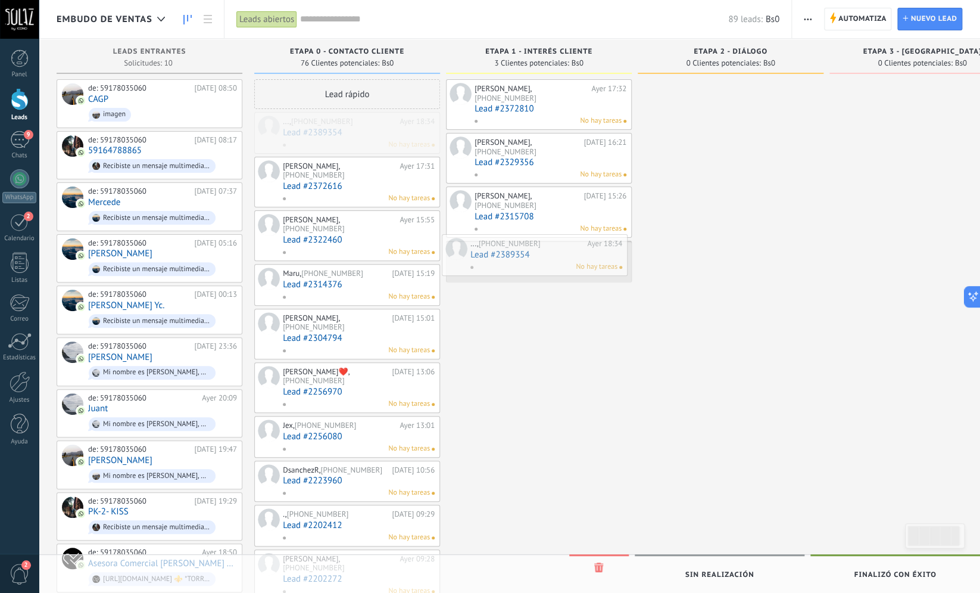
drag, startPoint x: 335, startPoint y: 138, endPoint x: 527, endPoint y: 260, distance: 227.3
click at [527, 260] on div "Embudo de ventas Leads abiertos Aplicar 89 leads: Bs0 Leads abiertos Mis leads …" at bounding box center [510, 550] width 942 height 1101
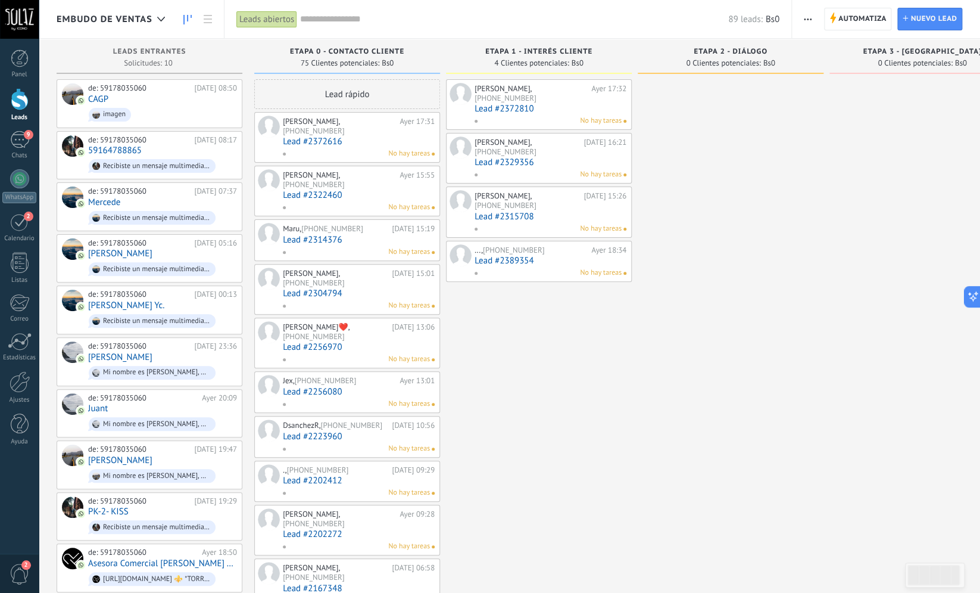
click at [515, 255] on link "Lead #2389354" at bounding box center [551, 260] width 152 height 10
click at [307, 136] on link "Lead #2372616" at bounding box center [359, 141] width 152 height 10
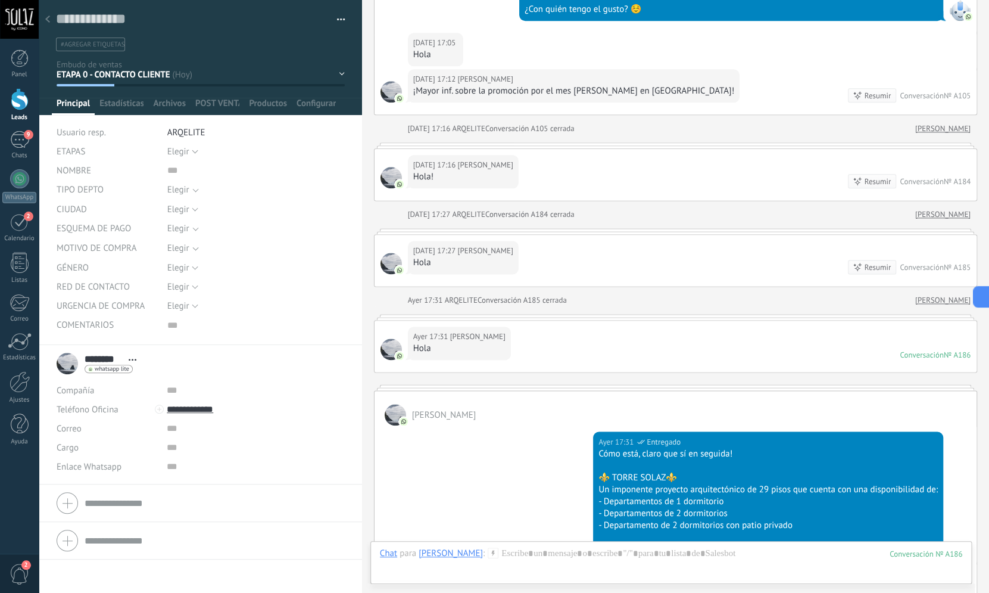
scroll to position [551, 0]
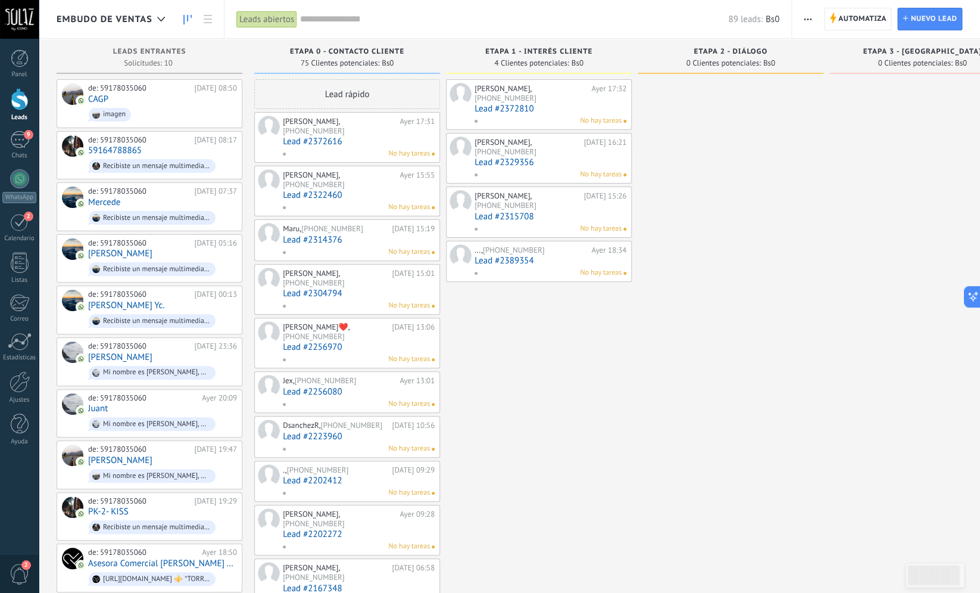
click at [333, 190] on link "Lead #2322460" at bounding box center [359, 195] width 152 height 10
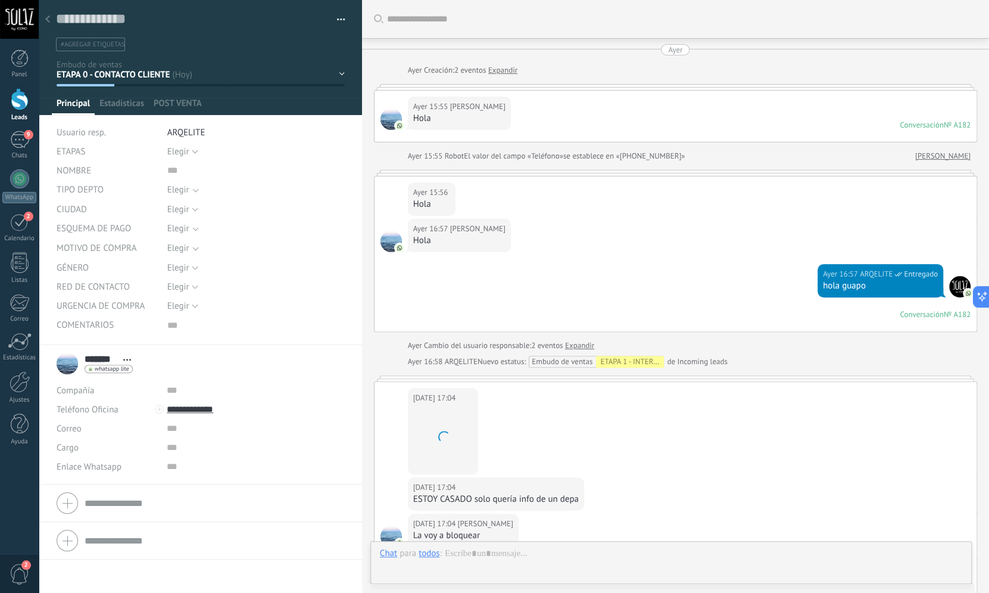
scroll to position [338, 0]
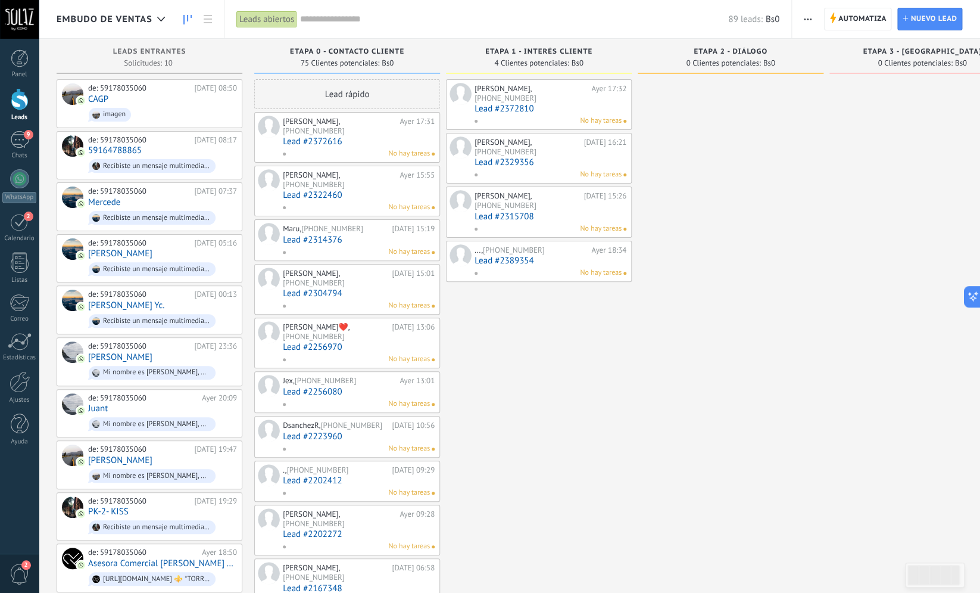
click at [302, 235] on link "Lead #2314376" at bounding box center [359, 240] width 152 height 10
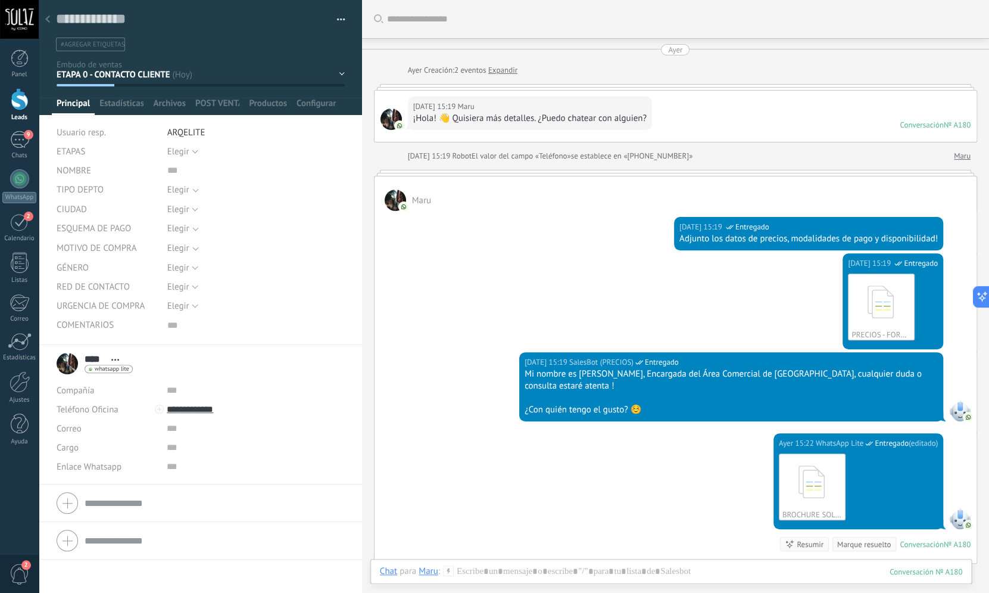
scroll to position [256, 0]
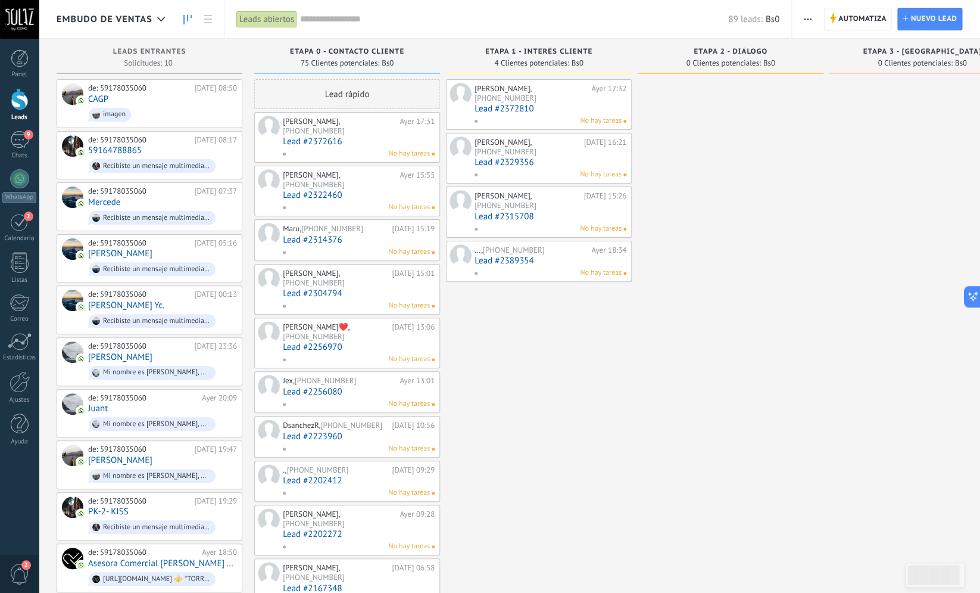
click at [326, 288] on link "Lead #2304794" at bounding box center [359, 293] width 152 height 10
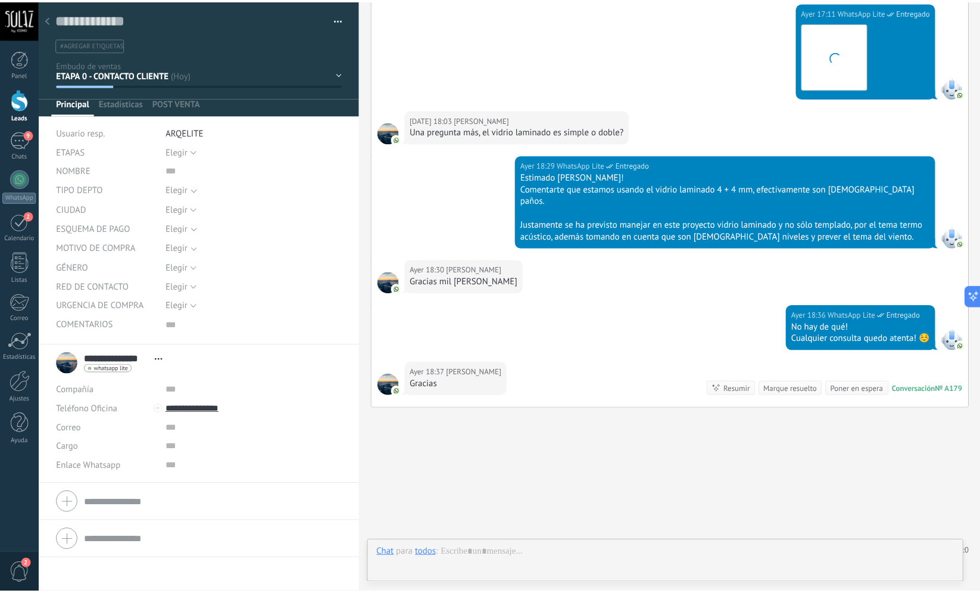
scroll to position [12, 0]
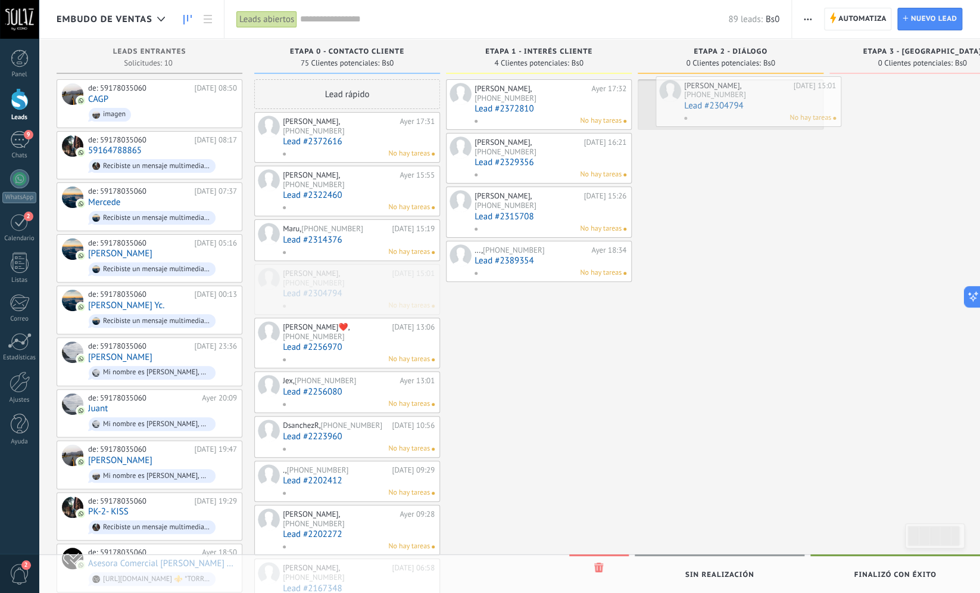
drag, startPoint x: 325, startPoint y: 263, endPoint x: 727, endPoint y: 94, distance: 435.6
click at [727, 94] on div "Embudo de ventas Leads abiertos Aplicar 89 leads: Bs0 Leads abiertos Mis leads …" at bounding box center [510, 528] width 942 height 1056
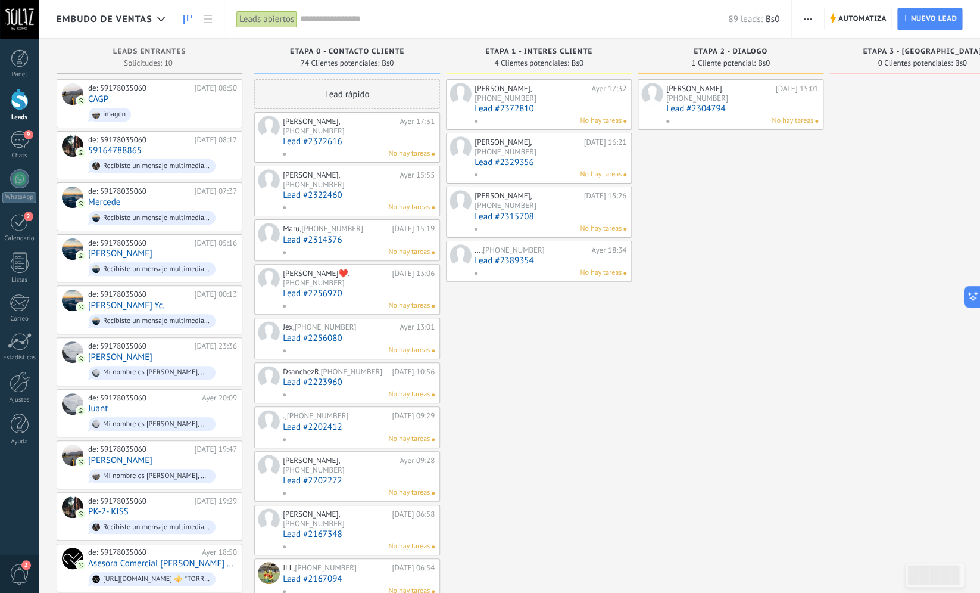
click at [748, 95] on div "[PERSON_NAME], [PHONE_NUMBER]" at bounding box center [719, 93] width 106 height 18
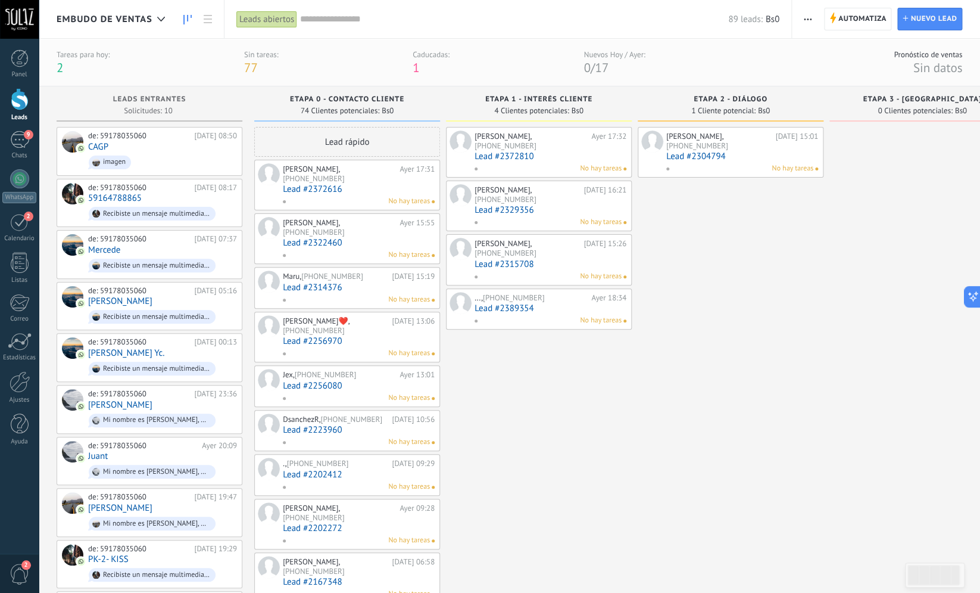
click at [598, 171] on span "No hay tareas" at bounding box center [601, 168] width 42 height 11
click at [621, 172] on span "No hay tareas" at bounding box center [601, 168] width 42 height 11
click at [621, 169] on span "No hay tareas" at bounding box center [601, 168] width 42 height 11
click at [336, 173] on span "[PHONE_NUMBER]" at bounding box center [314, 178] width 62 height 10
click at [305, 282] on link "Lead #2314376" at bounding box center [359, 287] width 152 height 10
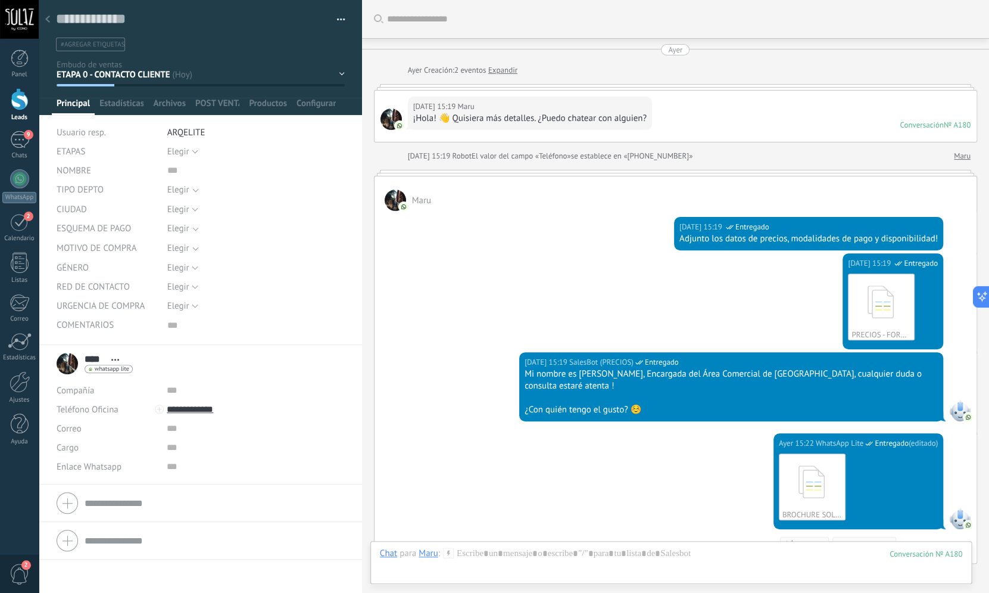
scroll to position [256, 0]
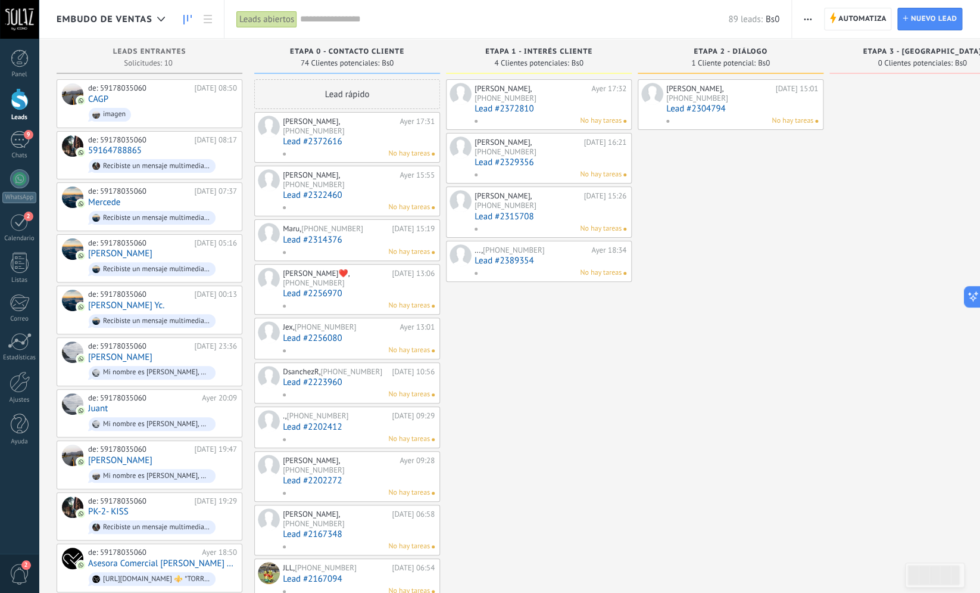
click at [322, 288] on link "Lead #2256970" at bounding box center [359, 293] width 152 height 10
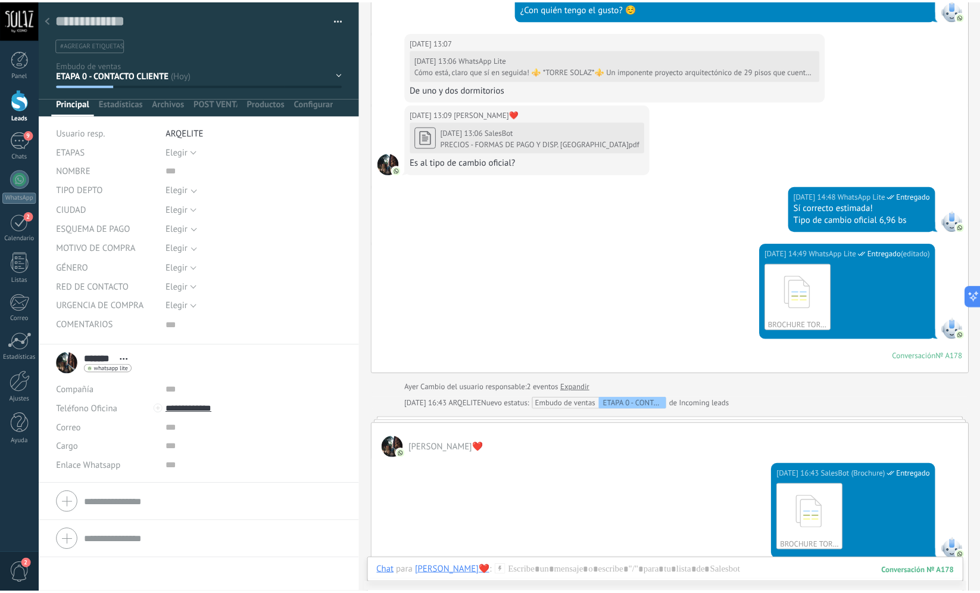
scroll to position [550, 0]
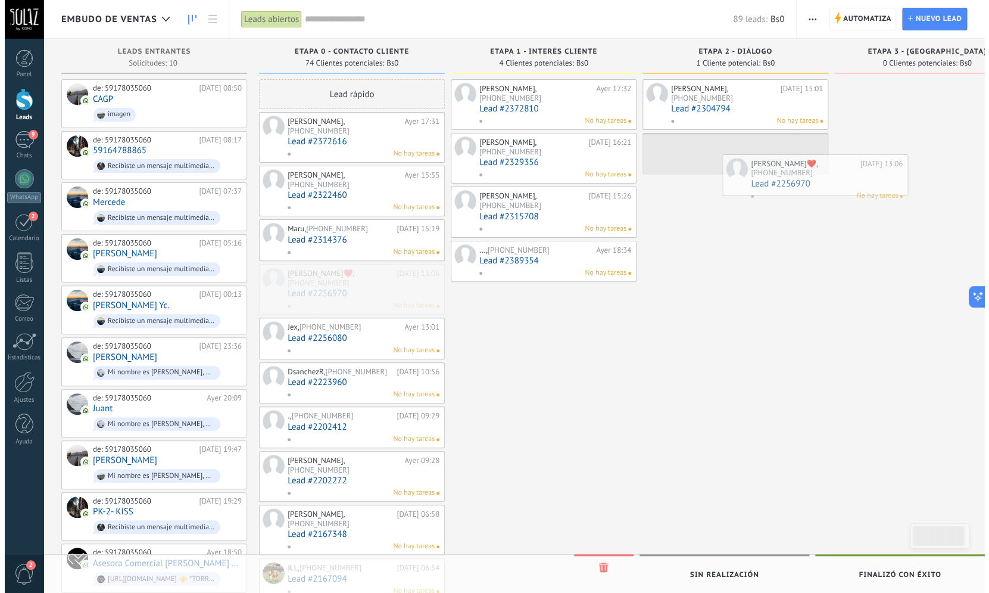
scroll to position [0, 12]
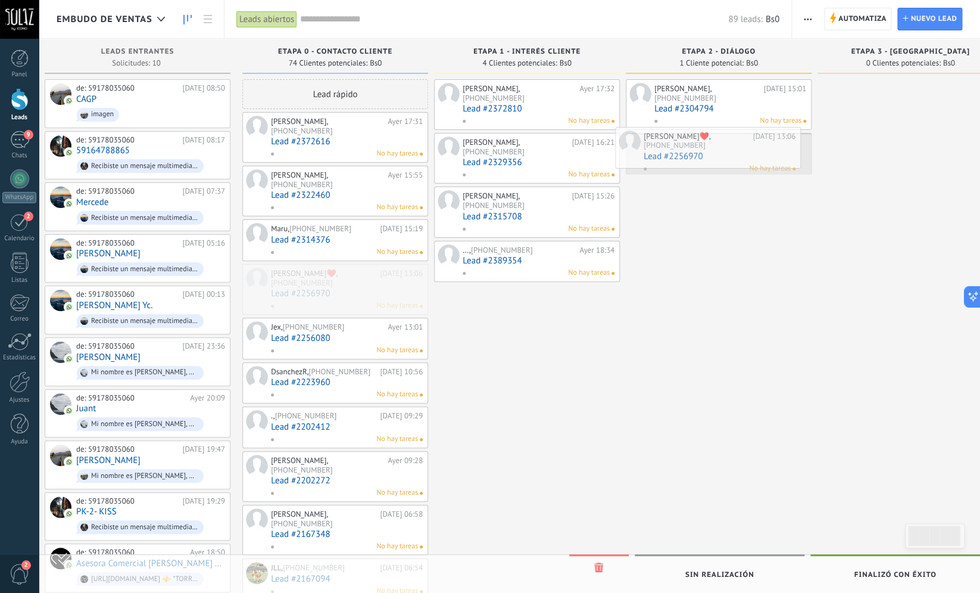
drag, startPoint x: 325, startPoint y: 264, endPoint x: 686, endPoint y: 146, distance: 379.8
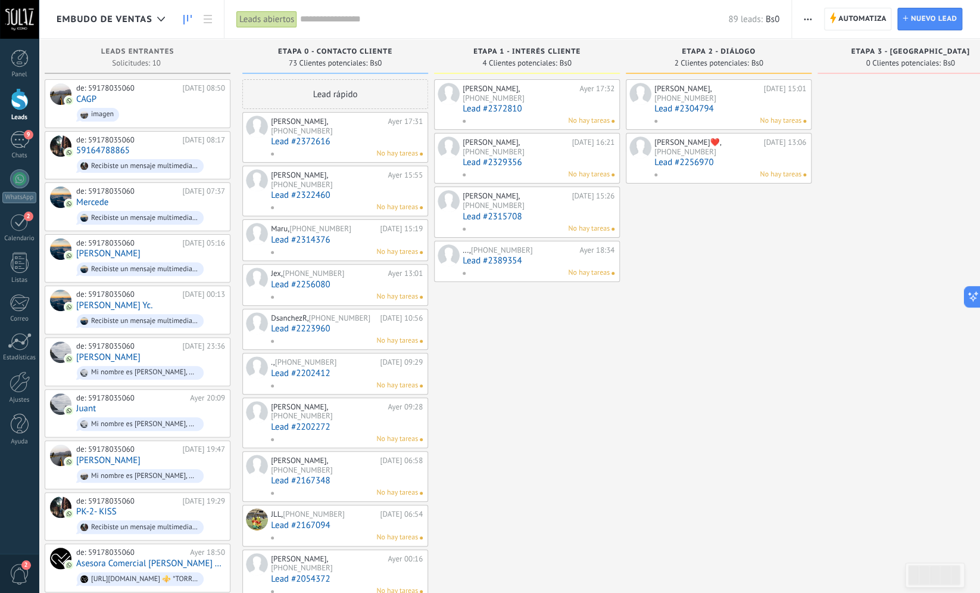
click at [304, 279] on link "Lead #2256080" at bounding box center [347, 284] width 152 height 10
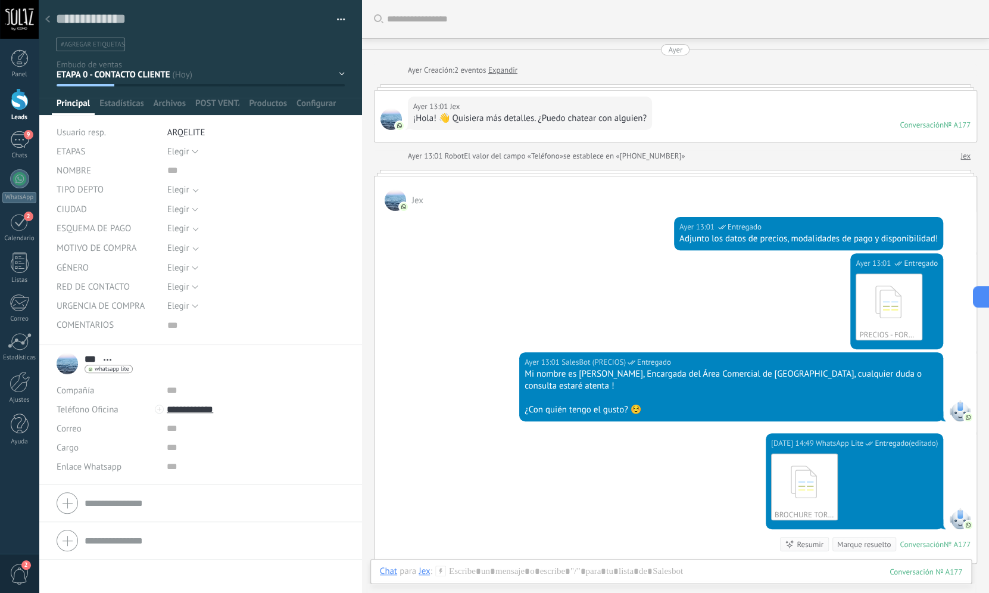
scroll to position [0, 12]
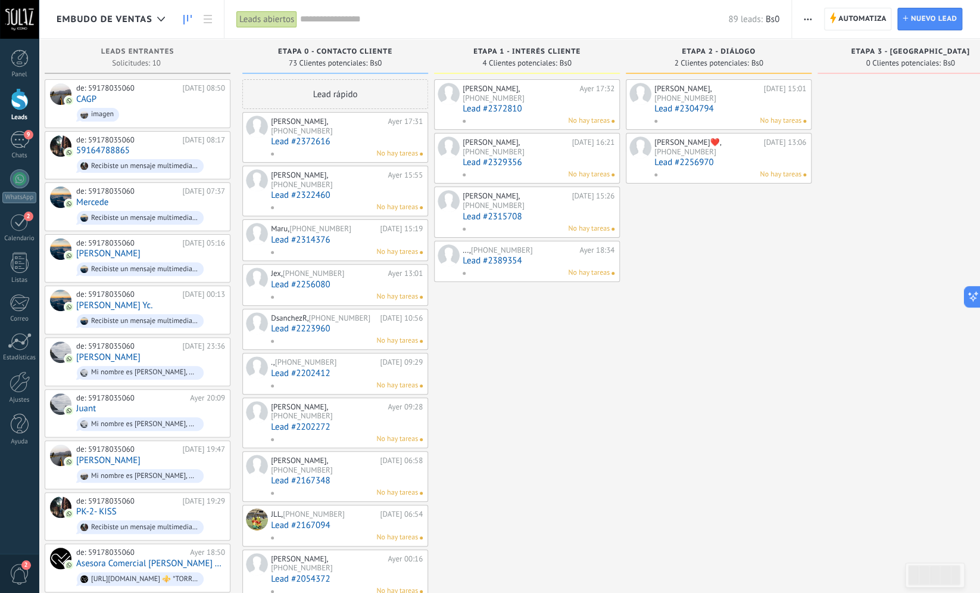
click at [313, 323] on link "Lead #2223960" at bounding box center [347, 328] width 152 height 10
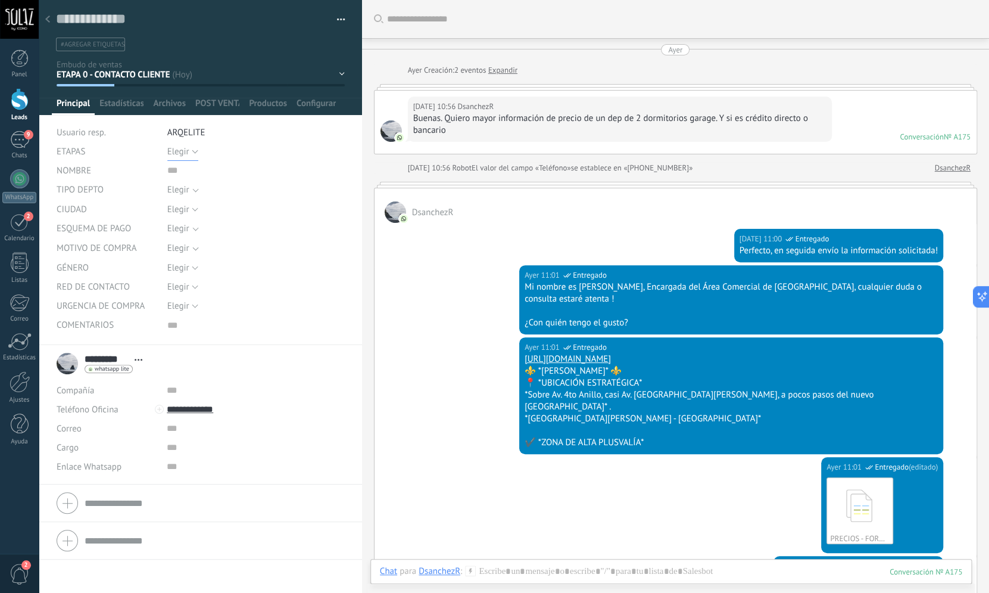
click at [181, 154] on span "Elegir" at bounding box center [178, 151] width 22 height 11
click at [217, 195] on span "1" at bounding box center [244, 191] width 180 height 11
click at [197, 192] on span "Elegir" at bounding box center [248, 189] width 163 height 9
click at [220, 167] on input "text" at bounding box center [255, 170] width 177 height 19
click at [77, 575] on span "Guardar" at bounding box center [77, 574] width 28 height 8
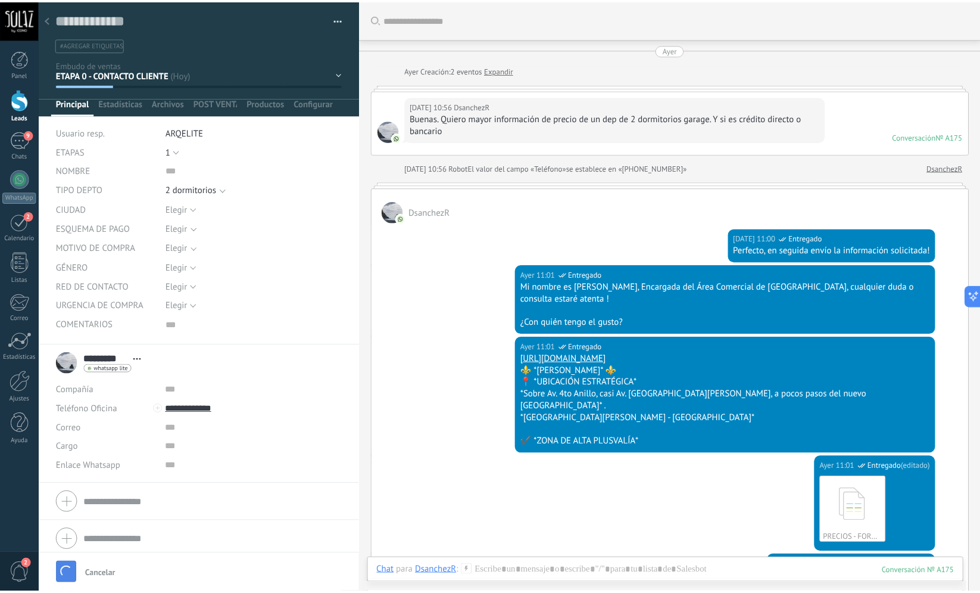
scroll to position [58, 0]
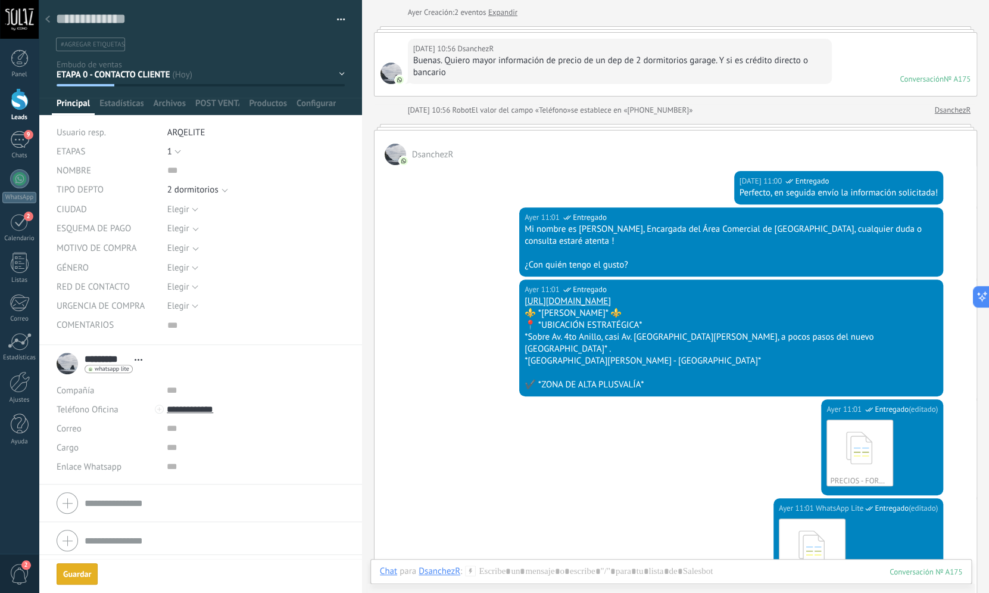
click at [77, 574] on div "Guardar" at bounding box center [77, 573] width 28 height 8
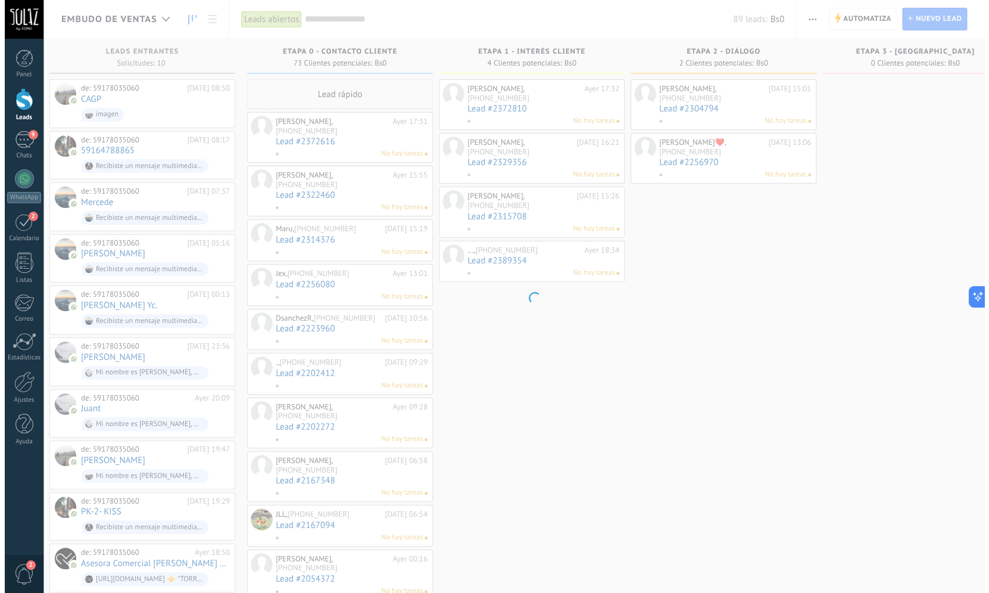
scroll to position [0, 12]
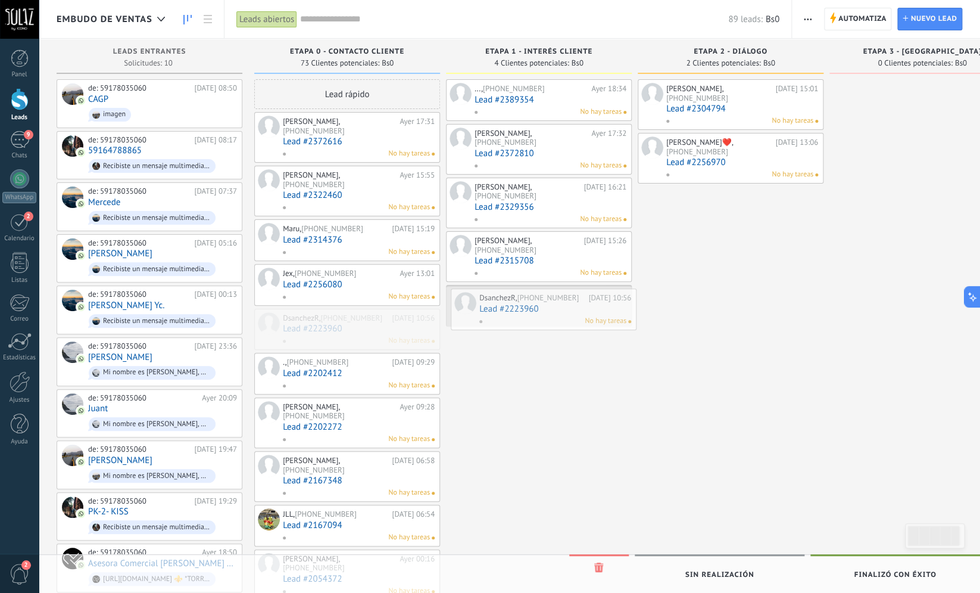
drag, startPoint x: 348, startPoint y: 317, endPoint x: 545, endPoint y: 316, distance: 196.5
click at [545, 316] on div "Embudo de ventas Leads abiertos Aplicar 89 leads: Bs0 Leads abiertos Mis leads …" at bounding box center [510, 546] width 942 height 1092
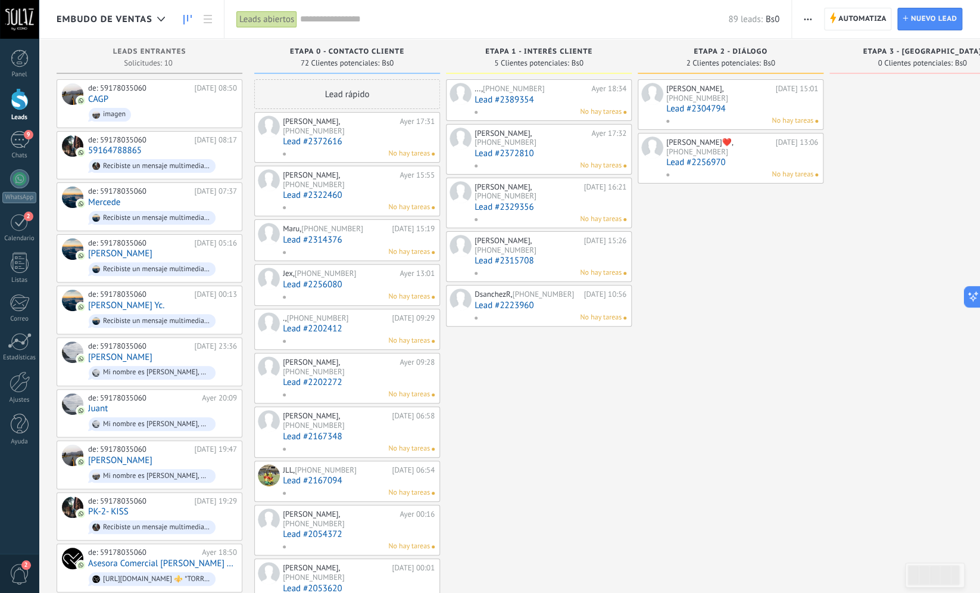
click at [329, 323] on link "Lead #2202412" at bounding box center [359, 328] width 152 height 10
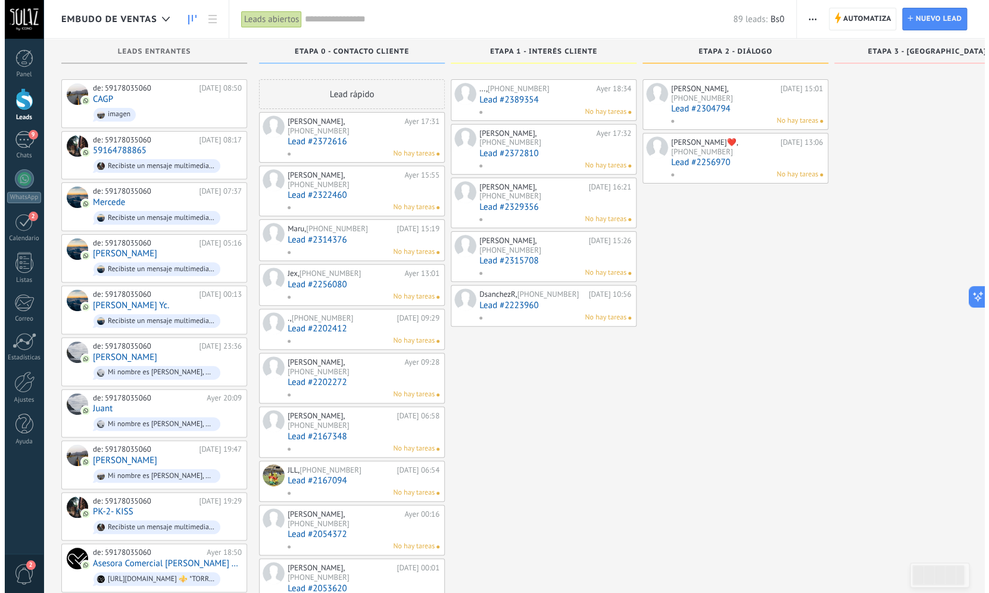
scroll to position [67, 0]
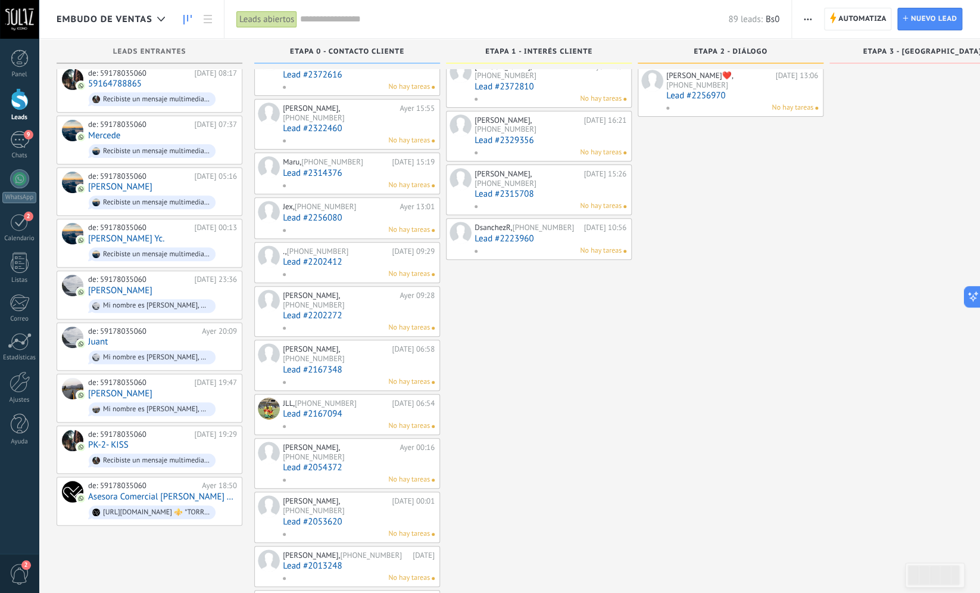
click at [317, 364] on link "Lead #2167348" at bounding box center [359, 369] width 152 height 10
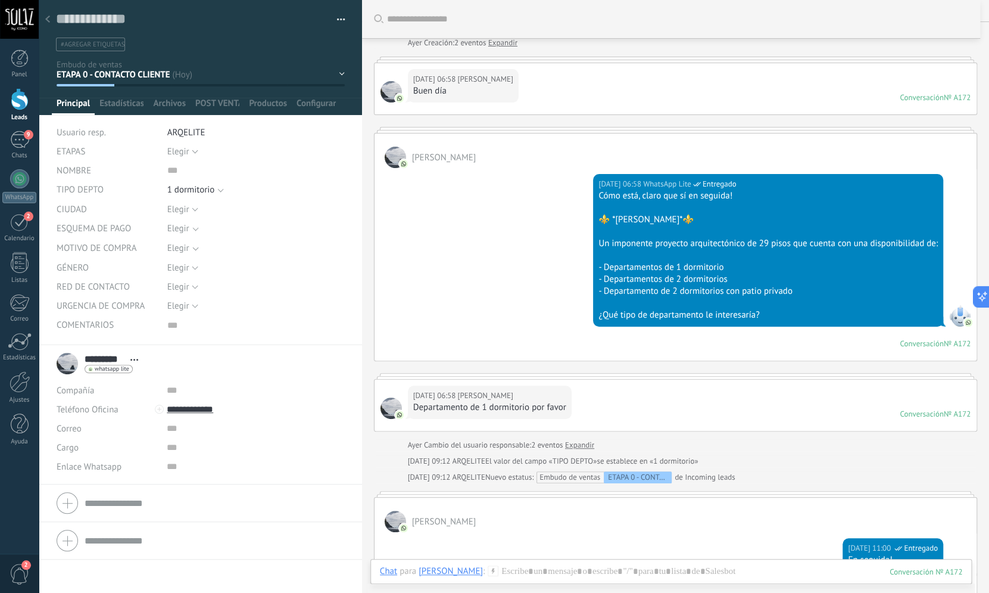
scroll to position [4, 0]
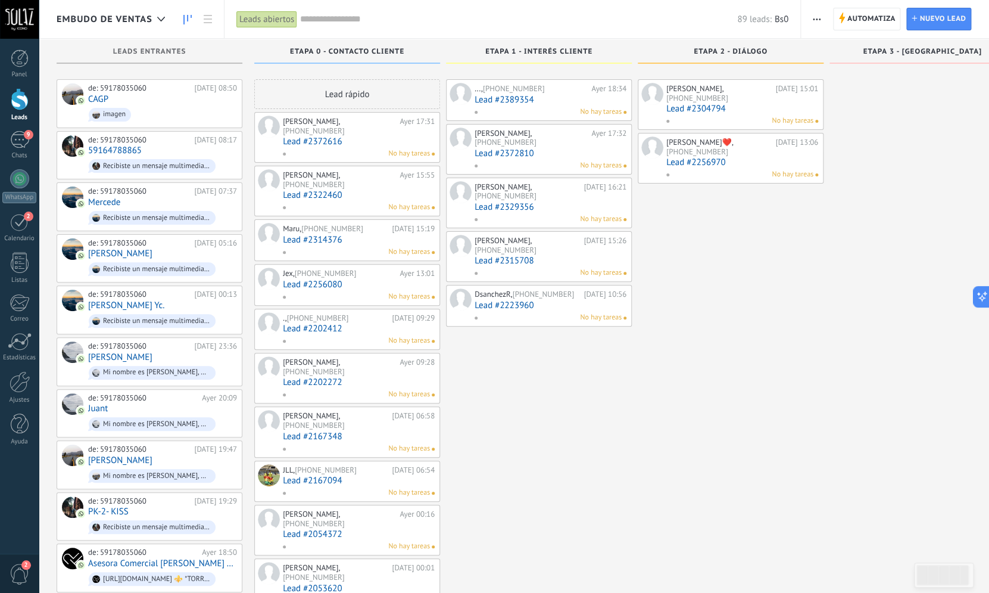
scroll to position [67, 0]
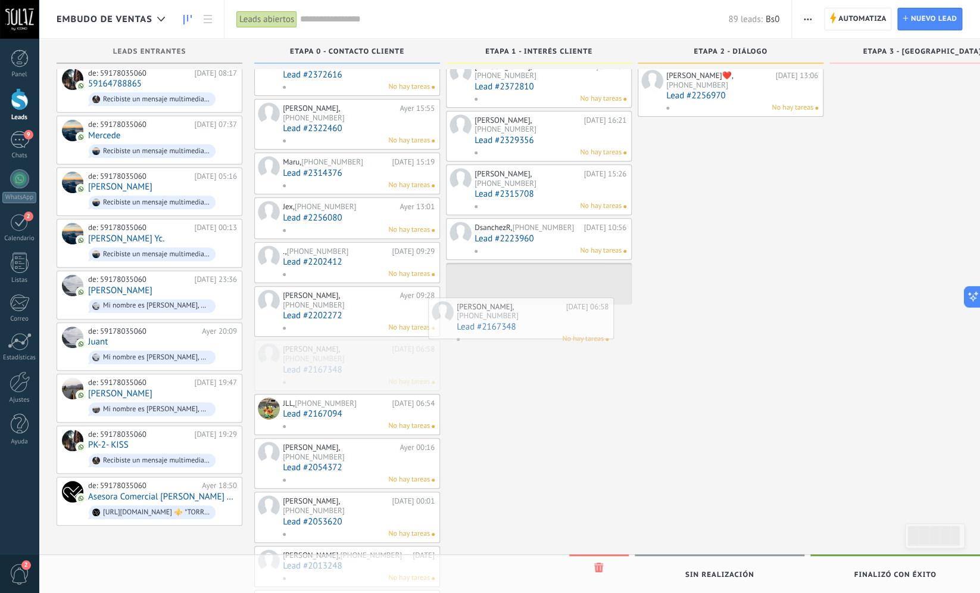
drag, startPoint x: 323, startPoint y: 328, endPoint x: 497, endPoint y: 313, distance: 174.5
click at [497, 313] on div "Embudo de ventas Leads abiertos Aplicar 89 leads: Bs0 Leads abiertos Mis leads …" at bounding box center [510, 456] width 942 height 1047
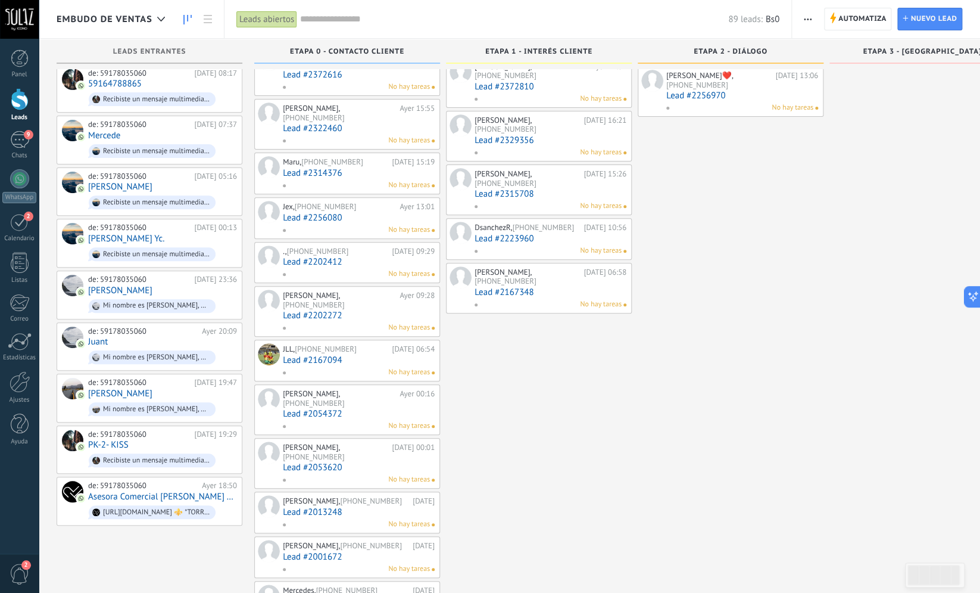
click at [322, 355] on link "Lead #2167094" at bounding box center [359, 360] width 152 height 10
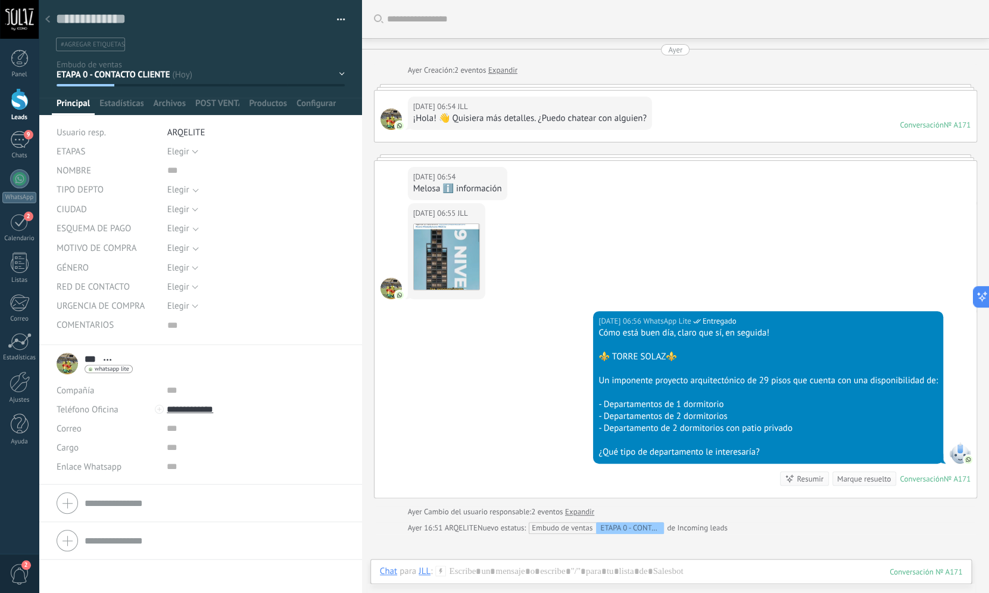
scroll to position [149, 0]
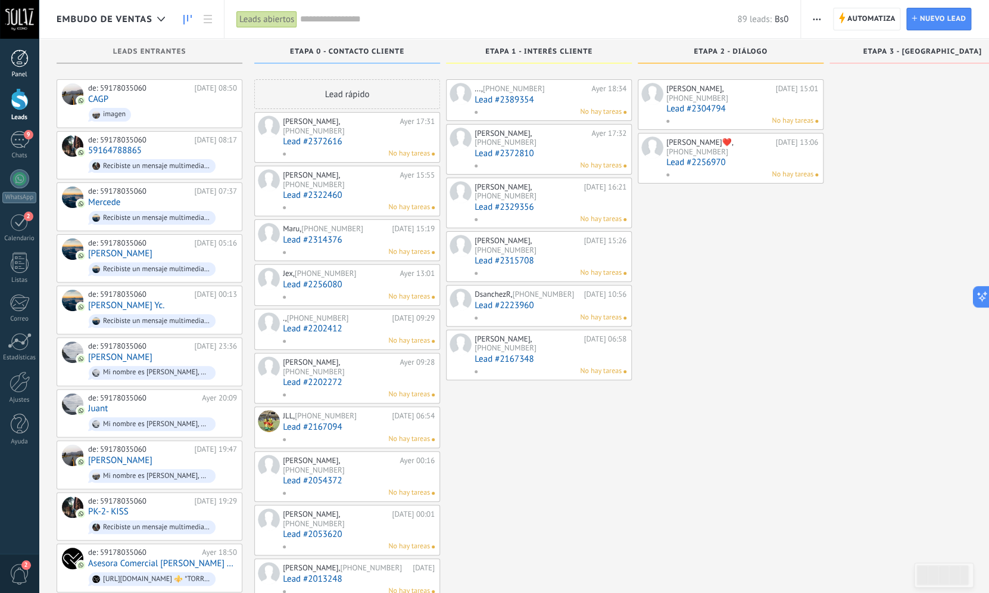
scroll to position [67, 0]
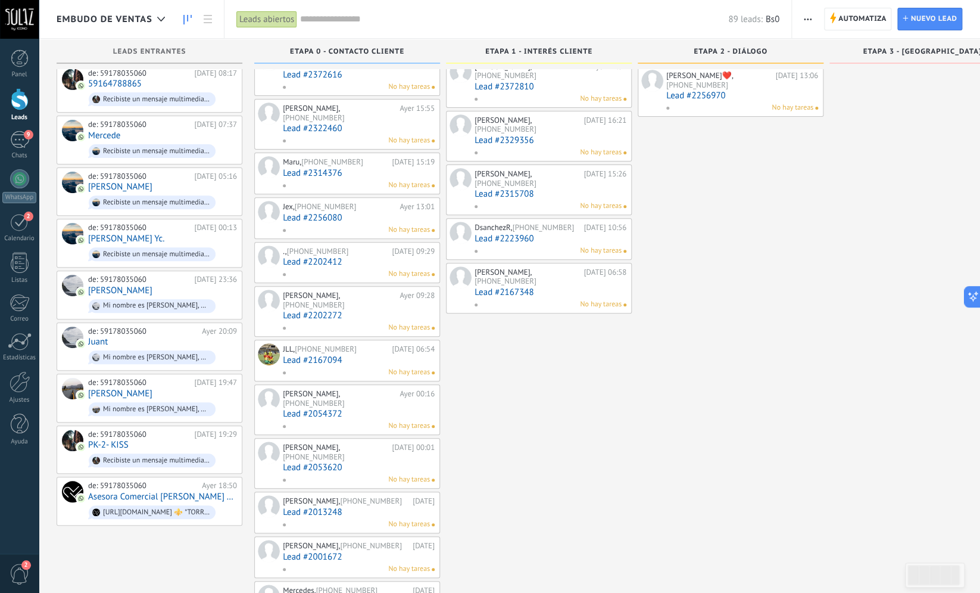
click at [295, 409] on link "Lead #2054372" at bounding box center [359, 414] width 152 height 10
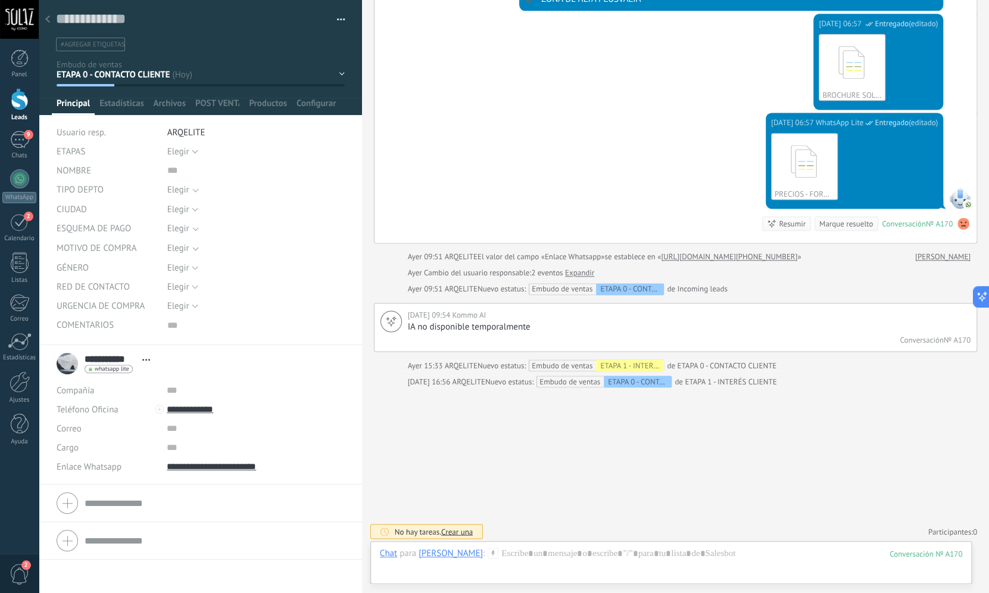
scroll to position [307, 0]
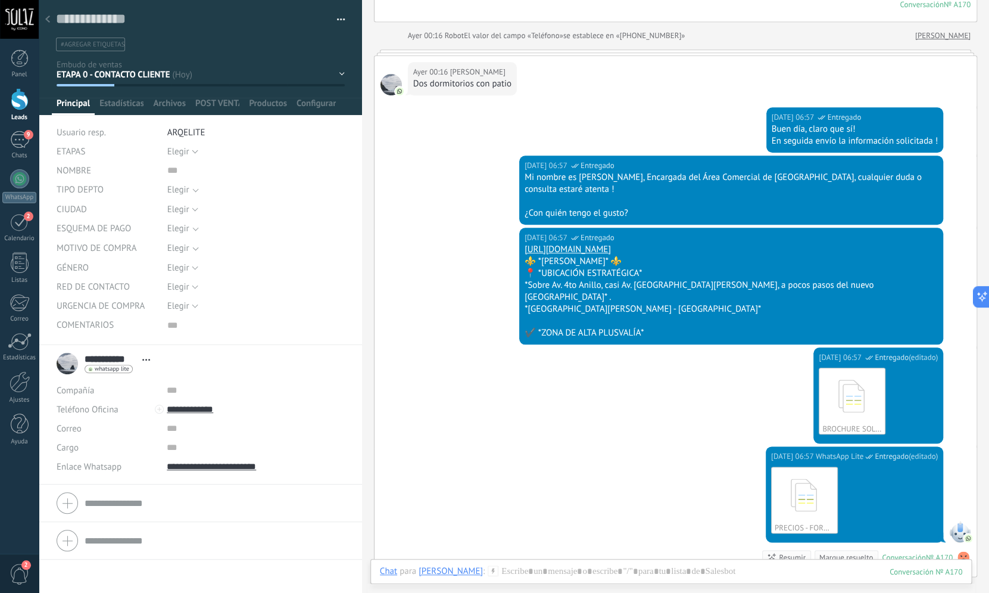
click at [182, 188] on div "Elegir" at bounding box center [178, 189] width 22 height 9
click at [216, 172] on input "text" at bounding box center [255, 170] width 177 height 19
click at [194, 155] on button "Elegir" at bounding box center [182, 151] width 31 height 19
click at [177, 197] on span "1" at bounding box center [244, 191] width 180 height 11
click at [173, 153] on button "1" at bounding box center [174, 151] width 14 height 19
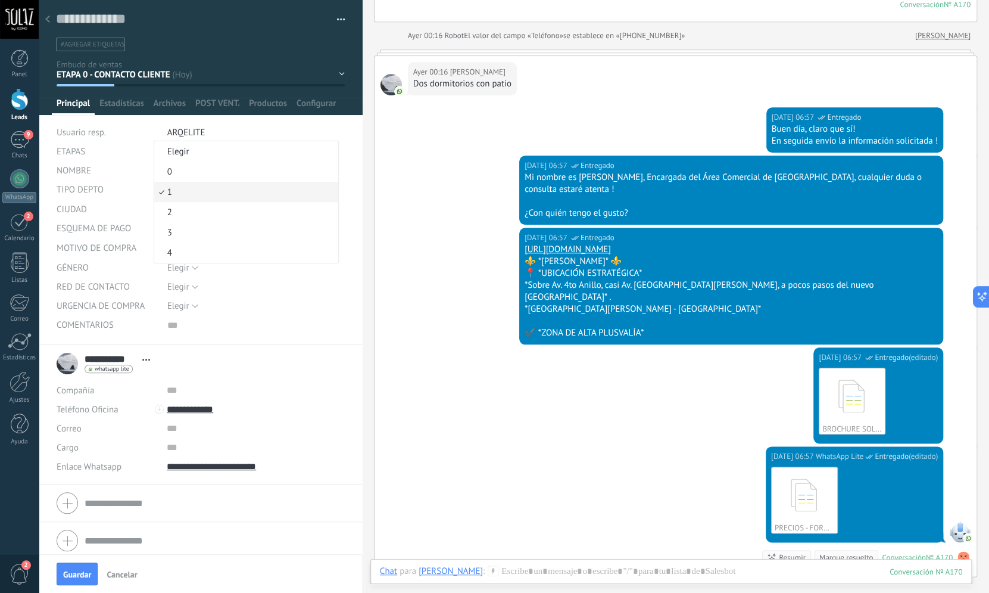
click at [169, 192] on span "1" at bounding box center [244, 191] width 180 height 11
click at [74, 572] on span "Guardar" at bounding box center [77, 574] width 28 height 8
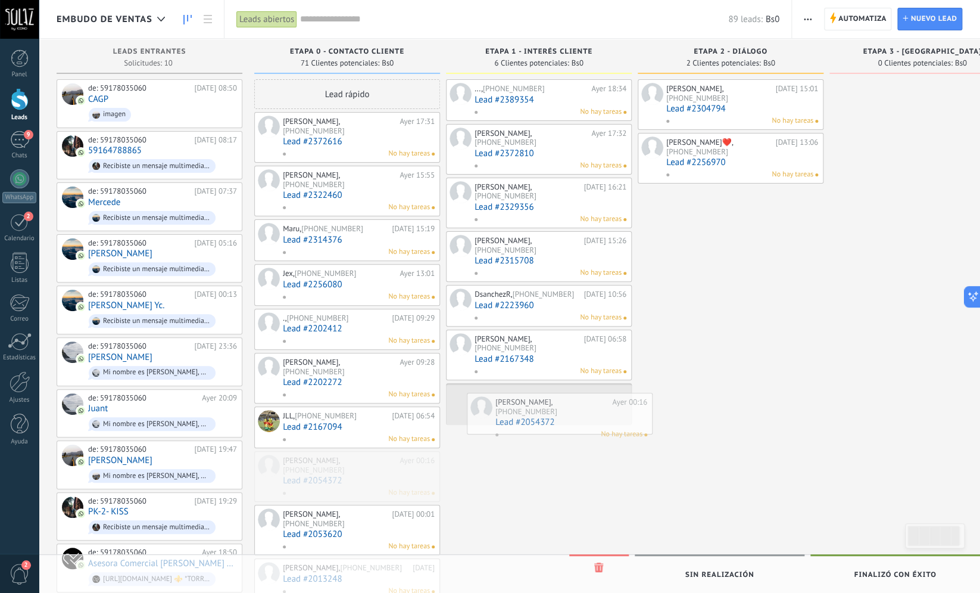
drag, startPoint x: 313, startPoint y: 444, endPoint x: 537, endPoint y: 410, distance: 226.6
click at [537, 410] on div "Embudo de ventas Leads abiertos Aplicar 89 leads: Bs0 Leads abiertos Mis leads …" at bounding box center [510, 541] width 942 height 1082
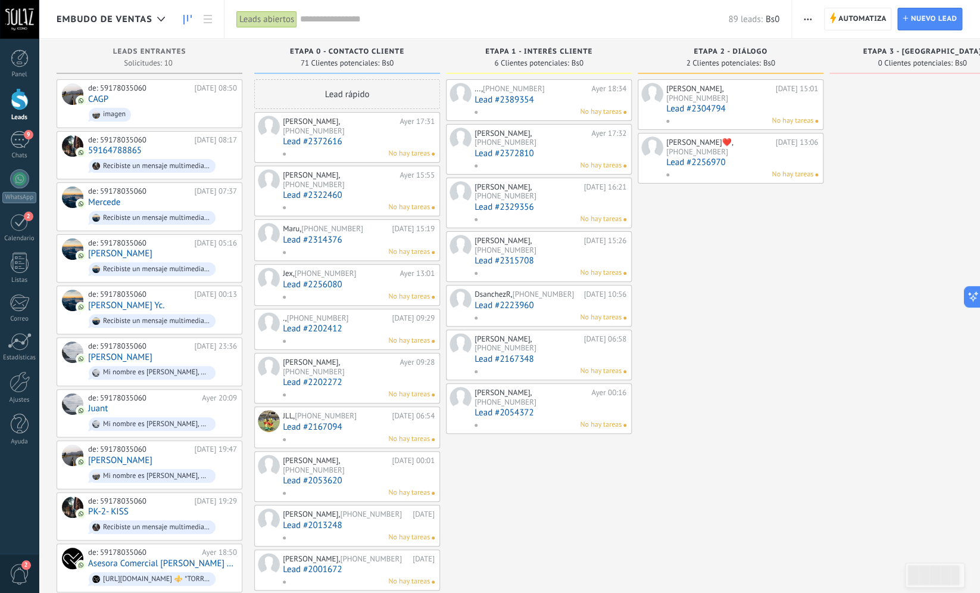
click at [507, 407] on link "Lead #2054372" at bounding box center [551, 412] width 152 height 10
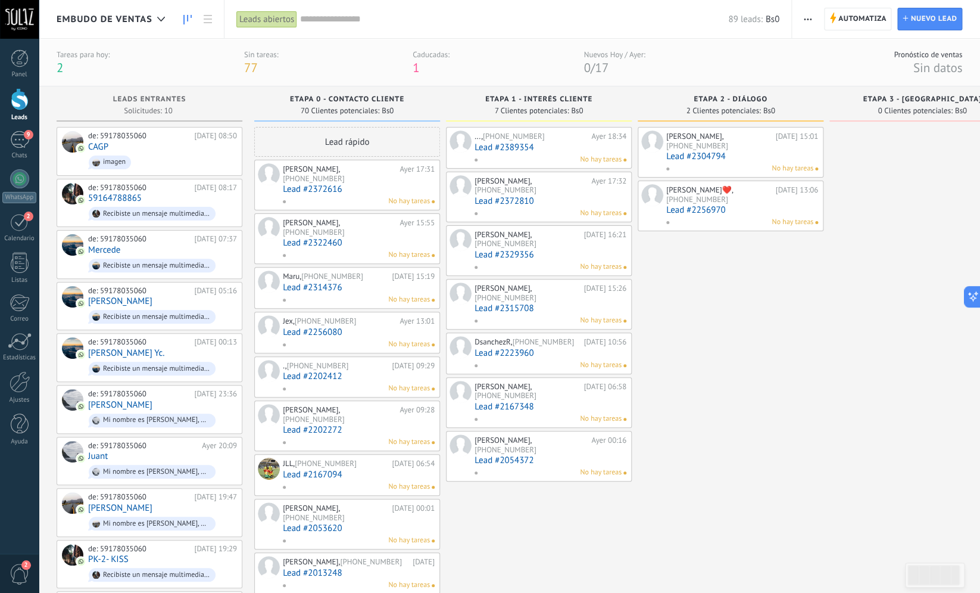
click at [718, 205] on link "Lead #2256970" at bounding box center [742, 210] width 152 height 10
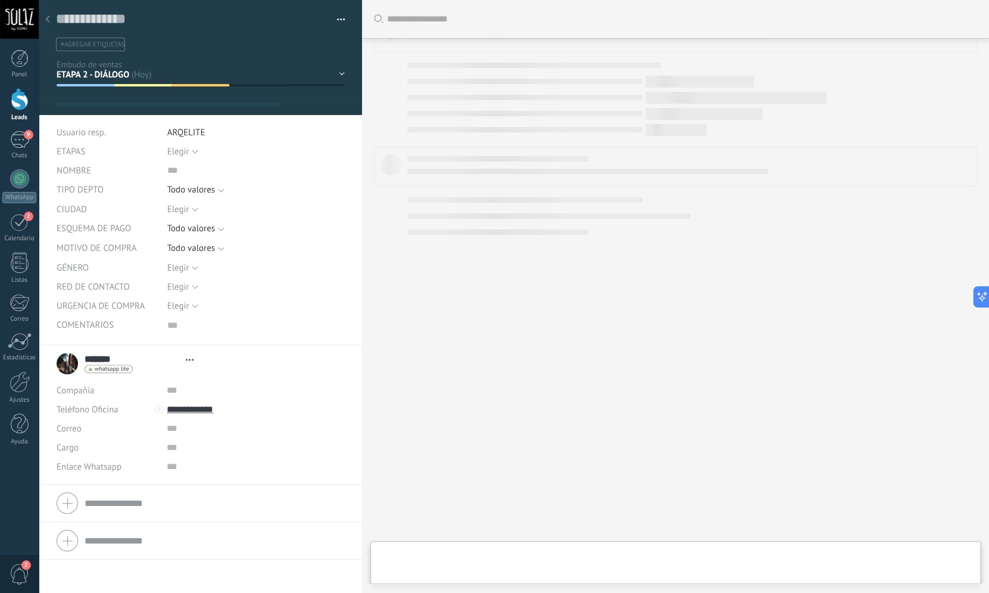
type textarea "***"
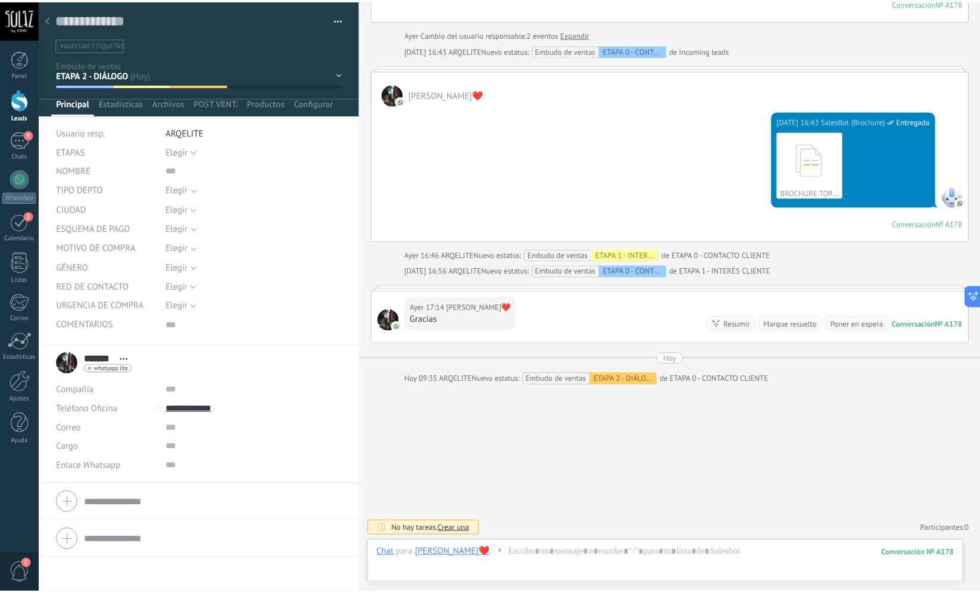
scroll to position [938, 0]
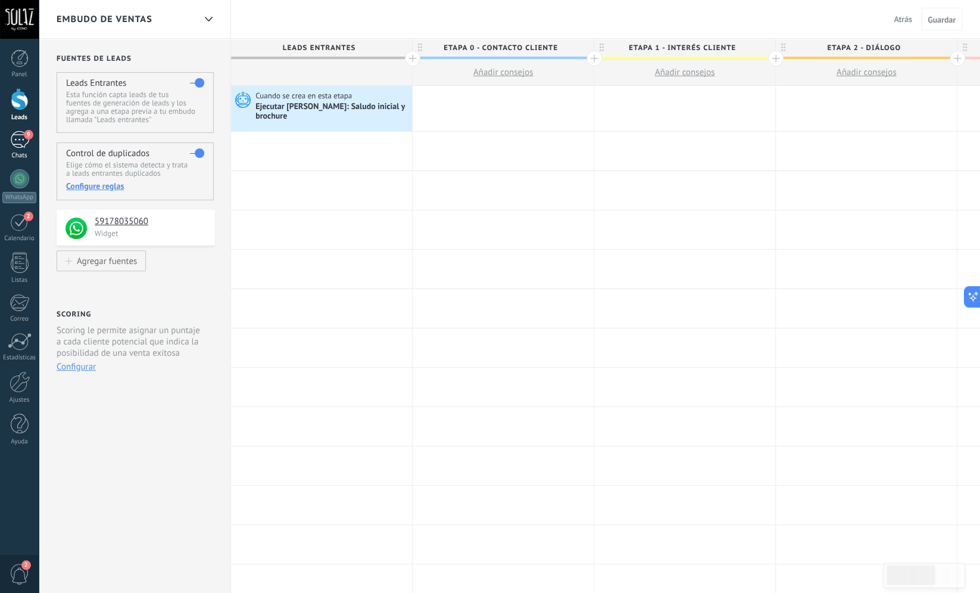
click at [17, 139] on div "9" at bounding box center [19, 139] width 19 height 17
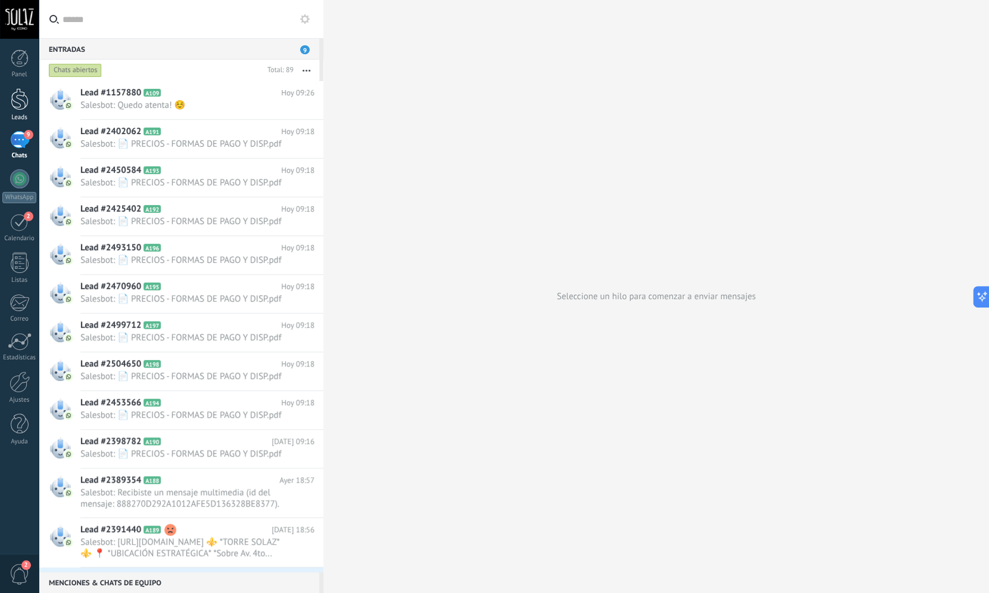
click at [20, 102] on div at bounding box center [20, 99] width 18 height 22
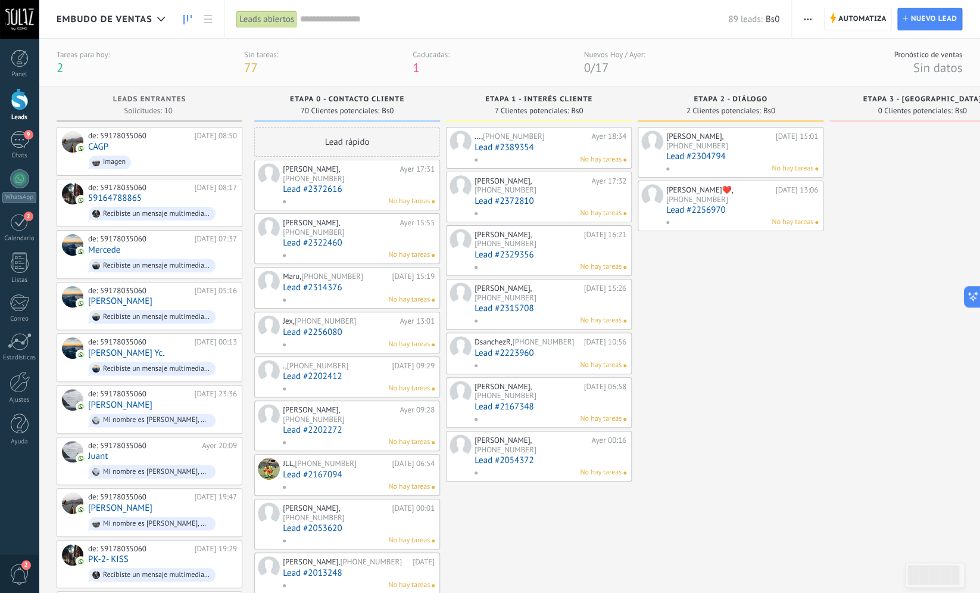
click at [573, 55] on div "Tareas para hoy: 2 Sin tareas: 77 Caducadas: 1 Nuevos Hoy / Ayer: 0 / 17" at bounding box center [351, 62] width 589 height 26
click at [601, 66] on span "17" at bounding box center [602, 68] width 14 height 16
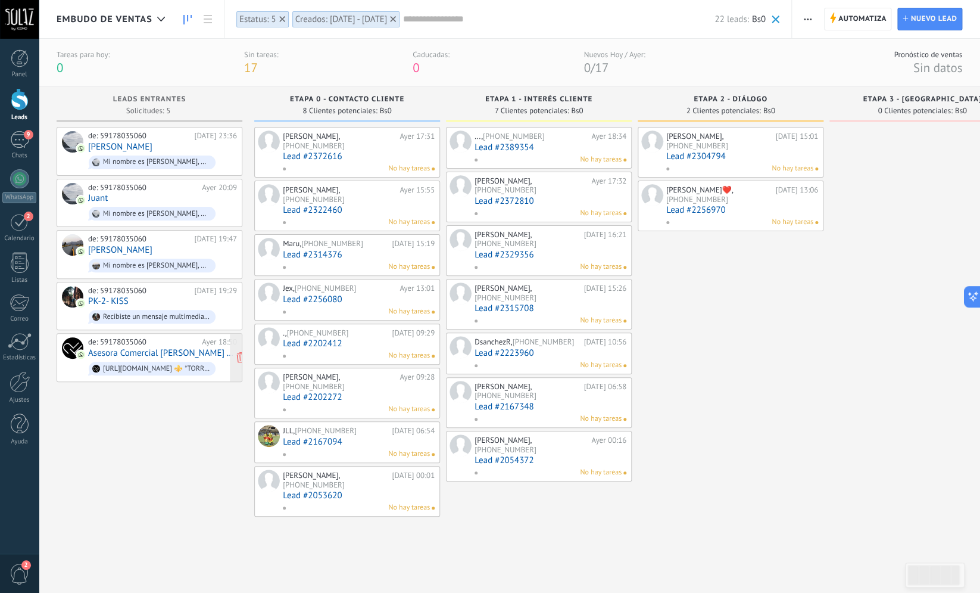
click at [146, 348] on link "Asesora Comercial [PERSON_NAME] Tumpar La Paz" at bounding box center [162, 353] width 149 height 10
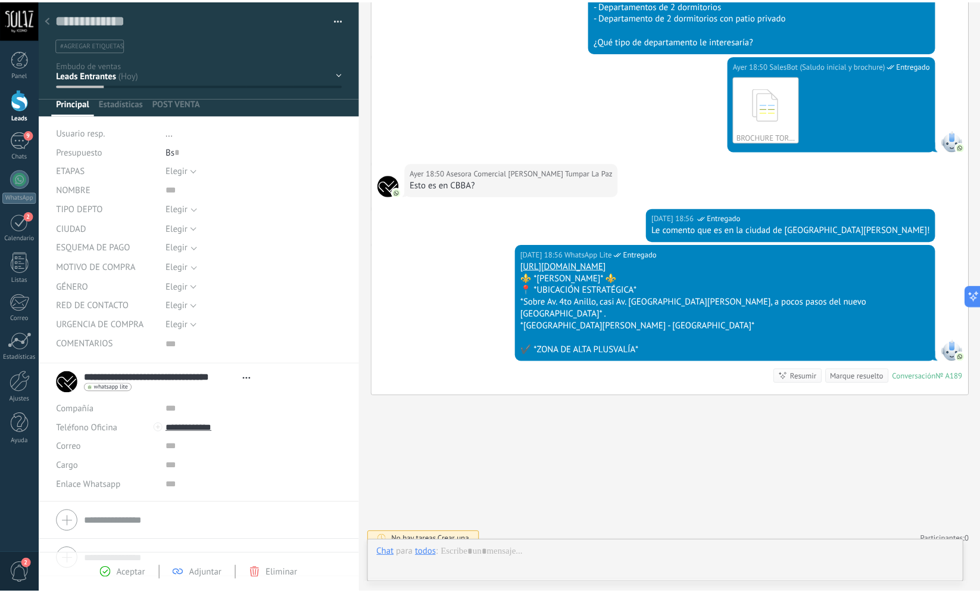
scroll to position [12, 0]
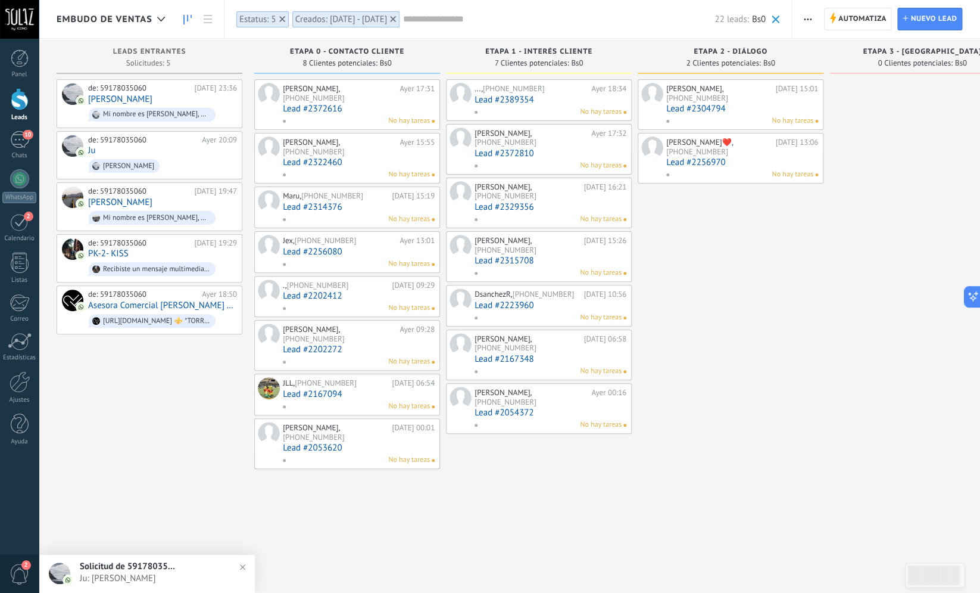
click at [163, 387] on div "de: 59178035060 Ayer 23:36 Hendrik Caero Q. Mi nombre es Pamela Torrico, Encarg…" at bounding box center [150, 297] width 186 height 437
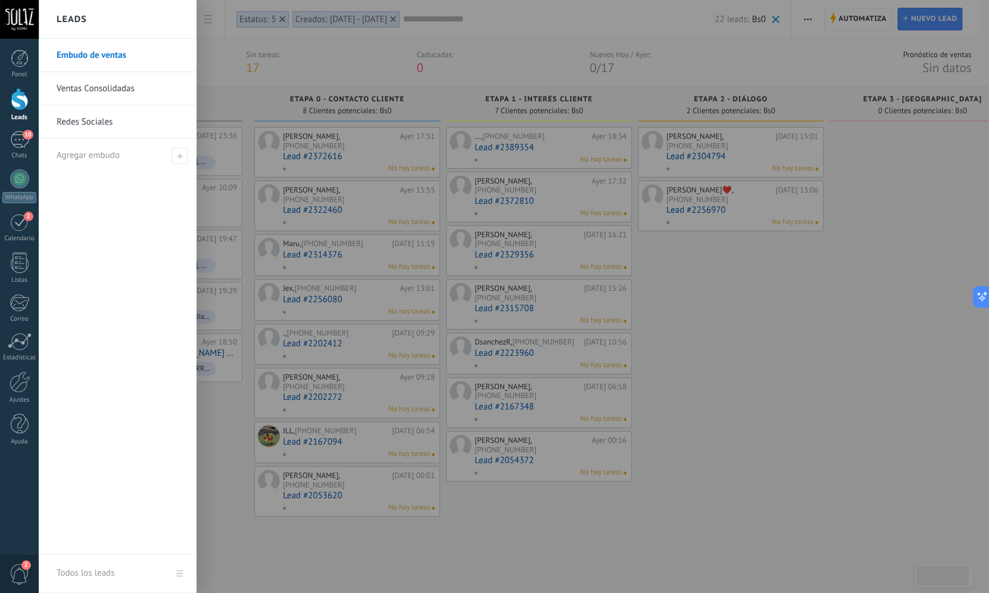
click at [17, 105] on div at bounding box center [20, 99] width 18 height 22
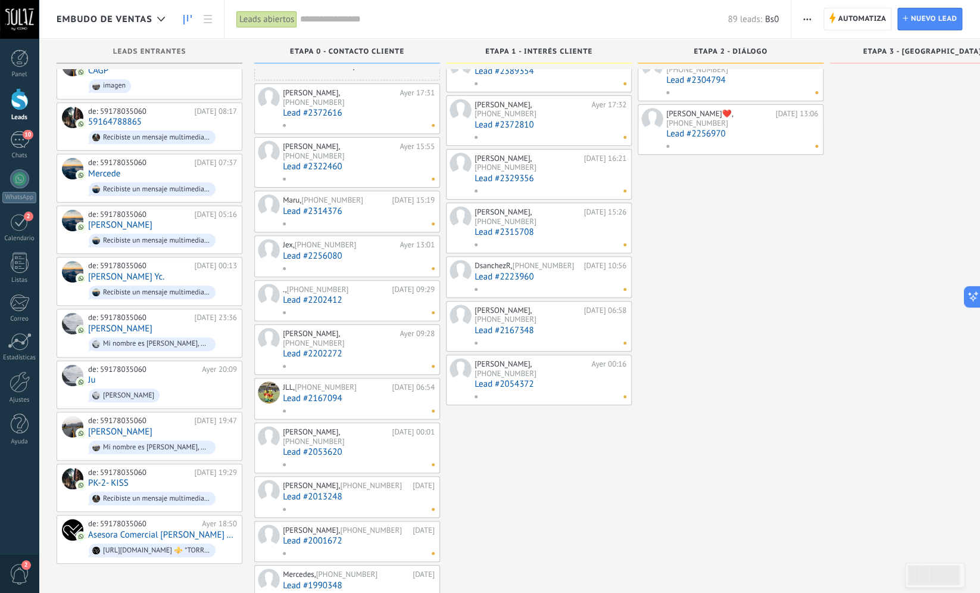
scroll to position [29, 0]
